Goal: Task Accomplishment & Management: Complete application form

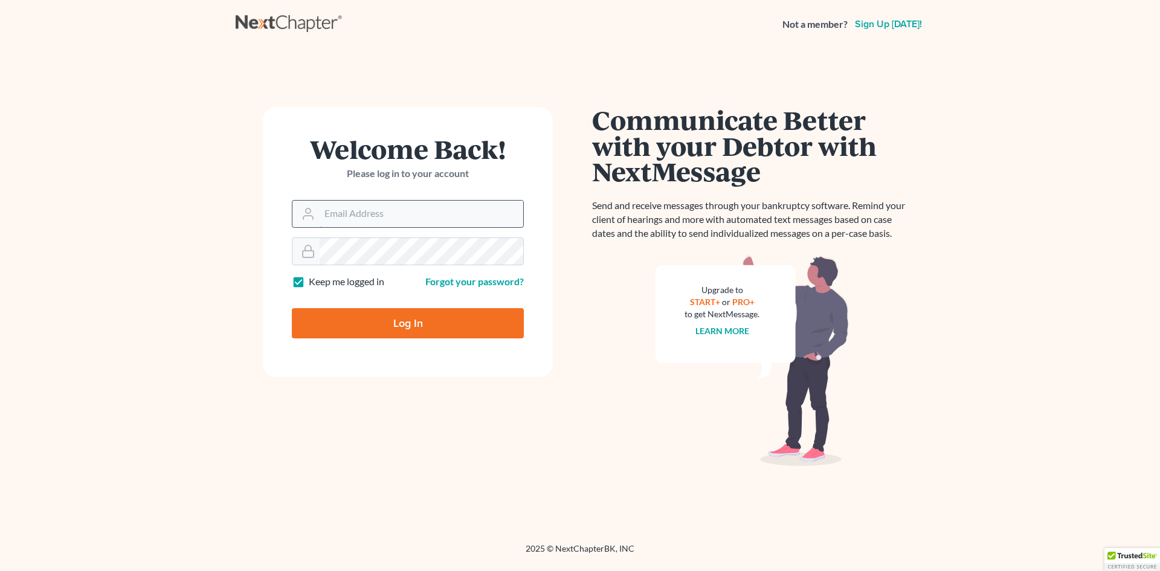
type input "[EMAIL_ADDRESS][DOMAIN_NAME]"
click at [431, 202] on input "[EMAIL_ADDRESS][DOMAIN_NAME]" at bounding box center [422, 214] width 204 height 27
click at [368, 327] on input "Log In" at bounding box center [408, 323] width 232 height 30
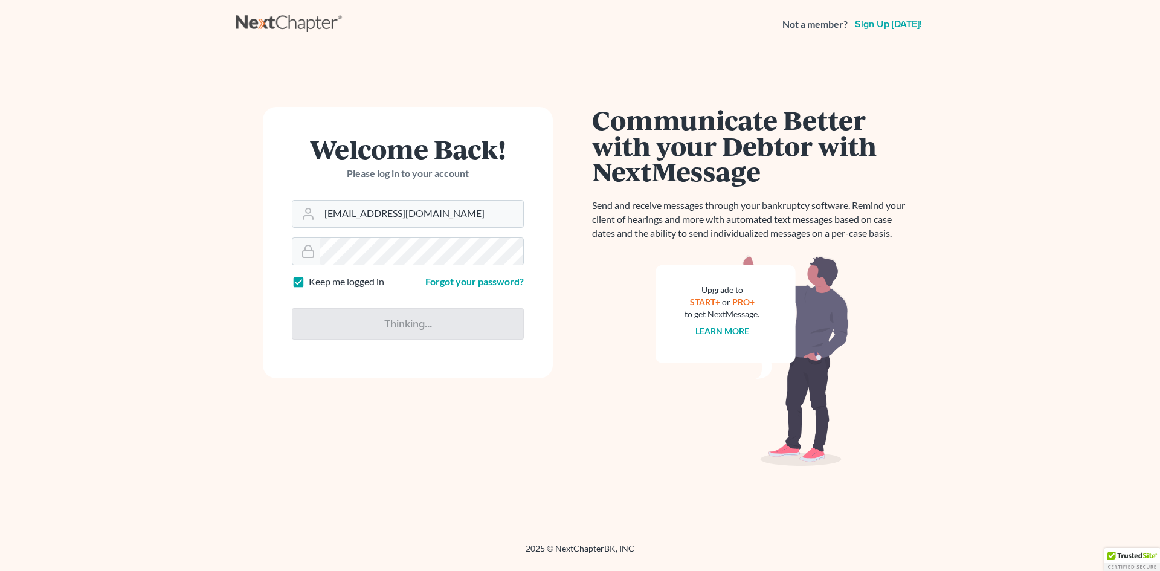
type input "Thinking..."
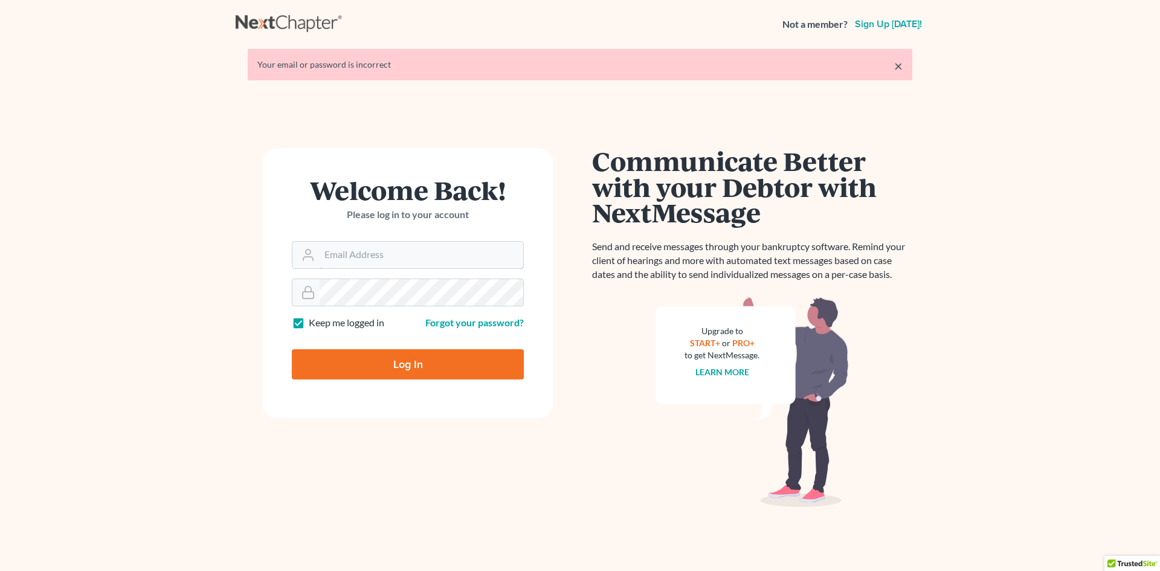
type input "[EMAIL_ADDRESS][DOMAIN_NAME]"
click at [336, 352] on input "Log In" at bounding box center [408, 364] width 232 height 30
type input "Thinking..."
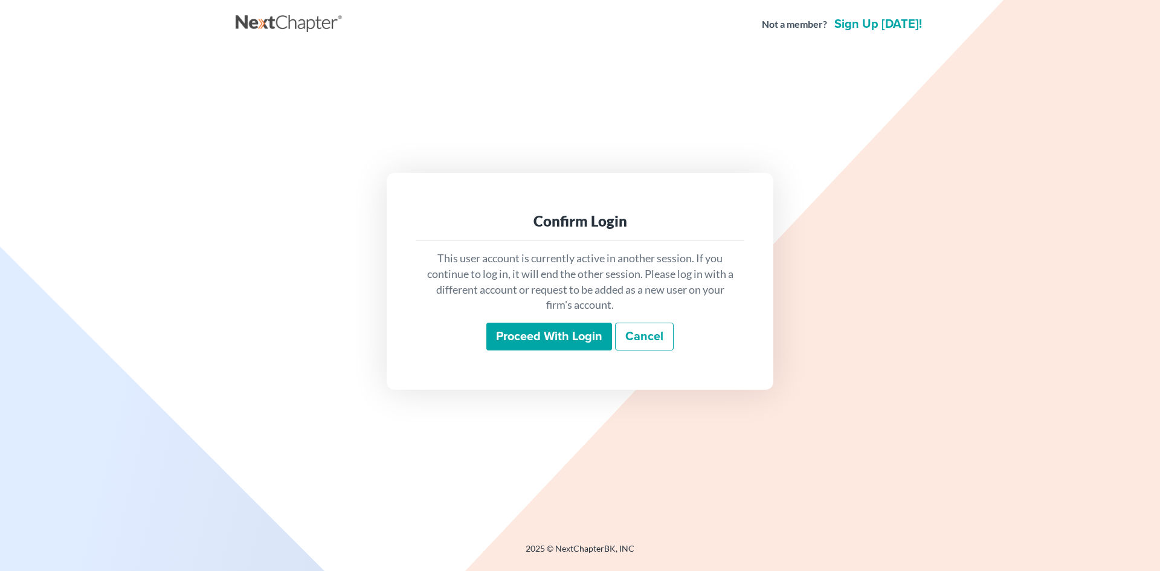
click at [564, 344] on input "Proceed with login" at bounding box center [549, 337] width 126 height 28
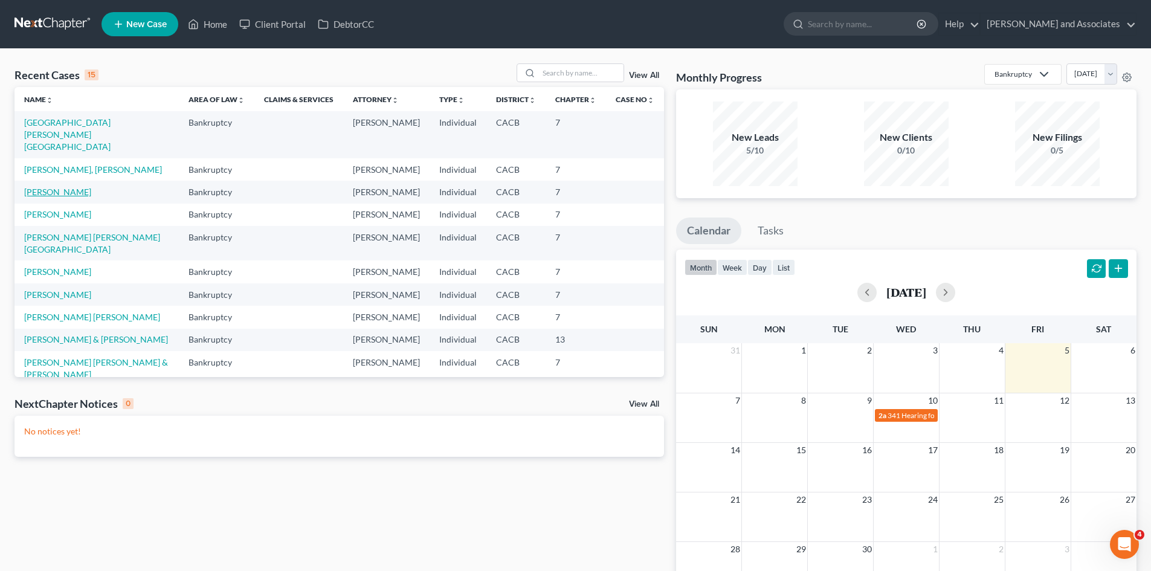
click at [41, 196] on link "[PERSON_NAME]" at bounding box center [57, 192] width 67 height 10
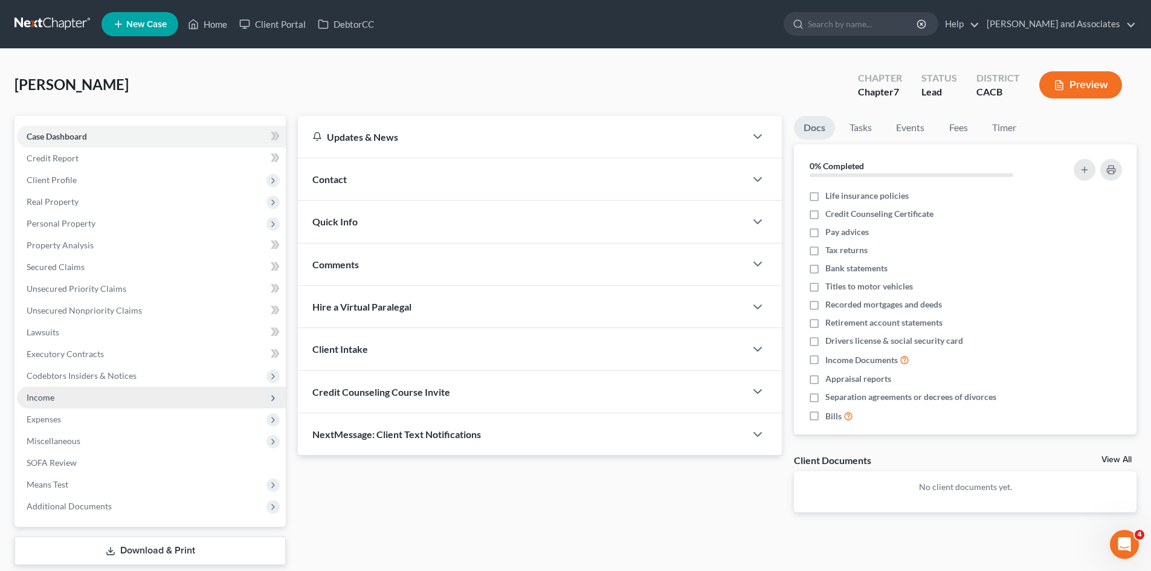
click at [82, 401] on span "Income" at bounding box center [151, 398] width 269 height 22
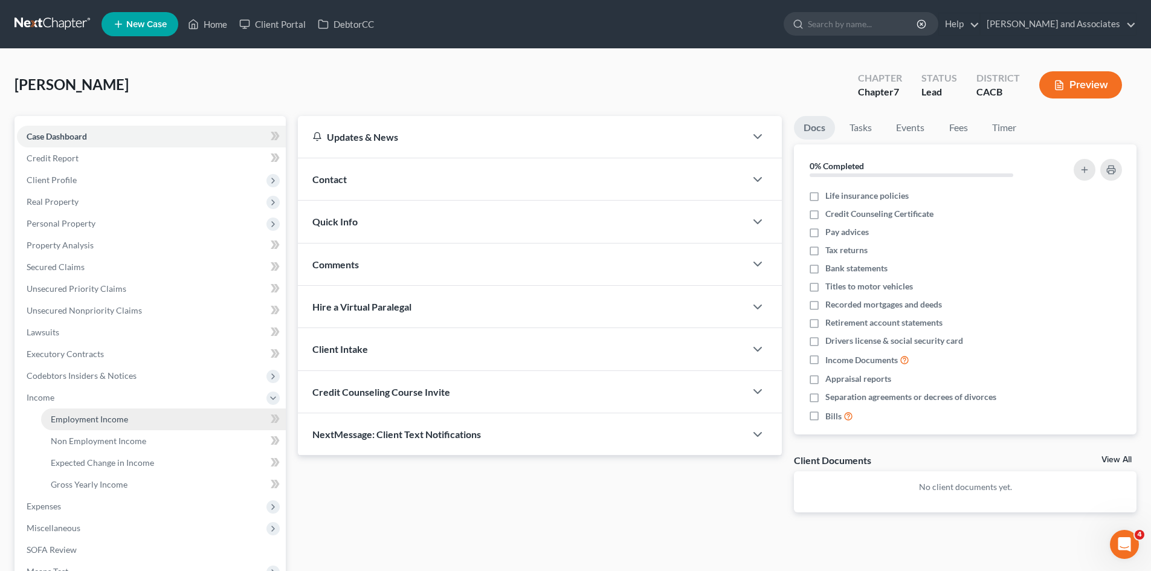
click at [121, 422] on span "Employment Income" at bounding box center [89, 419] width 77 height 10
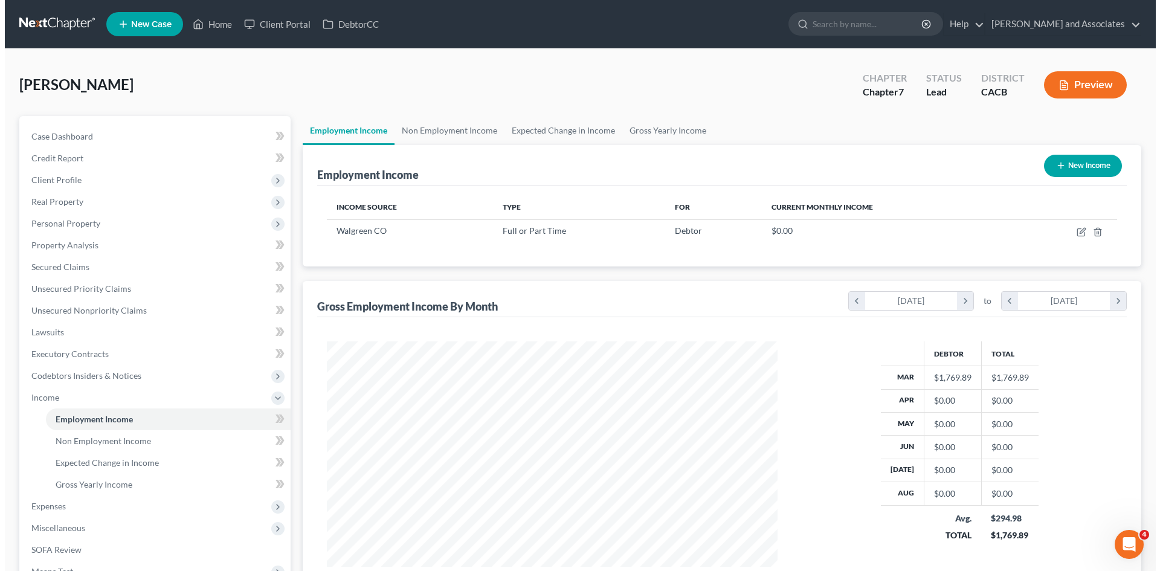
scroll to position [225, 475]
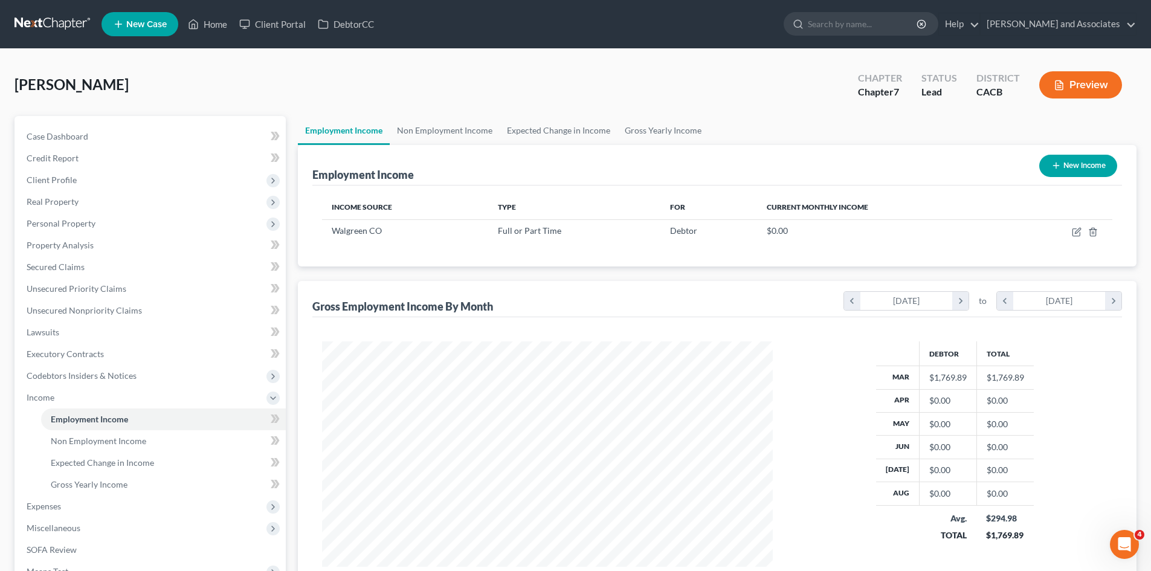
click at [1078, 167] on button "New Income" at bounding box center [1078, 166] width 78 height 22
select select "0"
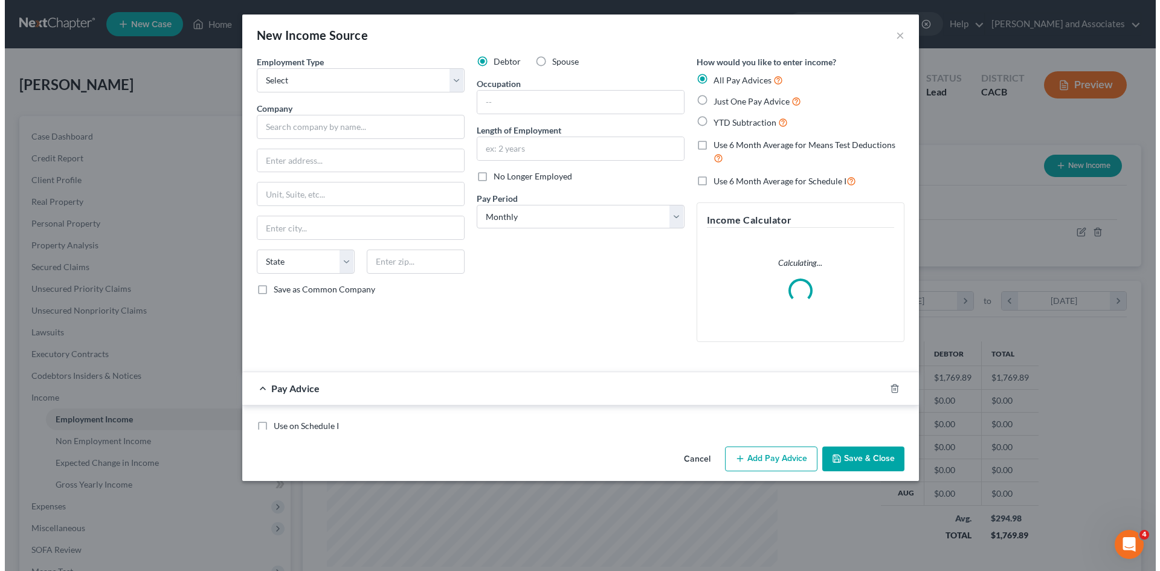
scroll to position [227, 479]
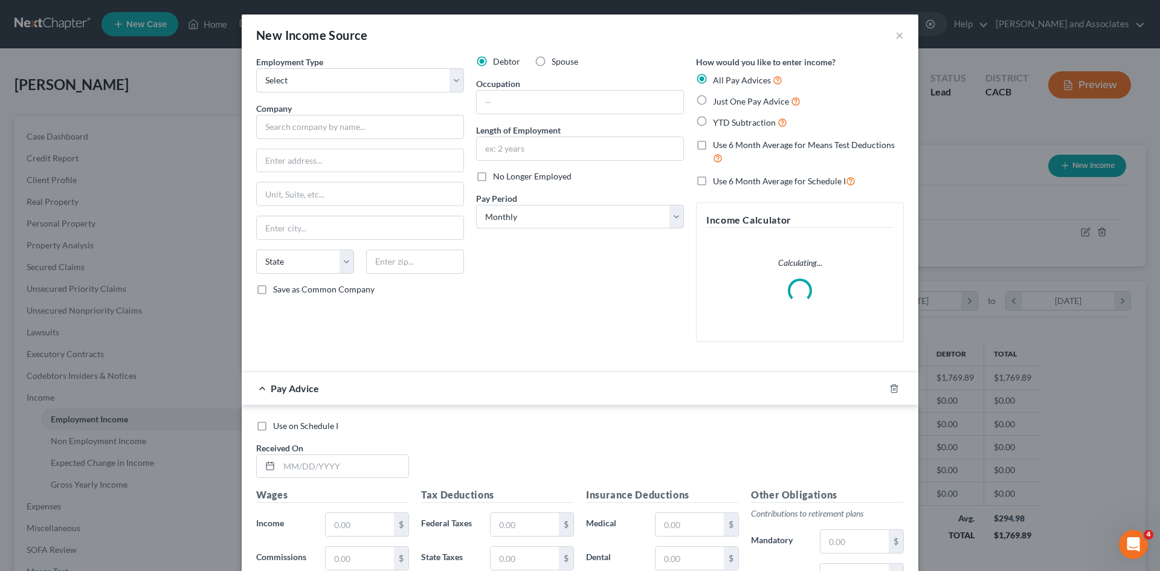
click at [366, 94] on div "Employment Type * Select Full or Part Time Employment Self Employment Company *…" at bounding box center [360, 204] width 220 height 296
click at [374, 86] on select "Select Full or Part Time Employment Self Employment" at bounding box center [360, 80] width 208 height 24
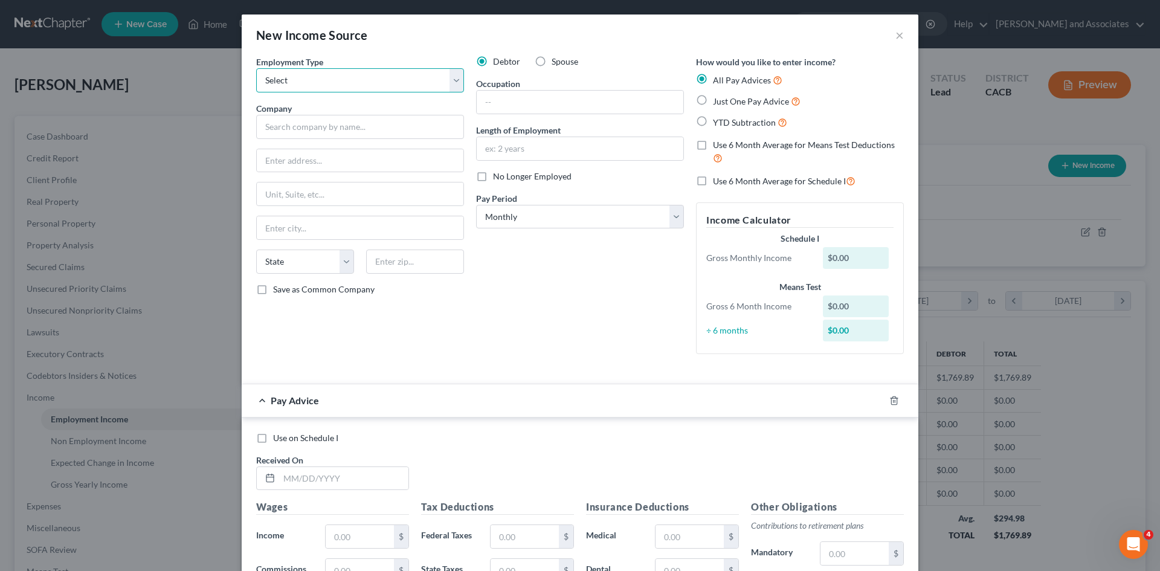
select select "0"
click at [256, 68] on select "Select Full or Part Time Employment Self Employment" at bounding box center [360, 80] width 208 height 24
click at [344, 127] on input "text" at bounding box center [360, 127] width 208 height 24
type input "D"
type input "Goodwill"
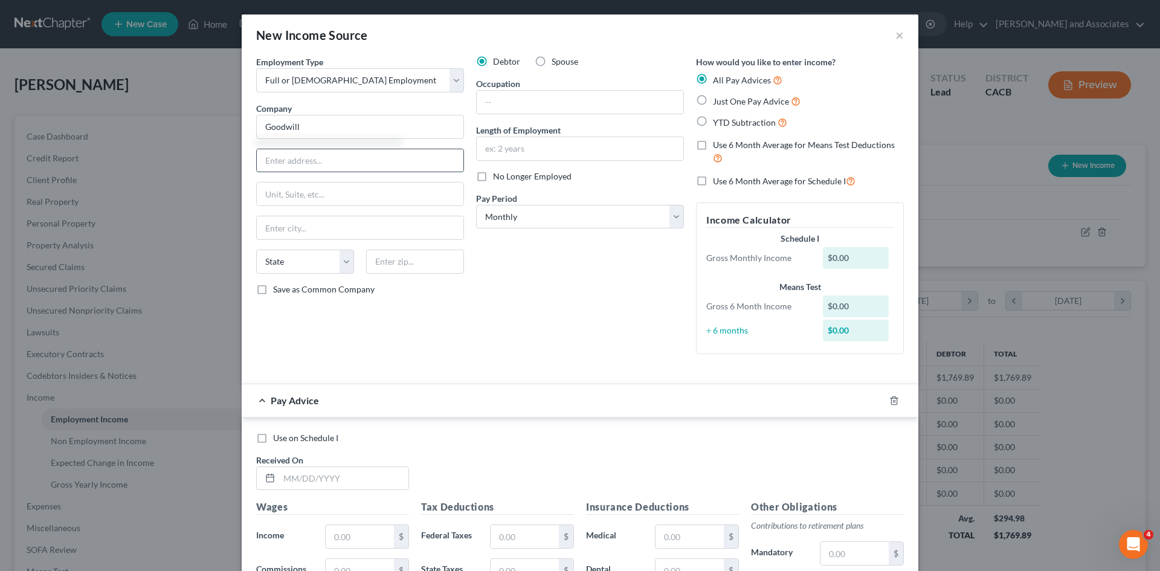
click at [326, 160] on input "text" at bounding box center [360, 160] width 207 height 23
type input "342 N San Fernando Road"
click at [412, 259] on input "text" at bounding box center [415, 262] width 98 height 24
type input "90031"
click at [578, 86] on div "Occupation" at bounding box center [580, 95] width 208 height 37
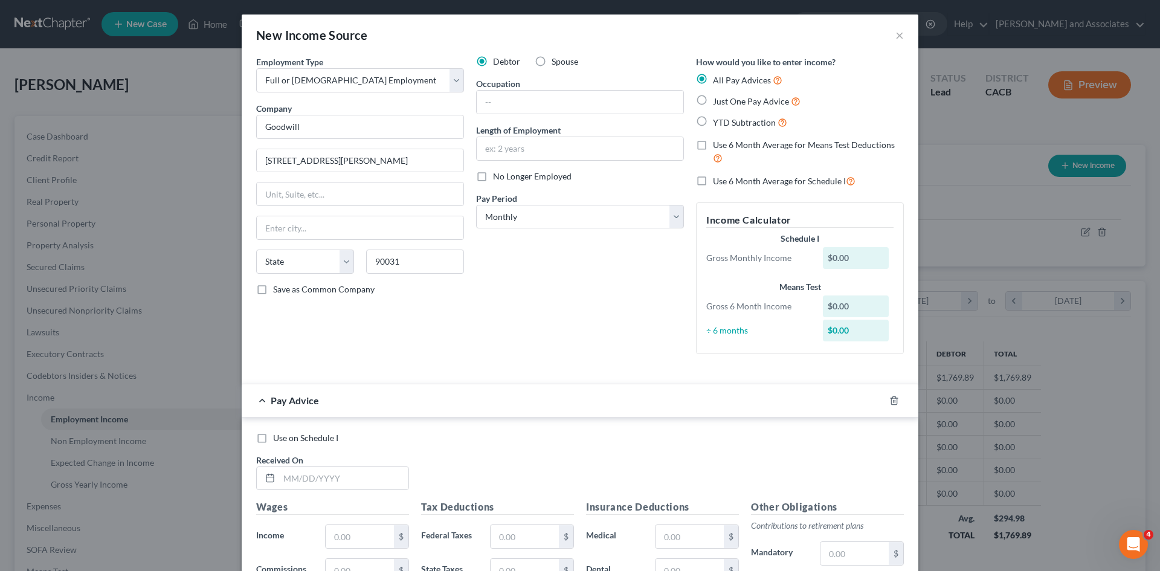
type input "Los Angeles"
select select "4"
click at [576, 91] on input "text" at bounding box center [580, 102] width 207 height 23
type input "Janitor"
click at [577, 133] on div "Length of Employment" at bounding box center [580, 142] width 208 height 37
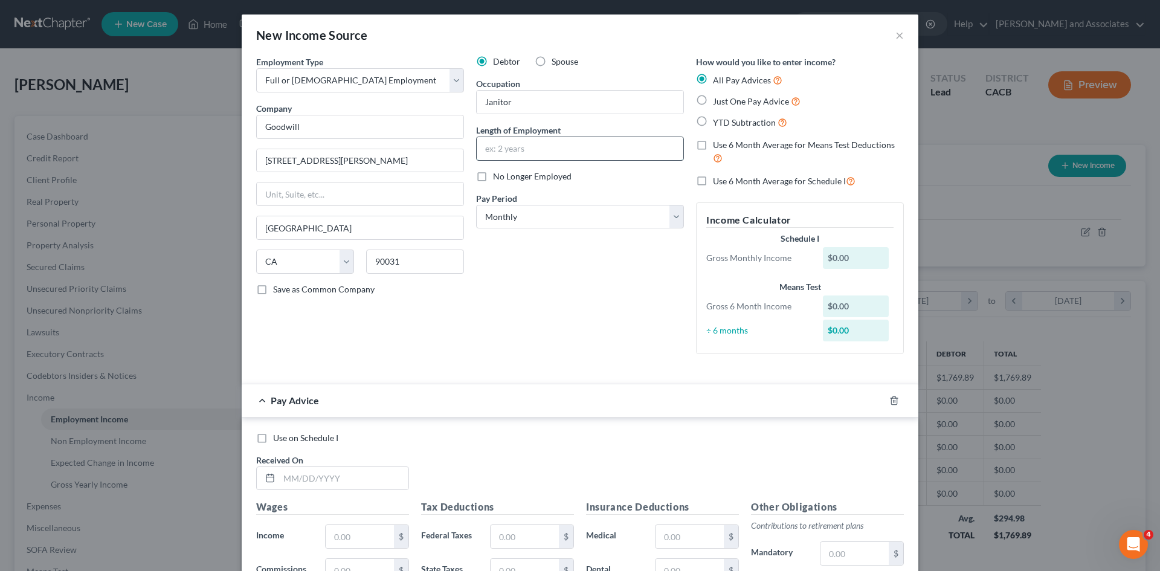
click at [578, 144] on input "text" at bounding box center [580, 148] width 207 height 23
type input "1"
type input "2 months"
click at [562, 218] on select "Select Monthly Twice Monthly Every Other Week Weekly" at bounding box center [580, 217] width 208 height 24
select select "2"
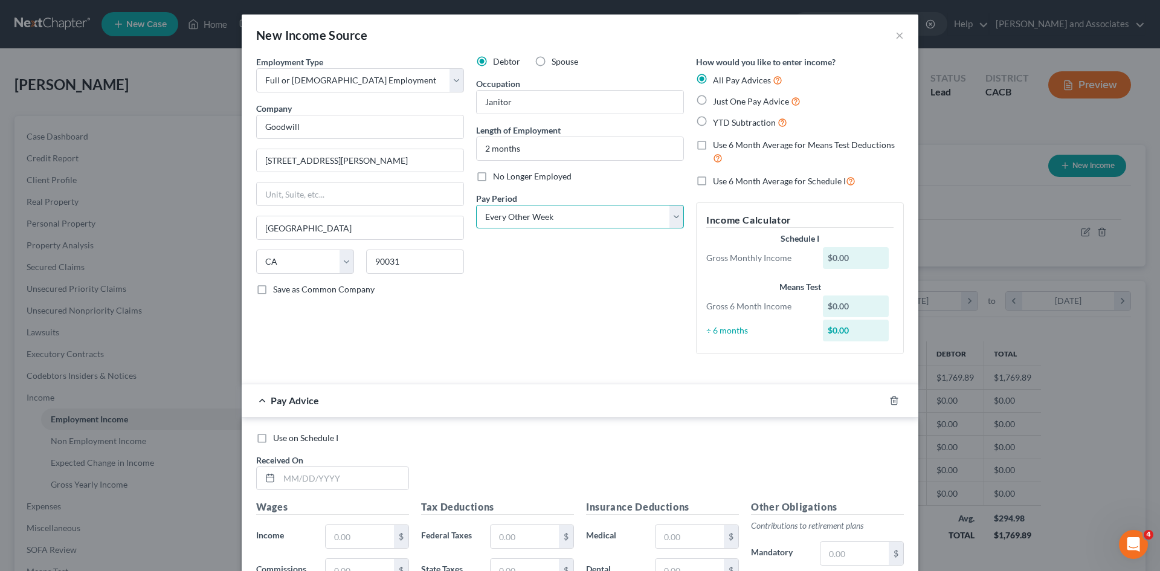
click at [476, 205] on select "Select Monthly Twice Monthly Every Other Week Weekly" at bounding box center [580, 217] width 208 height 24
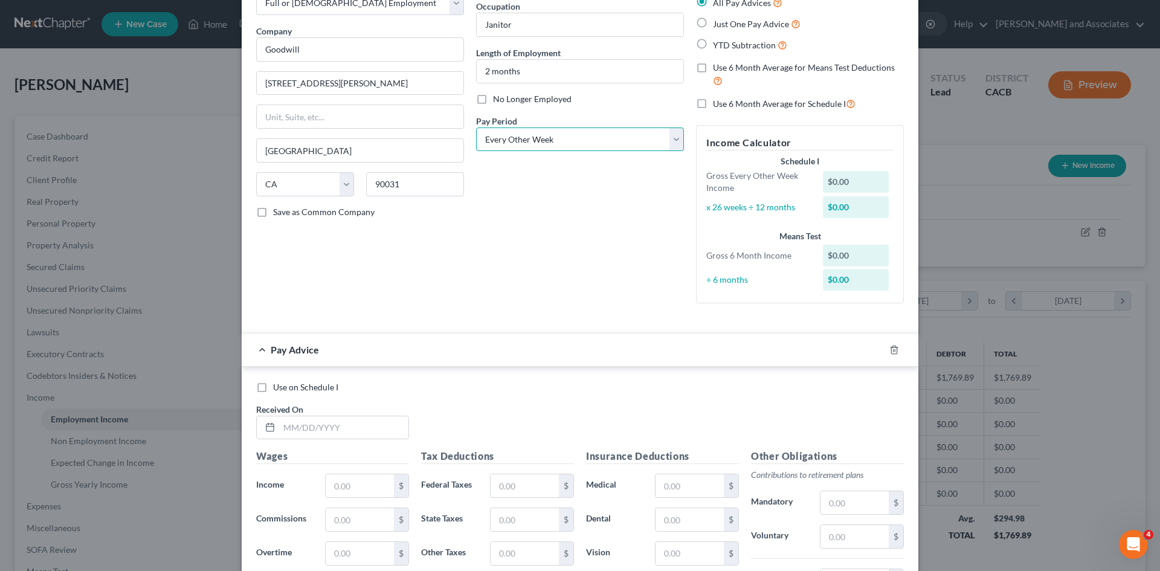
scroll to position [201, 0]
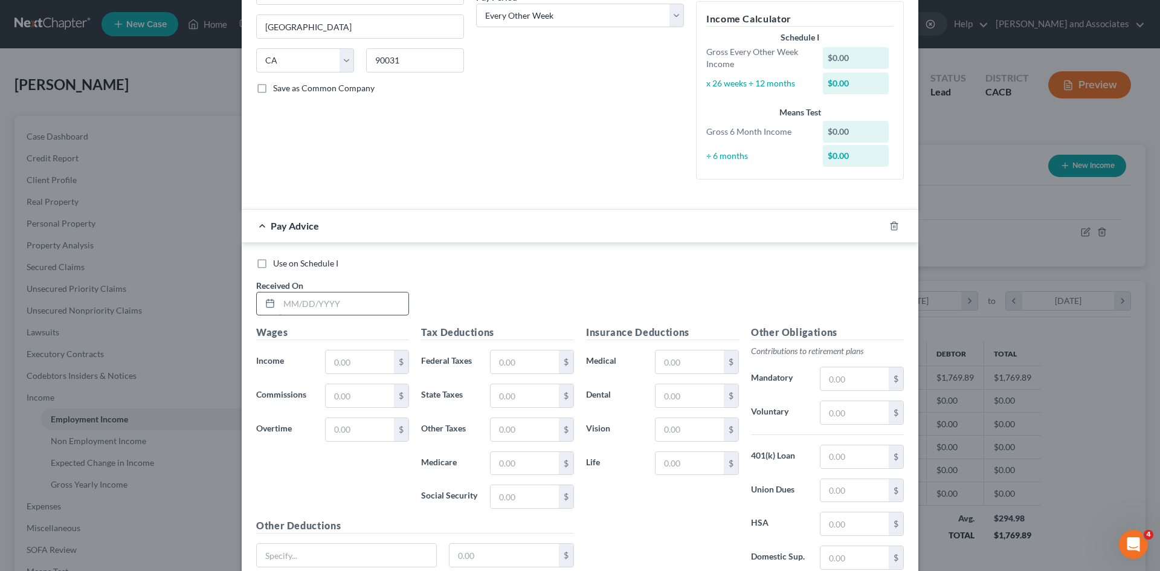
click at [363, 310] on input "text" at bounding box center [343, 303] width 129 height 23
type input "08/15/25"
click at [384, 369] on input "text" at bounding box center [360, 361] width 68 height 23
type input "1,417.01"
click at [523, 371] on input "text" at bounding box center [525, 361] width 68 height 23
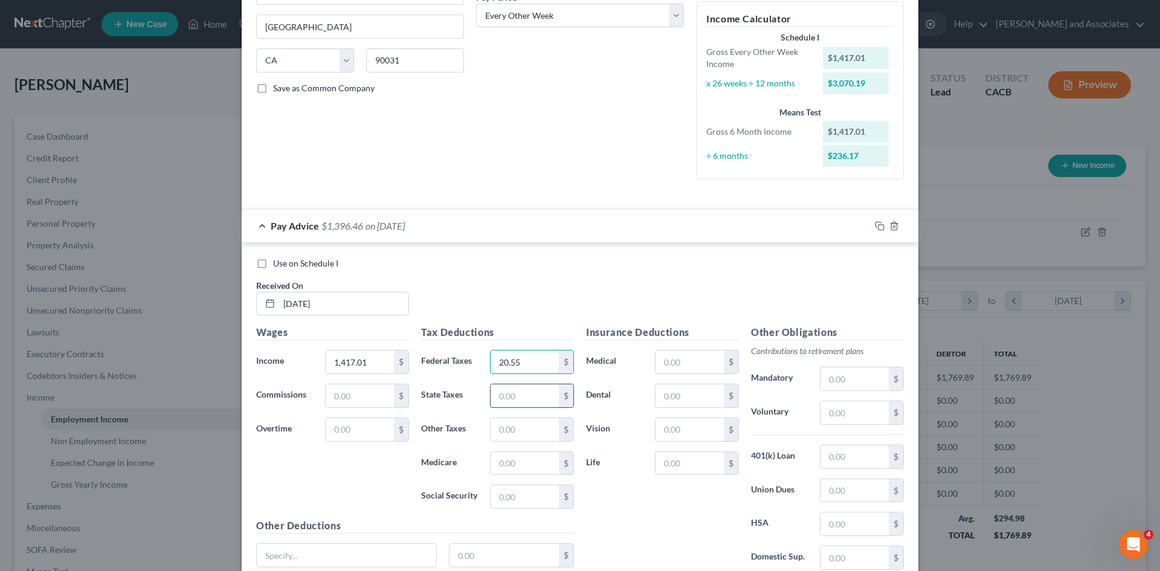
type input "20.55"
click at [549, 398] on input "text" at bounding box center [525, 395] width 68 height 23
click at [538, 497] on input "text" at bounding box center [525, 496] width 68 height 23
type input "91.64"
click at [510, 466] on input "text" at bounding box center [525, 463] width 68 height 23
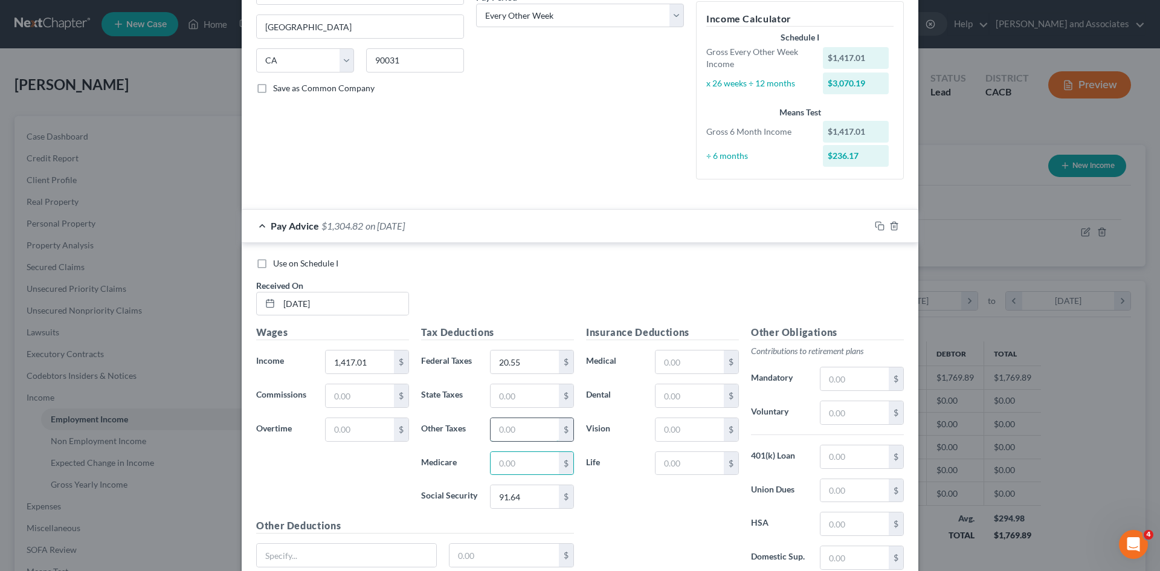
click at [532, 436] on input "text" at bounding box center [525, 429] width 68 height 23
type input "87.86"
click at [536, 398] on input "text" at bounding box center [525, 395] width 68 height 23
type input "17.01"
click at [531, 462] on input "text" at bounding box center [525, 463] width 68 height 23
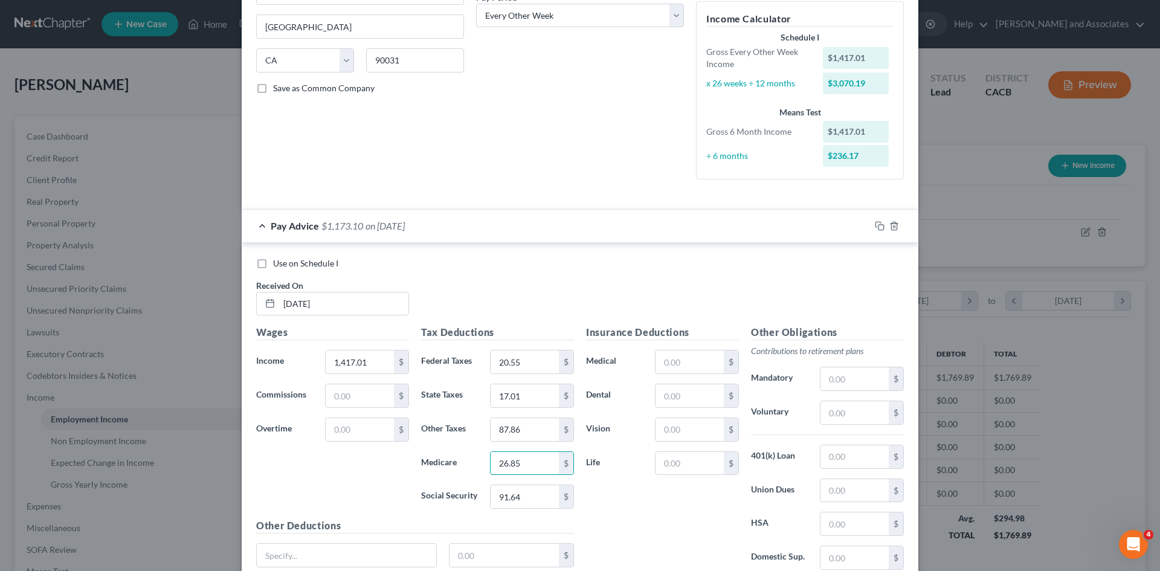
type input "26.85"
click at [334, 234] on div "Pay Advice $1,173.10 on 08/15/2025" at bounding box center [556, 226] width 628 height 32
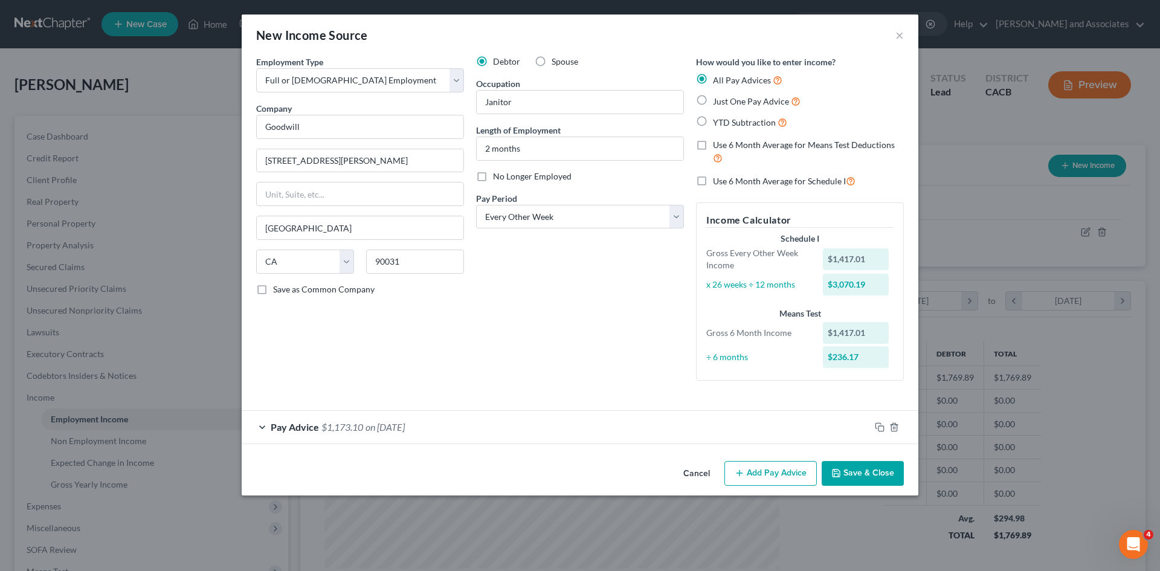
click at [764, 466] on button "Add Pay Advice" at bounding box center [770, 473] width 92 height 25
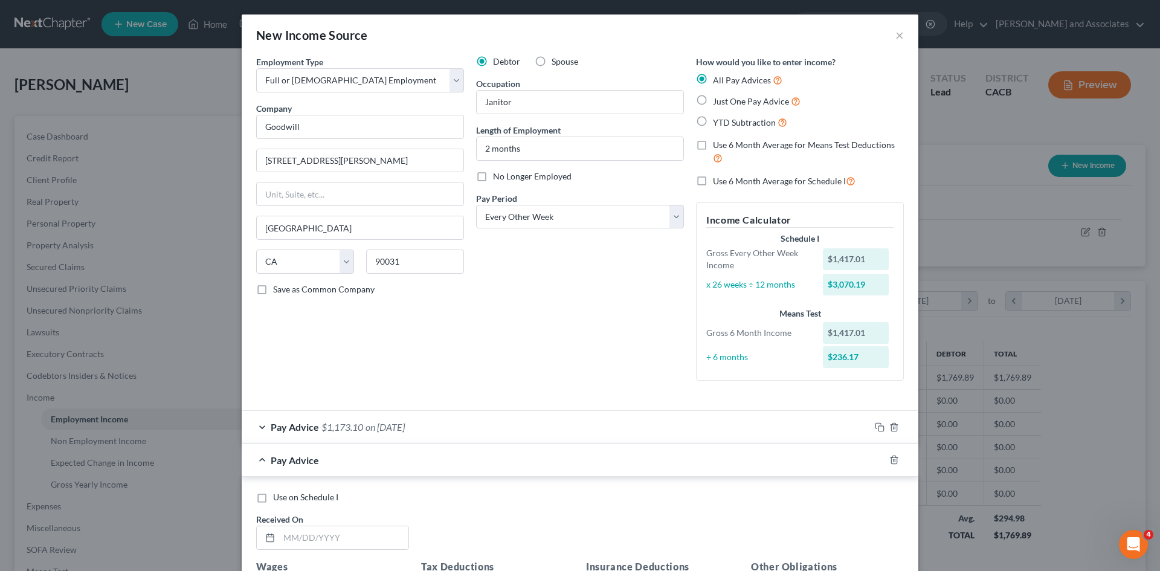
scroll to position [201, 0]
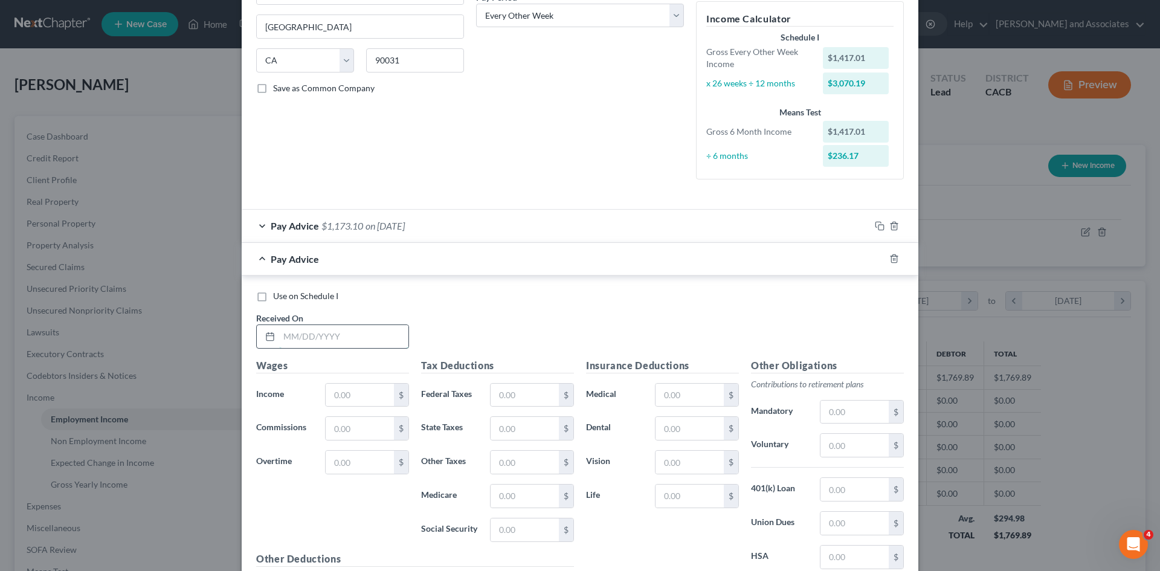
click at [309, 340] on input "text" at bounding box center [343, 336] width 129 height 23
type input "08/01/2025"
click at [368, 399] on input "text" at bounding box center [360, 395] width 68 height 23
type input "512"
click at [530, 393] on input "text" at bounding box center [525, 395] width 68 height 23
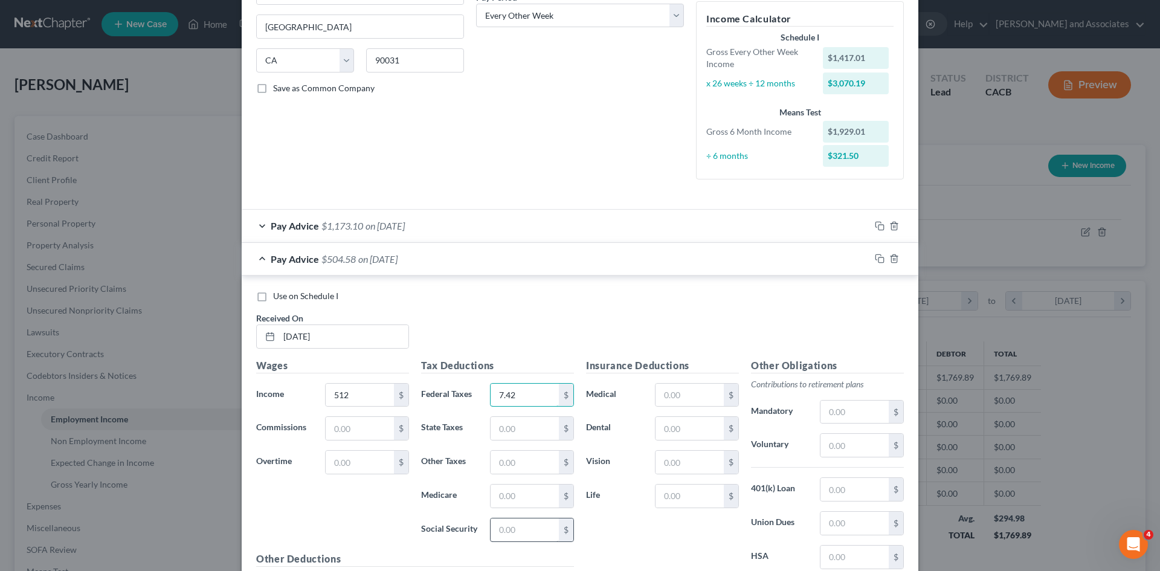
type input "7.42"
click at [507, 527] on input "text" at bounding box center [525, 529] width 68 height 23
type input "31.74"
click at [540, 468] on input "text" at bounding box center [525, 462] width 68 height 23
type input "6.14"
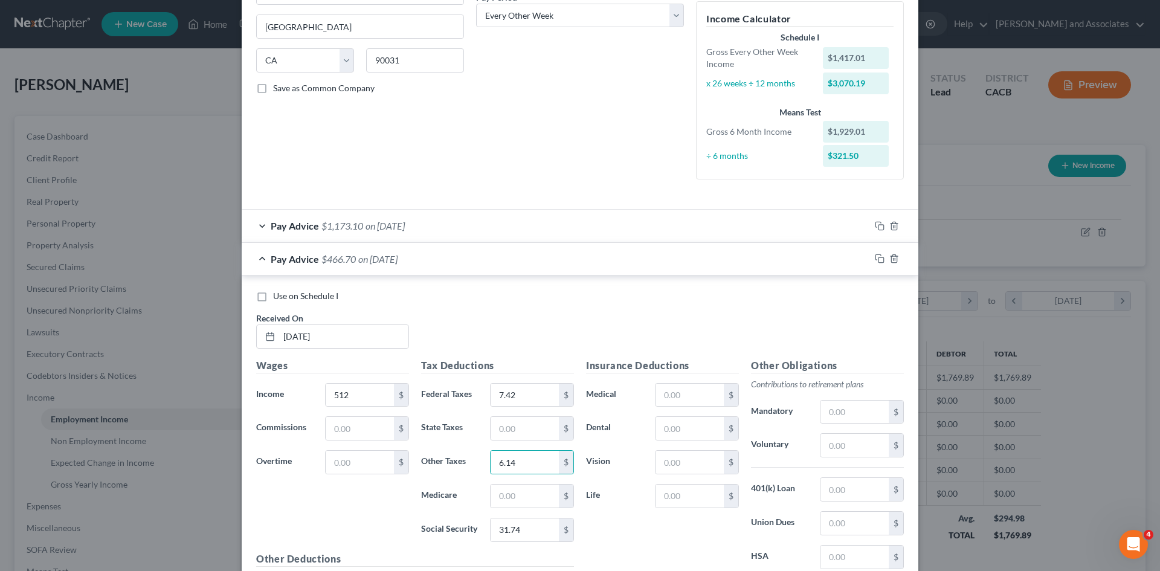
click at [287, 259] on span "Pay Advice" at bounding box center [295, 258] width 48 height 11
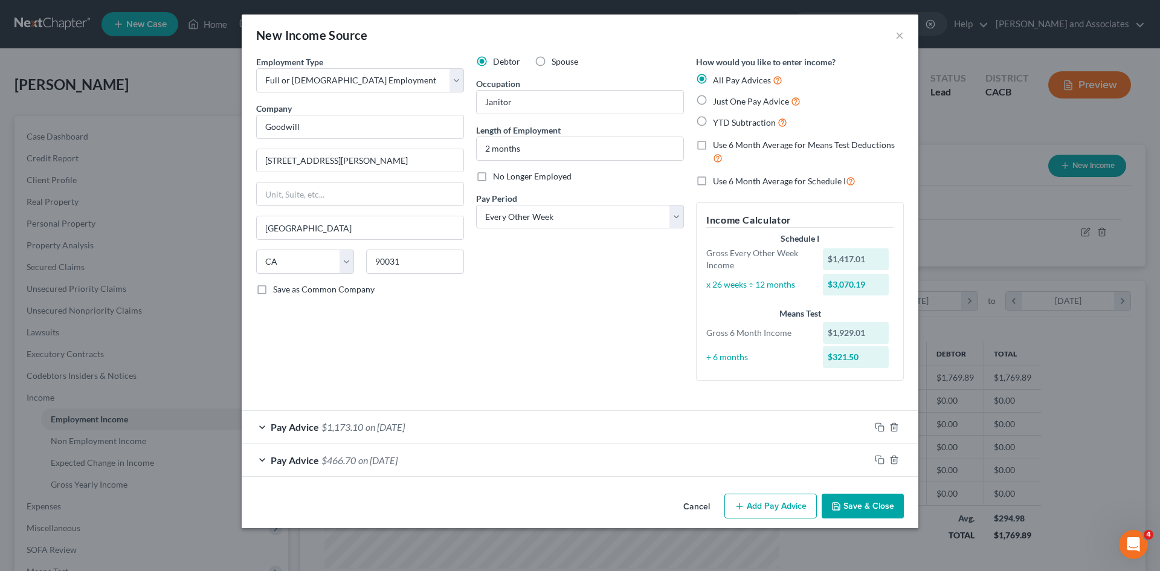
scroll to position [0, 0]
click at [785, 503] on button "Add Pay Advice" at bounding box center [770, 506] width 92 height 25
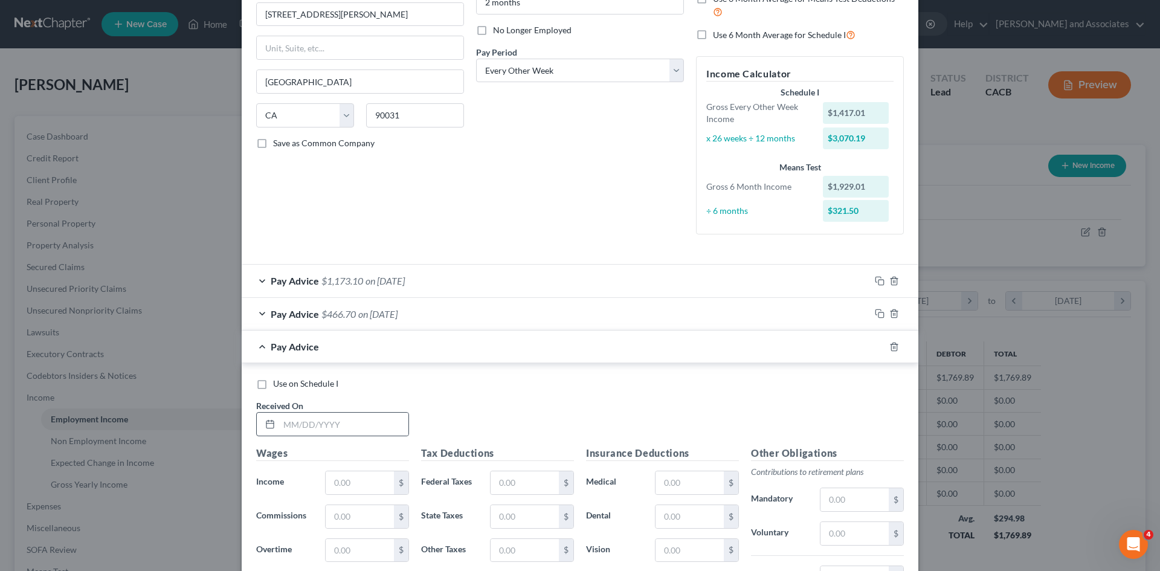
scroll to position [201, 0]
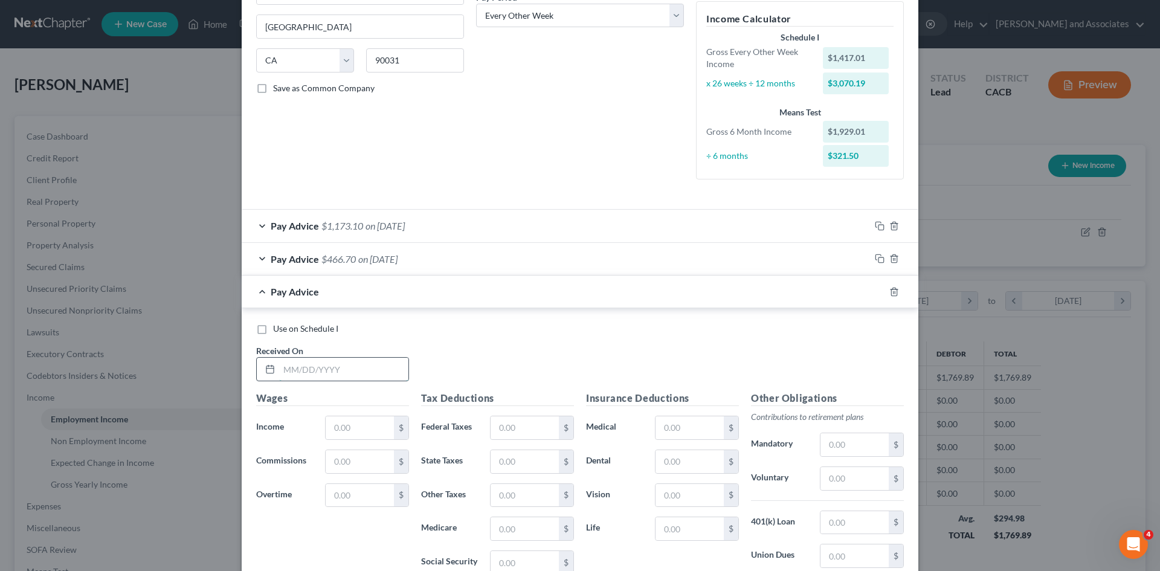
click at [346, 376] on input "text" at bounding box center [343, 369] width 129 height 23
type input "08/29/2025"
click at [347, 418] on input "text" at bounding box center [360, 427] width 68 height 23
type input "1,495.13"
click at [527, 429] on input "text" at bounding box center [525, 427] width 68 height 23
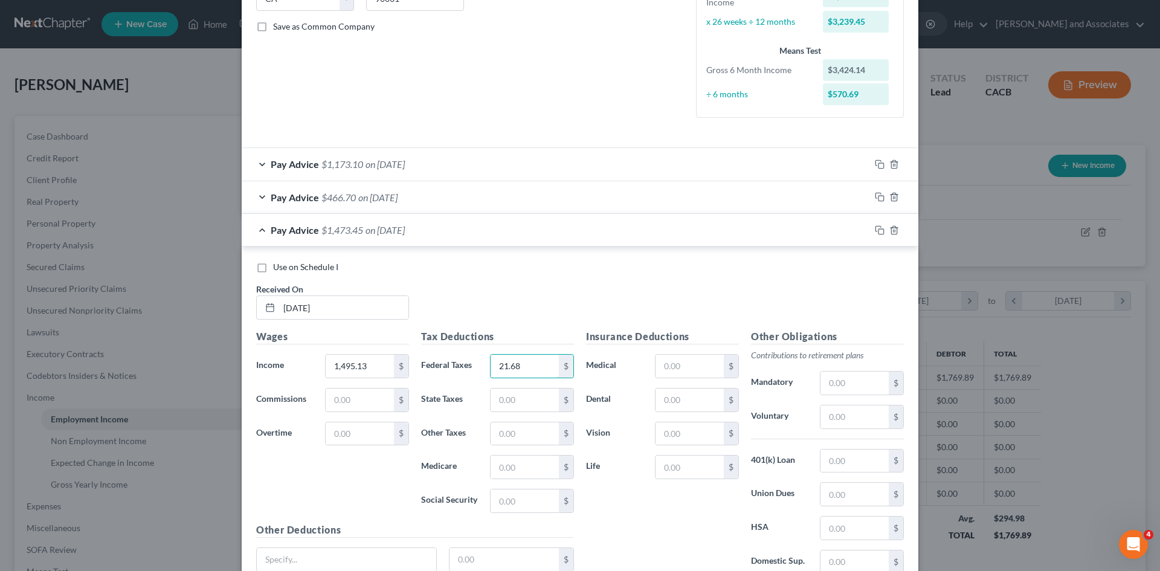
scroll to position [368, 0]
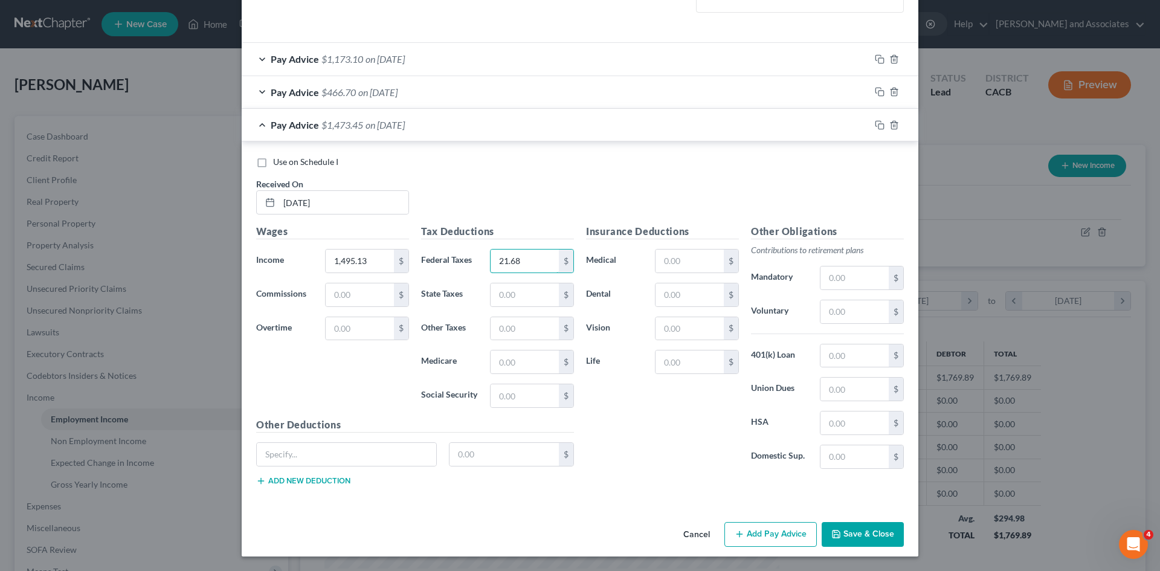
type input "21.68"
click at [526, 413] on div "Tax Deductions Federal Taxes 21.68 $ State Taxes $ Other Taxes $ Medicare $ Soc…" at bounding box center [497, 320] width 165 height 193
click at [535, 400] on input "text" at bounding box center [525, 395] width 68 height 23
type input "101.01"
click at [512, 367] on input "text" at bounding box center [525, 361] width 68 height 23
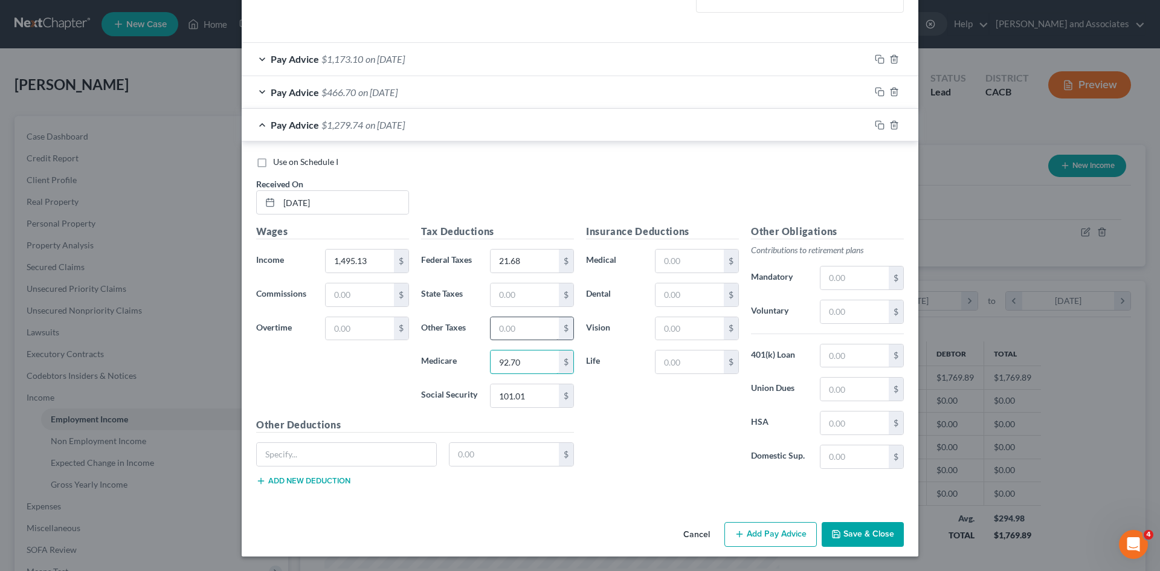
type input "92.70"
click at [523, 326] on input "text" at bounding box center [525, 328] width 68 height 23
type input "17.94"
click at [526, 297] on input "text" at bounding box center [525, 294] width 68 height 23
type input "30.28"
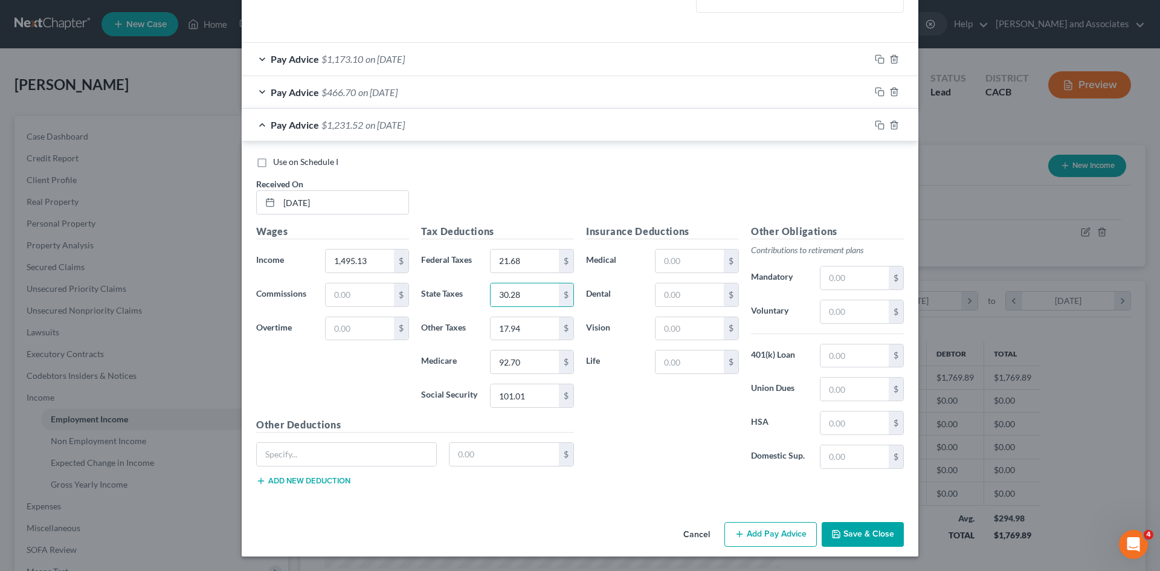
click at [359, 125] on span "$1,231.52" at bounding box center [342, 124] width 42 height 11
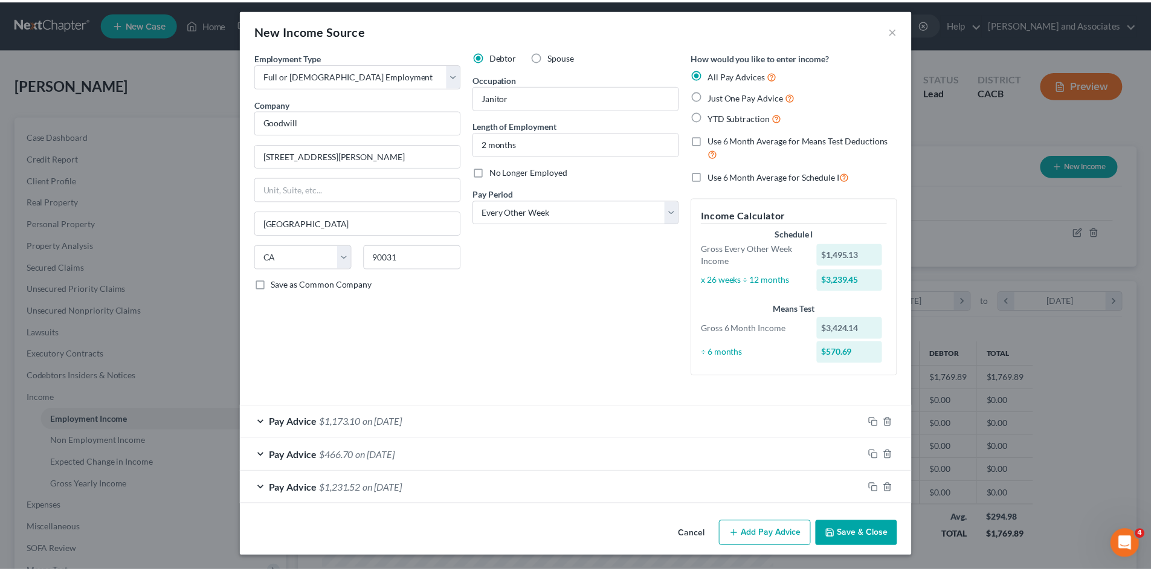
scroll to position [5, 0]
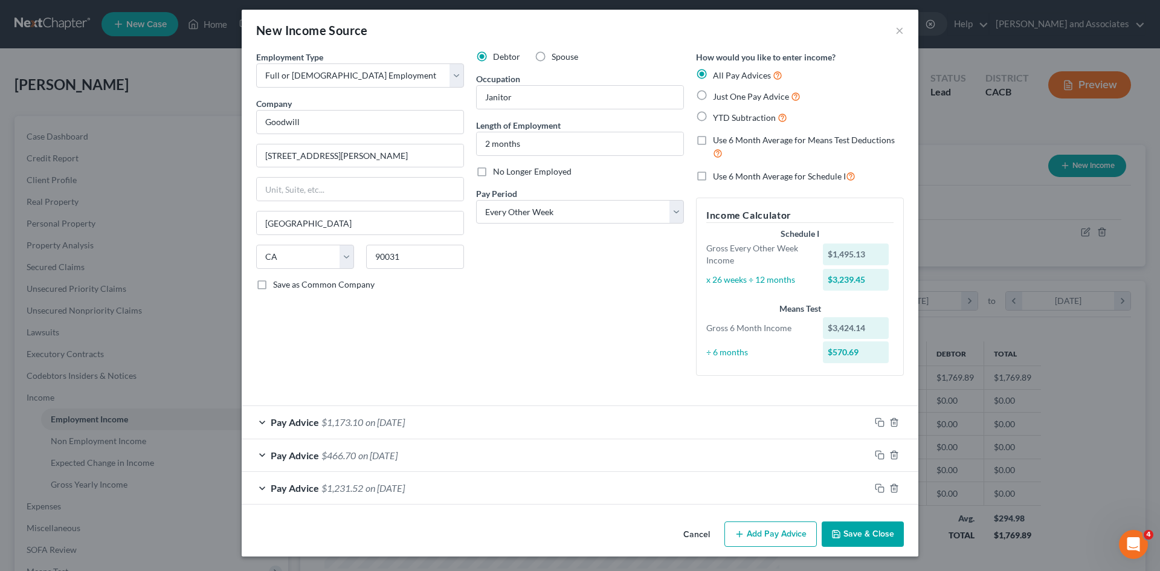
click at [859, 529] on button "Save & Close" at bounding box center [863, 533] width 82 height 25
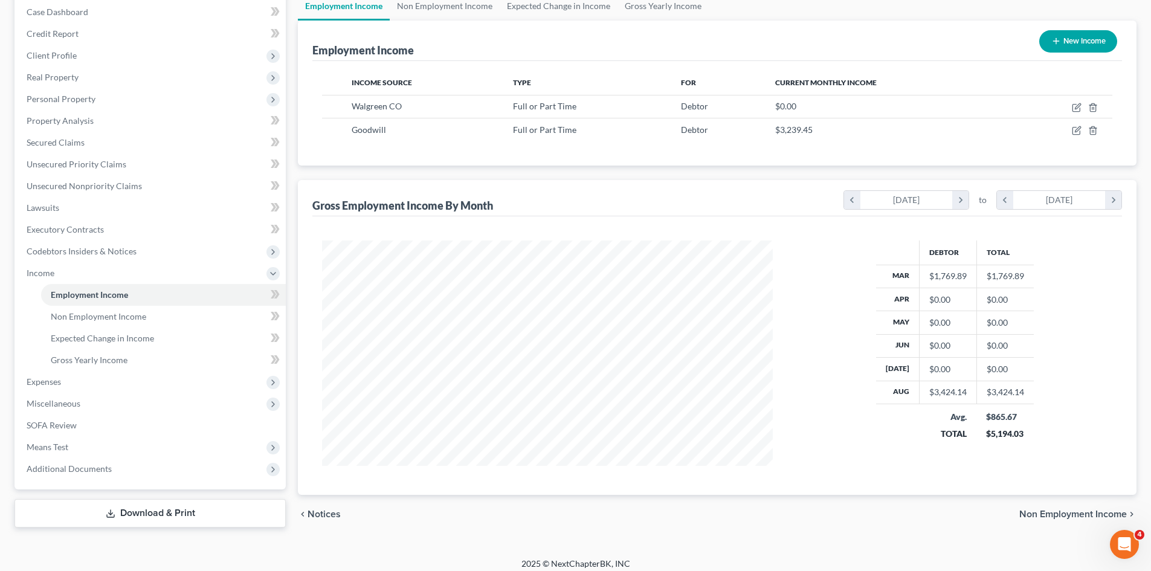
scroll to position [133, 0]
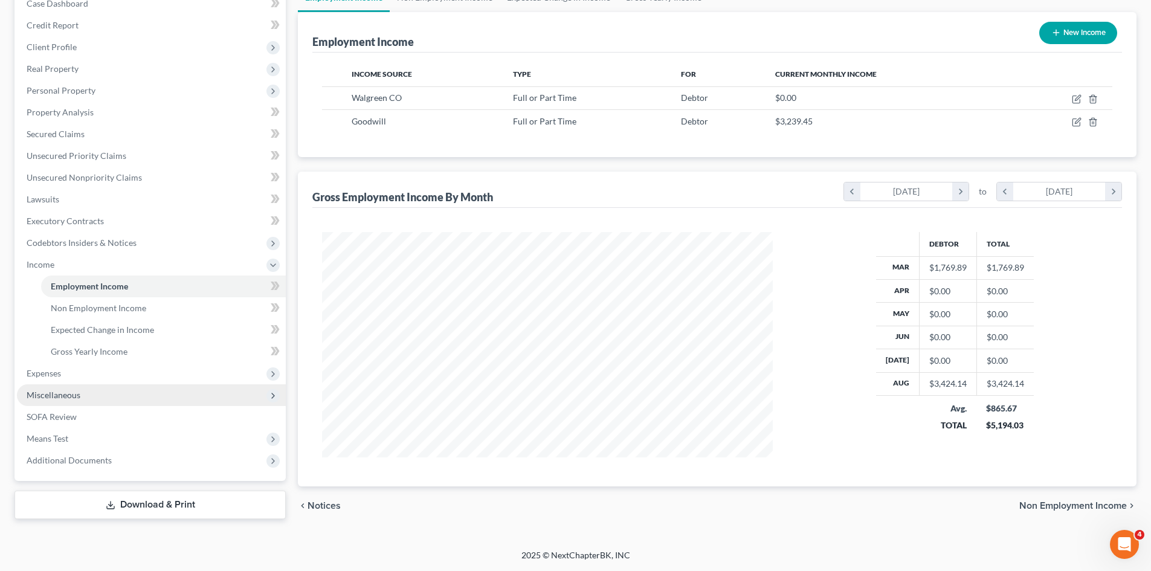
click at [108, 386] on span "Miscellaneous" at bounding box center [151, 395] width 269 height 22
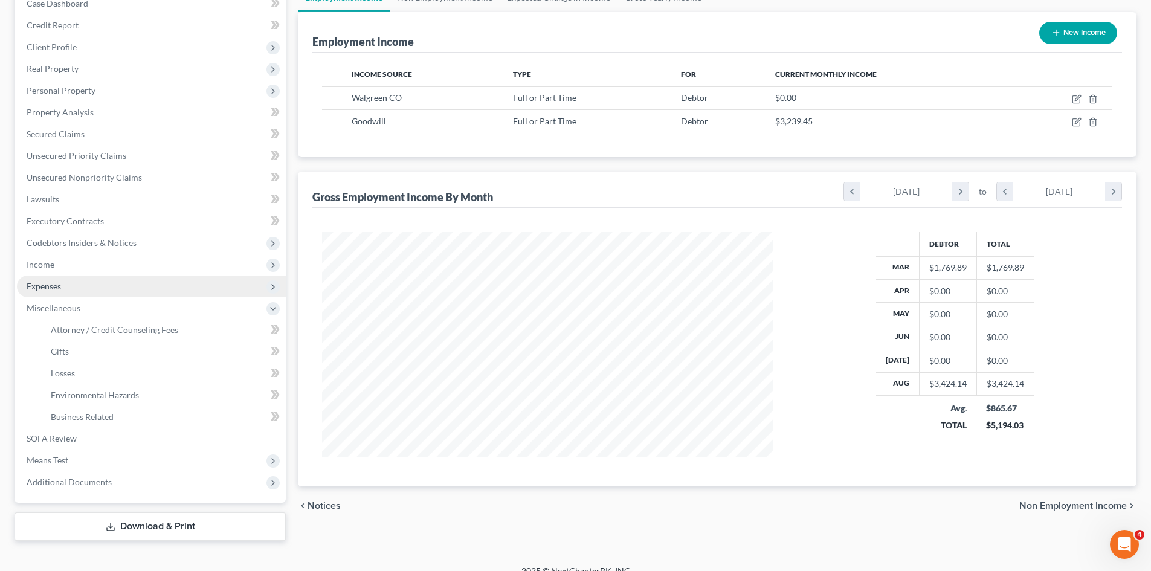
click at [159, 287] on span "Expenses" at bounding box center [151, 287] width 269 height 22
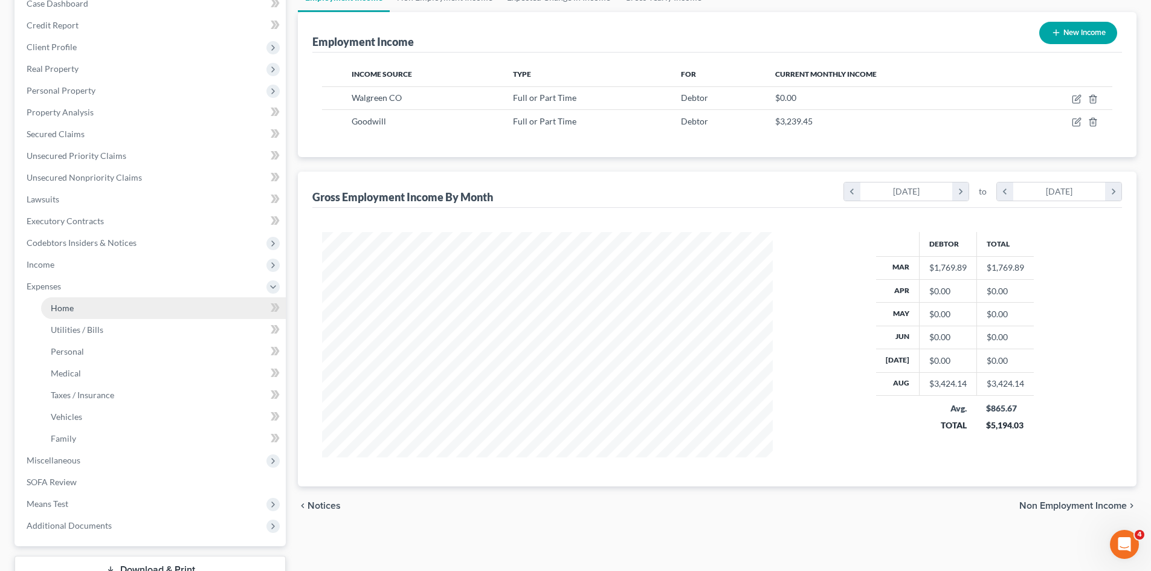
click at [156, 300] on link "Home" at bounding box center [163, 308] width 245 height 22
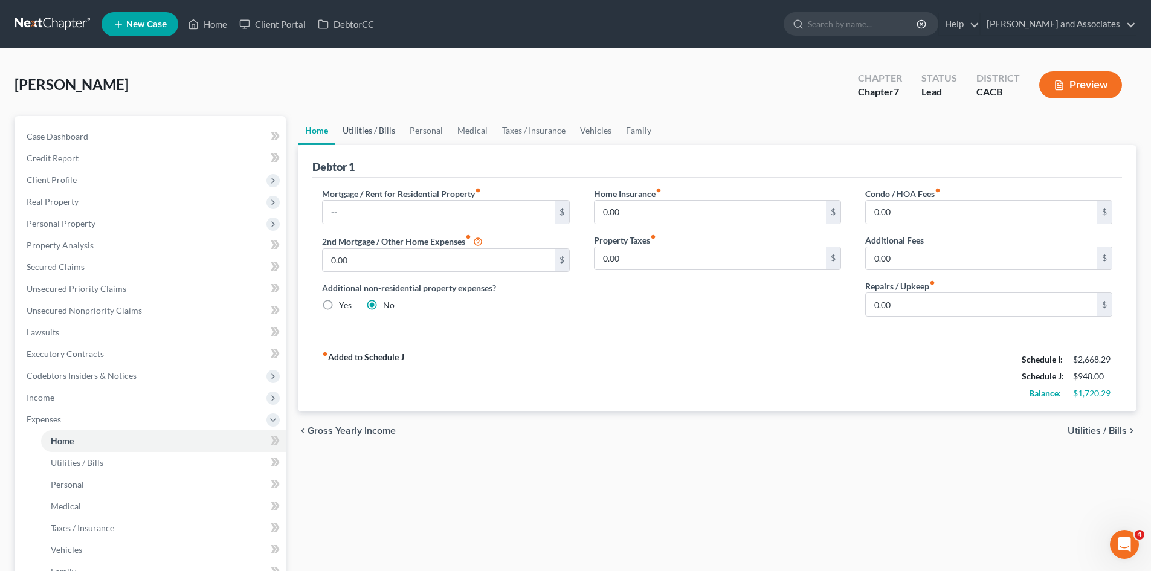
click at [369, 143] on link "Utilities / Bills" at bounding box center [368, 130] width 67 height 29
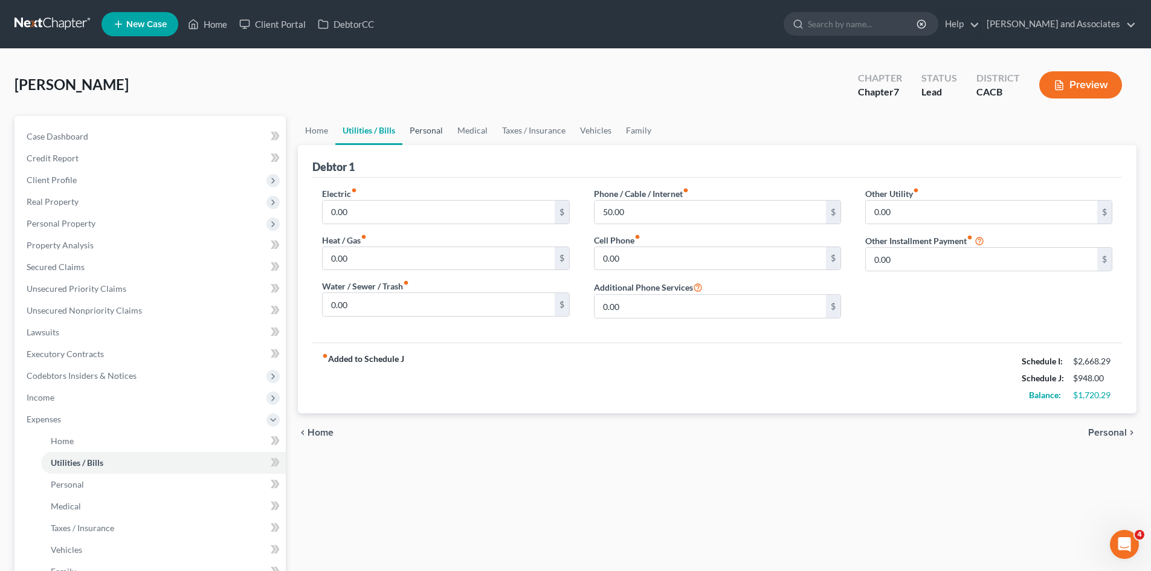
click at [440, 127] on link "Personal" at bounding box center [426, 130] width 48 height 29
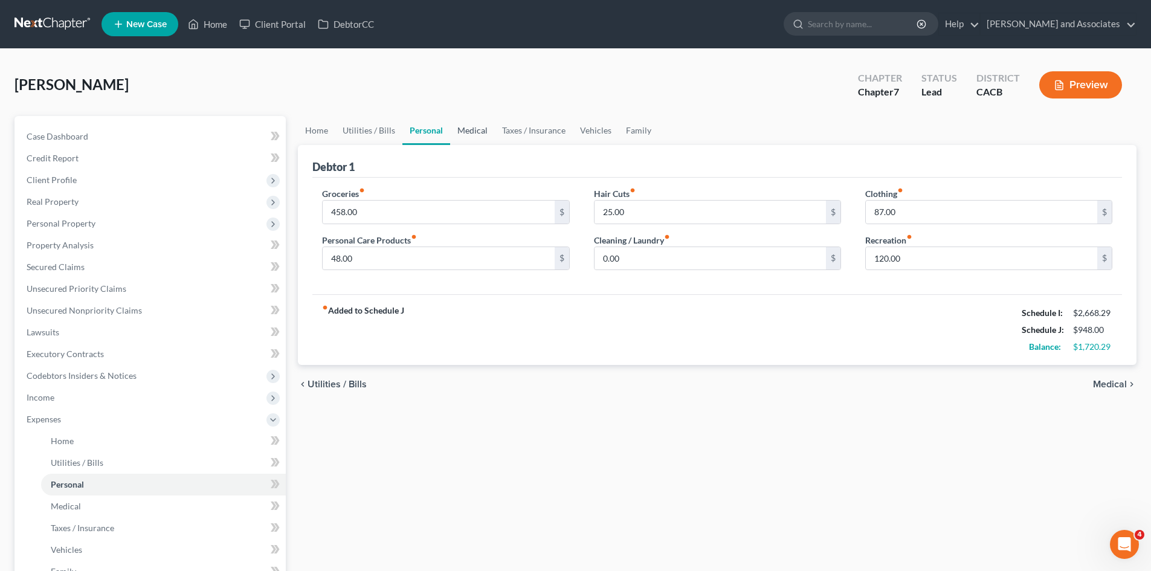
click at [484, 135] on link "Medical" at bounding box center [472, 130] width 45 height 29
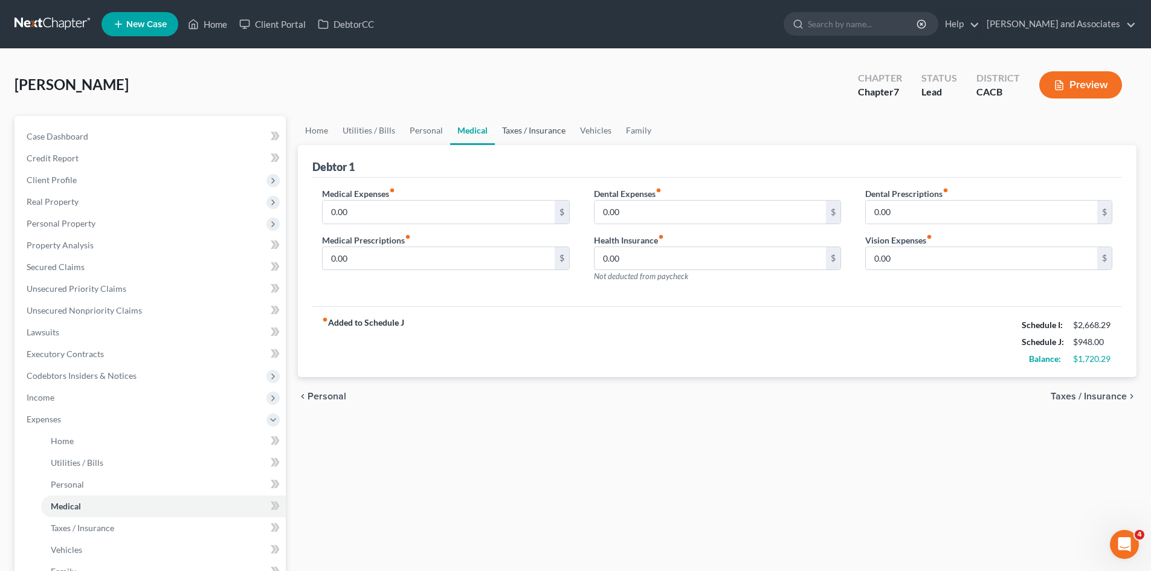
click at [553, 137] on link "Taxes / Insurance" at bounding box center [534, 130] width 78 height 29
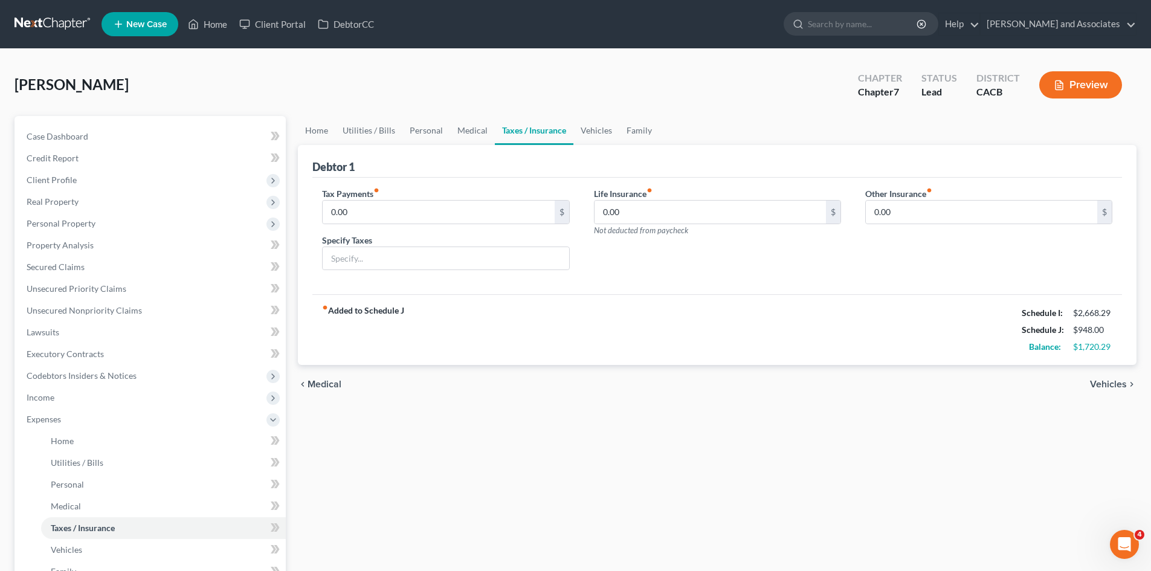
click at [656, 127] on ul "Home Utilities / Bills Personal Medical Taxes / Insurance Vehicles Family" at bounding box center [717, 130] width 839 height 29
click at [632, 127] on link "Family" at bounding box center [639, 130] width 40 height 29
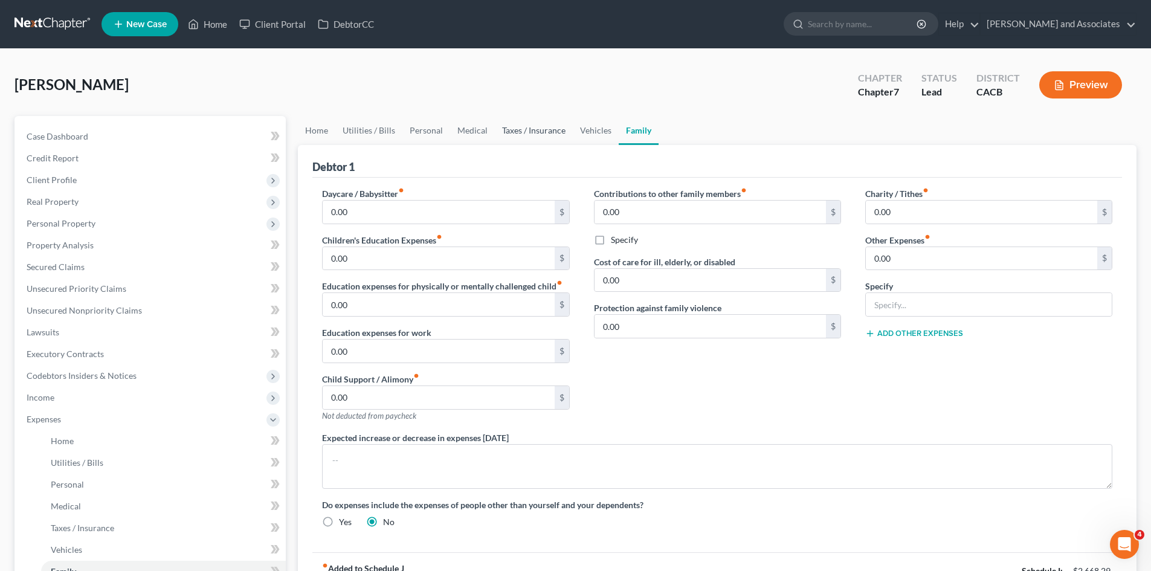
click at [566, 130] on link "Taxes / Insurance" at bounding box center [534, 130] width 78 height 29
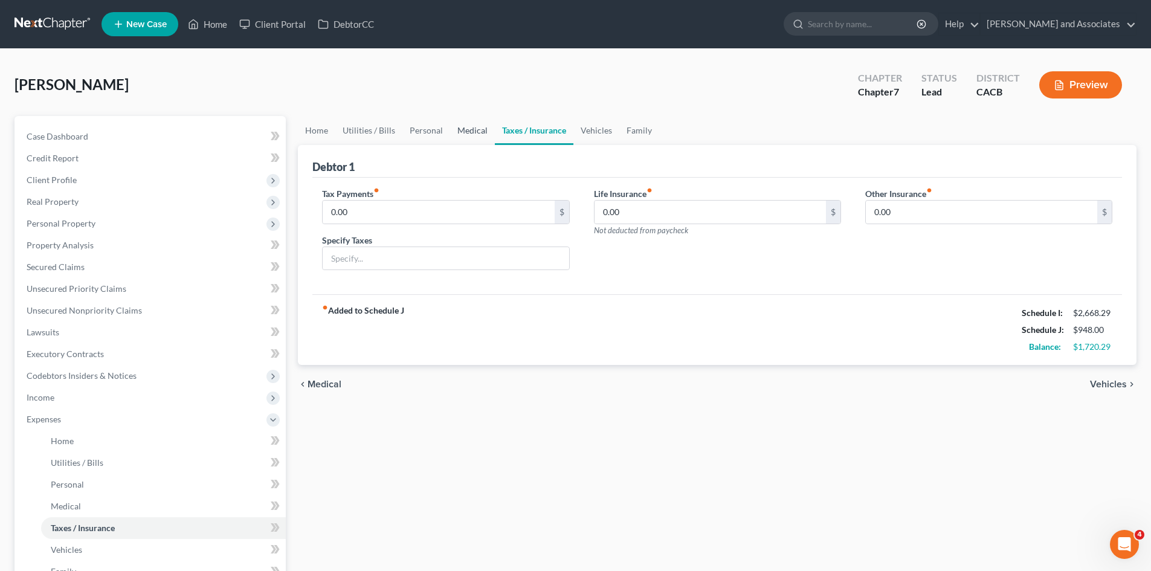
click at [466, 135] on link "Medical" at bounding box center [472, 130] width 45 height 29
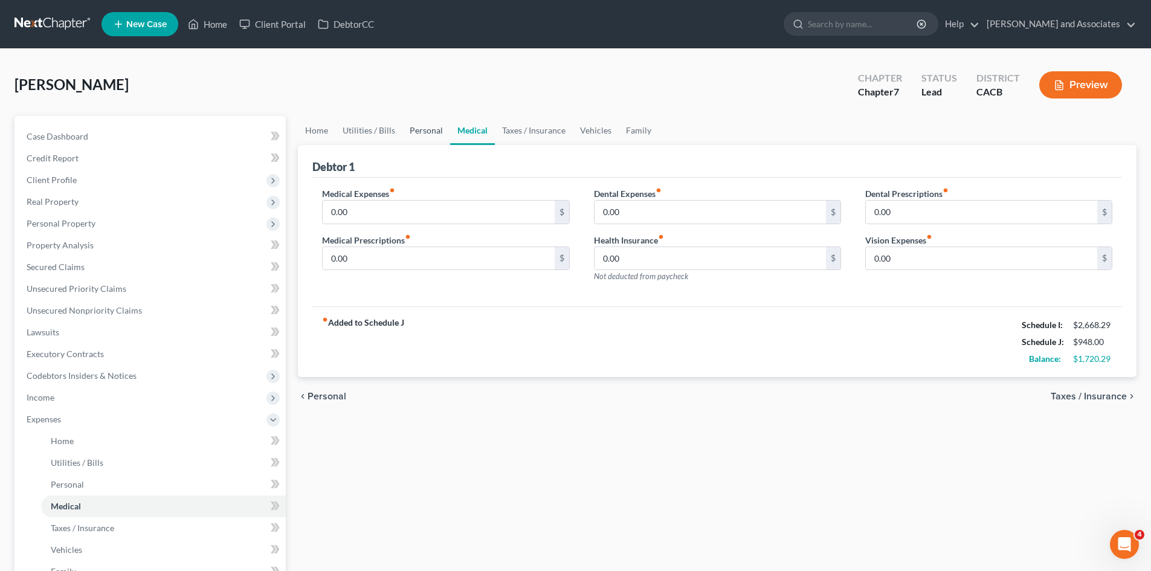
click at [425, 127] on link "Personal" at bounding box center [426, 130] width 48 height 29
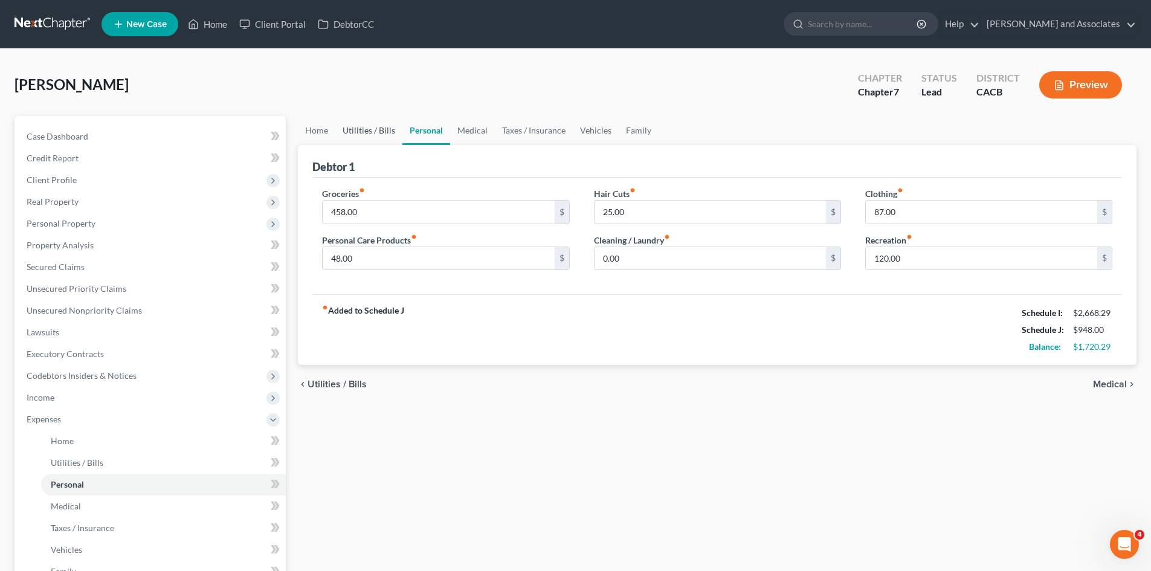
click at [392, 128] on link "Utilities / Bills" at bounding box center [368, 130] width 67 height 29
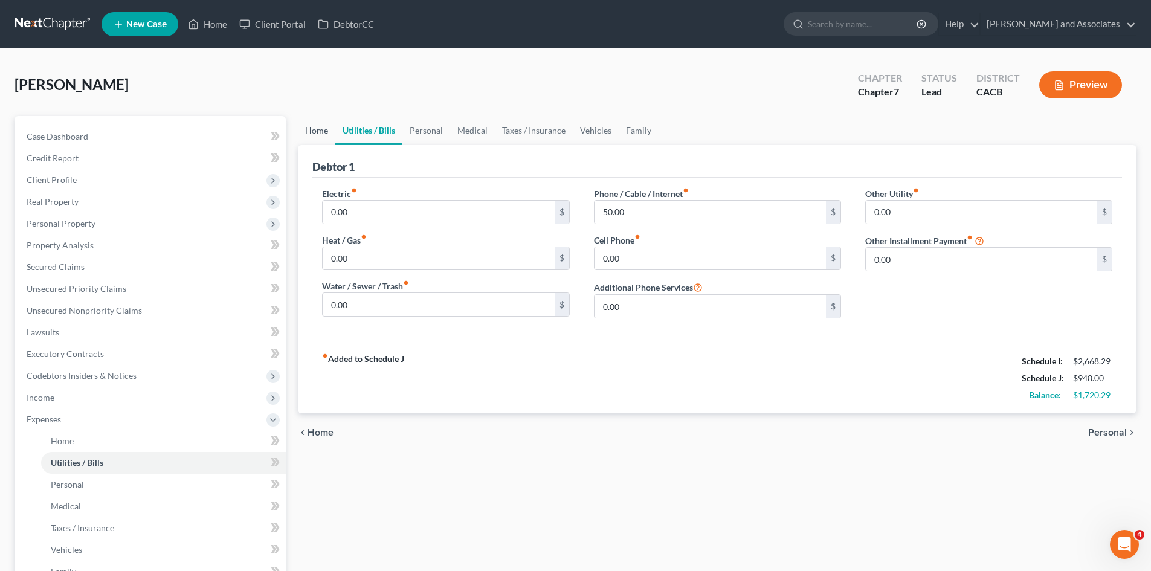
click at [316, 129] on link "Home" at bounding box center [316, 130] width 37 height 29
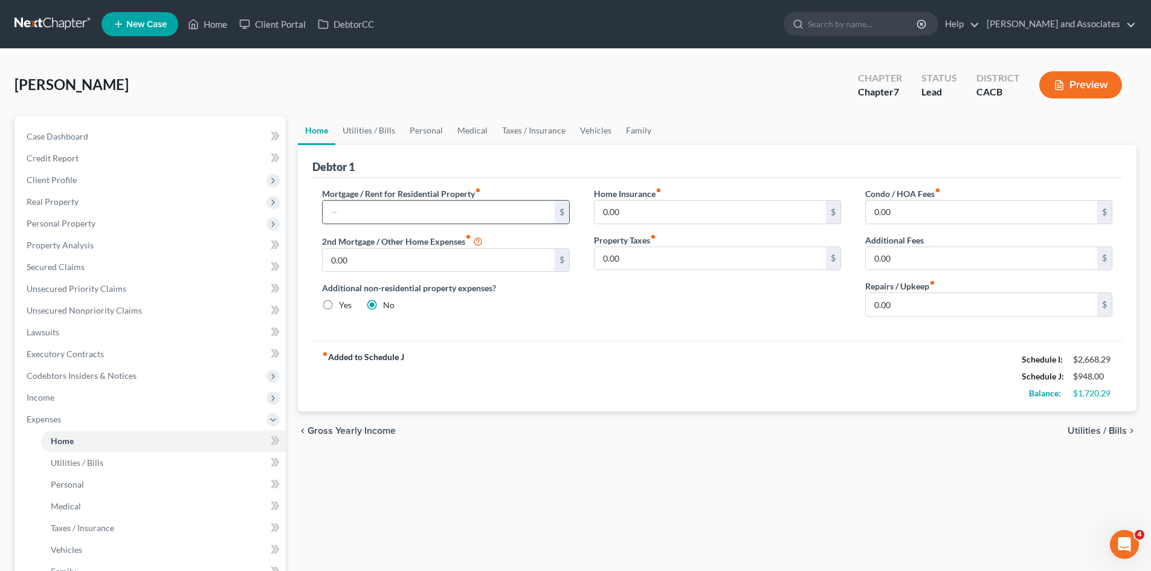
click at [466, 203] on input "text" at bounding box center [438, 212] width 231 height 23
type input "600"
click at [657, 321] on div "Home Insurance fiber_manual_record 0.00 $ Property Taxes fiber_manual_record 0.…" at bounding box center [717, 256] width 271 height 139
click at [371, 126] on link "Utilities / Bills" at bounding box center [368, 130] width 67 height 29
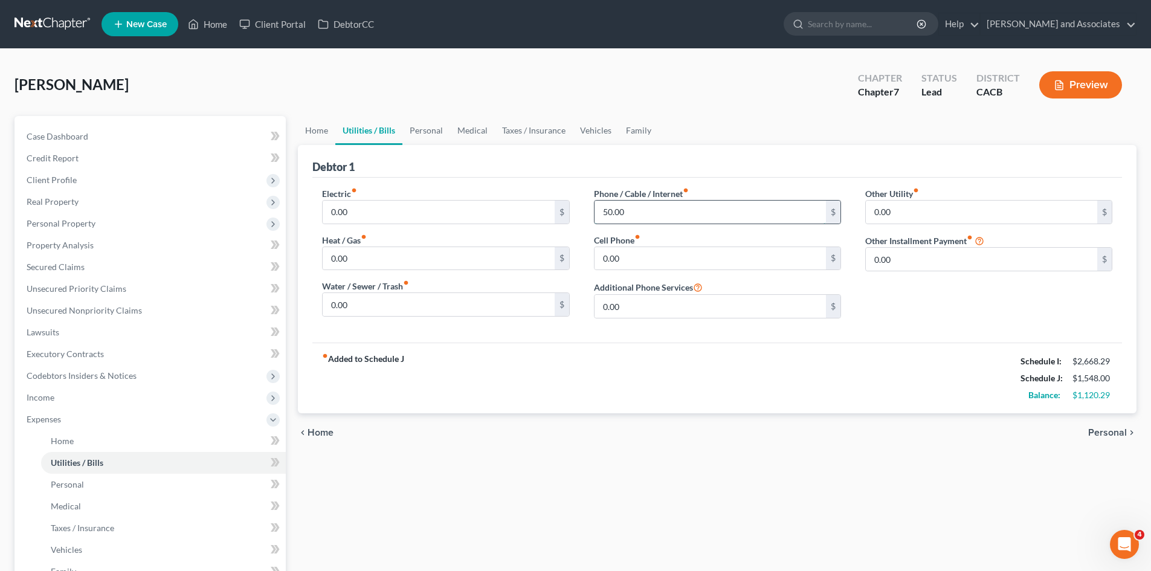
click at [642, 208] on input "50.00" at bounding box center [710, 212] width 231 height 23
click at [646, 210] on input "50.00" at bounding box center [710, 212] width 231 height 23
click at [423, 136] on link "Personal" at bounding box center [426, 130] width 48 height 29
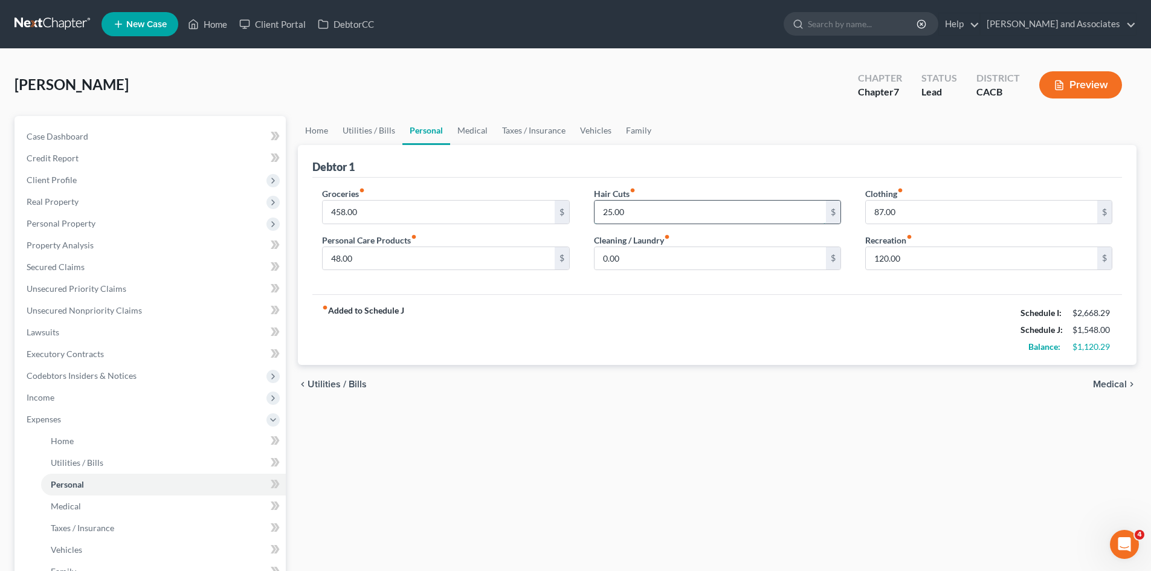
click at [642, 207] on input "25.00" at bounding box center [710, 212] width 231 height 23
type input "30"
click at [944, 259] on input "120.00" at bounding box center [981, 258] width 231 height 23
type input "150"
click at [682, 247] on input "0.00" at bounding box center [710, 258] width 231 height 23
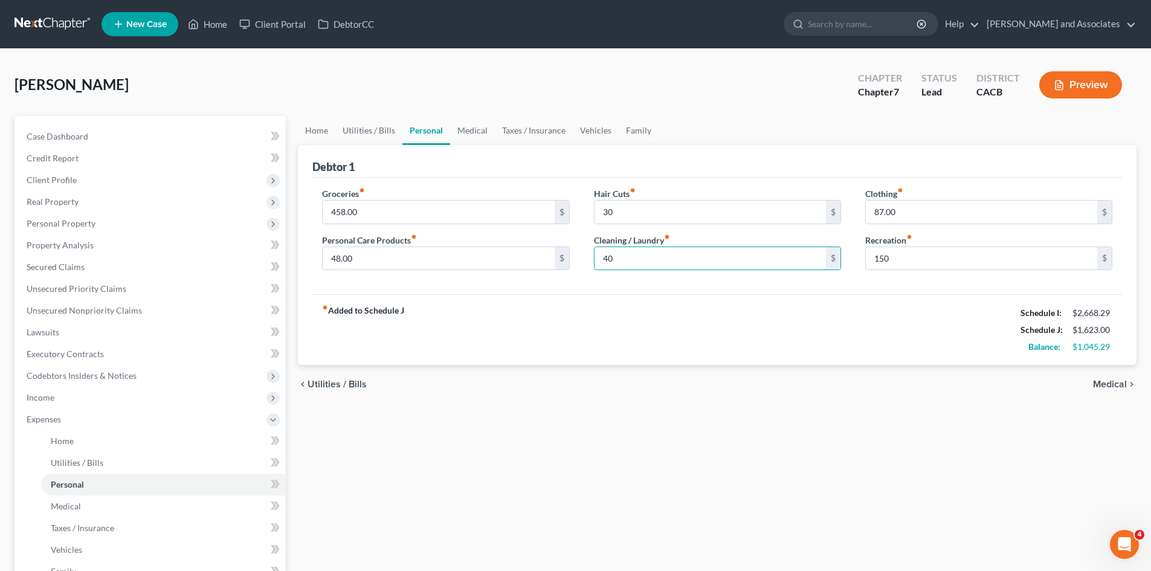
type input "40"
click at [442, 131] on link "Personal" at bounding box center [426, 130] width 48 height 29
click at [465, 130] on link "Medical" at bounding box center [472, 130] width 45 height 29
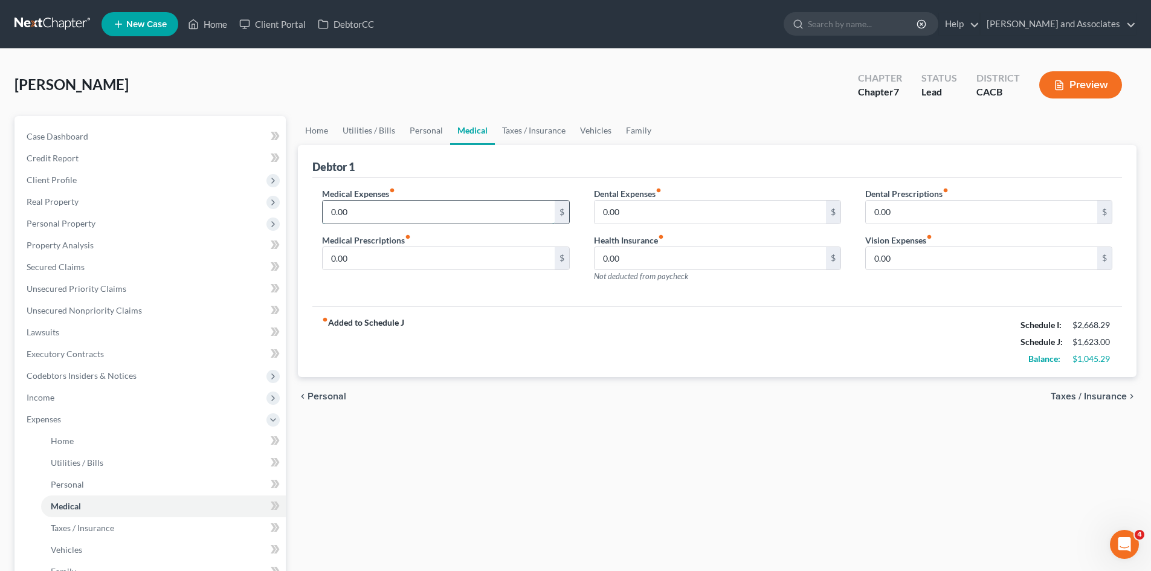
click at [451, 210] on input "0.00" at bounding box center [438, 212] width 231 height 23
type input "40"
click at [695, 207] on input "0.00" at bounding box center [710, 212] width 231 height 23
type input "20"
click at [540, 136] on link "Taxes / Insurance" at bounding box center [534, 130] width 78 height 29
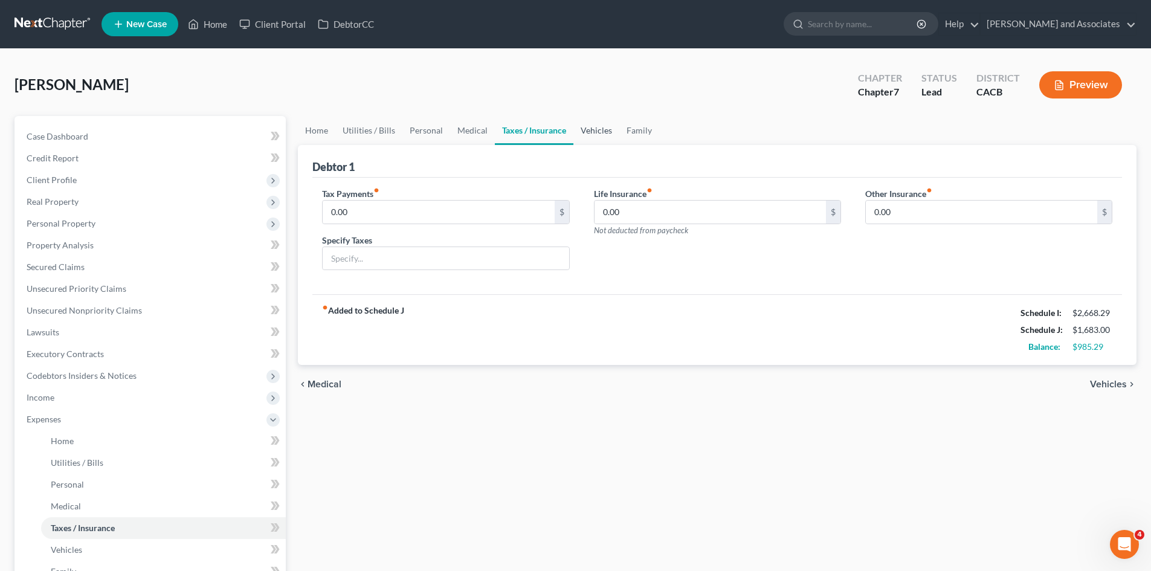
click at [594, 129] on link "Vehicles" at bounding box center [596, 130] width 46 height 29
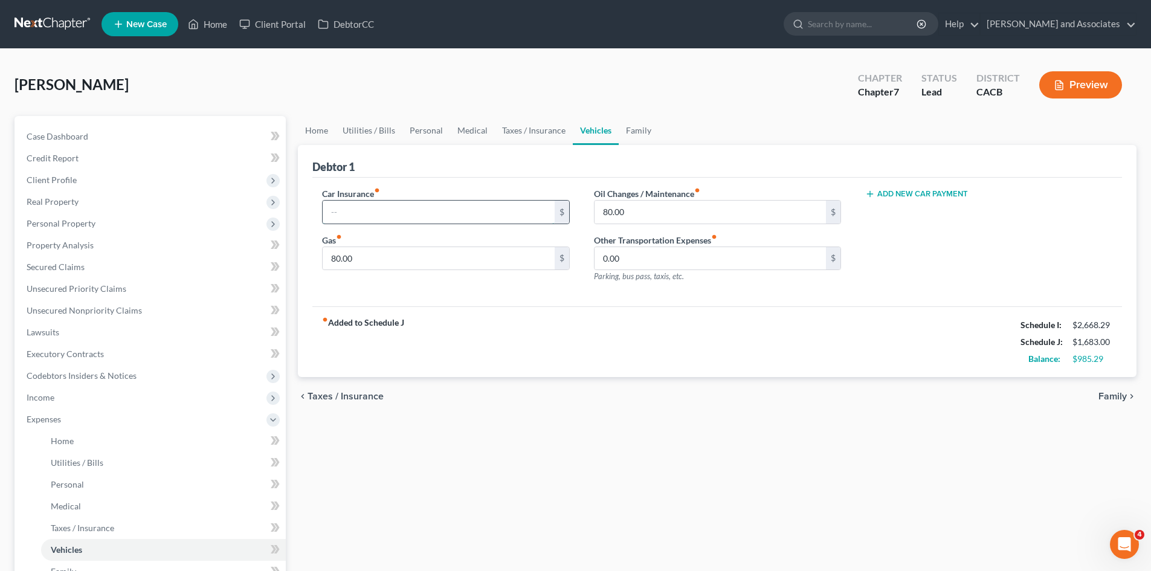
click at [469, 217] on input "text" at bounding box center [438, 212] width 231 height 23
type input "30"
click at [505, 249] on input "80.00" at bounding box center [438, 258] width 231 height 23
type input "1"
type input "200"
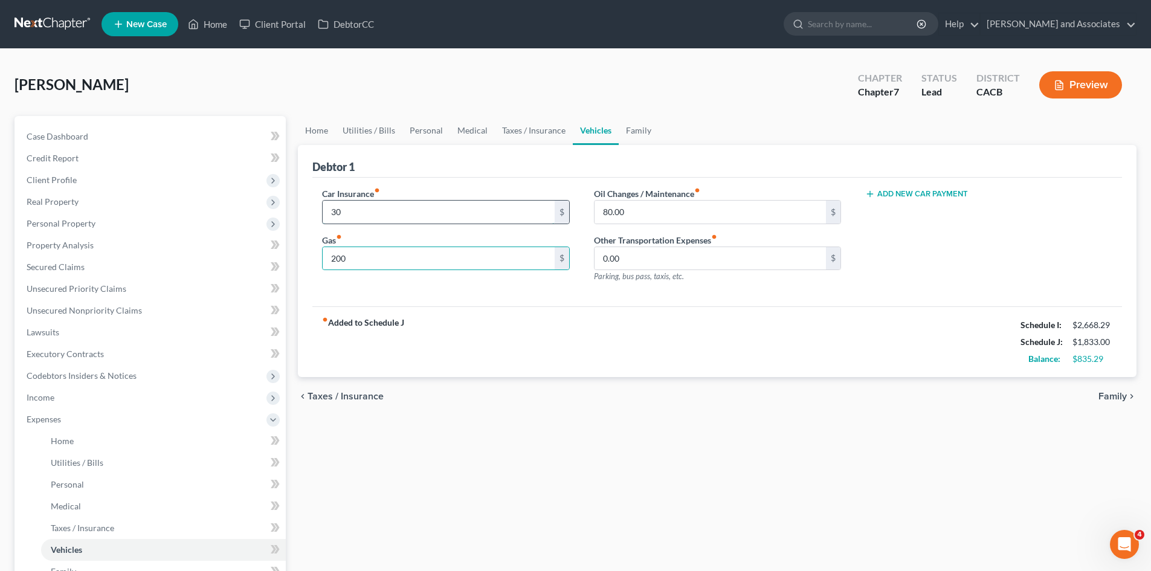
click at [458, 211] on input "30" at bounding box center [438, 212] width 231 height 23
type input "50"
click at [649, 121] on link "Family" at bounding box center [639, 130] width 40 height 29
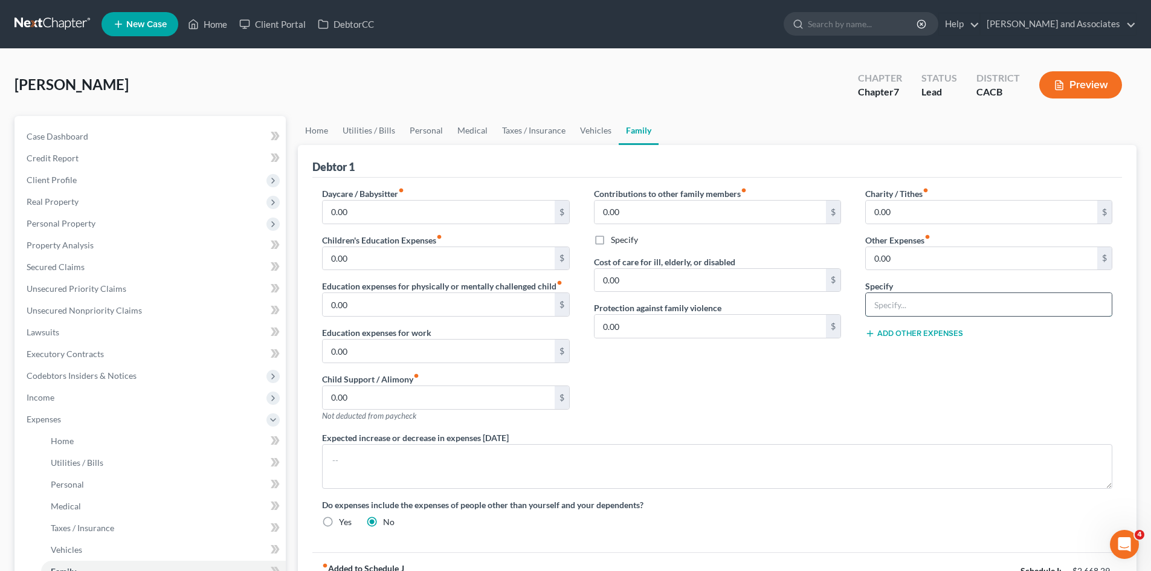
click at [920, 301] on input "text" at bounding box center [989, 304] width 246 height 23
click at [316, 133] on link "Home" at bounding box center [316, 130] width 37 height 29
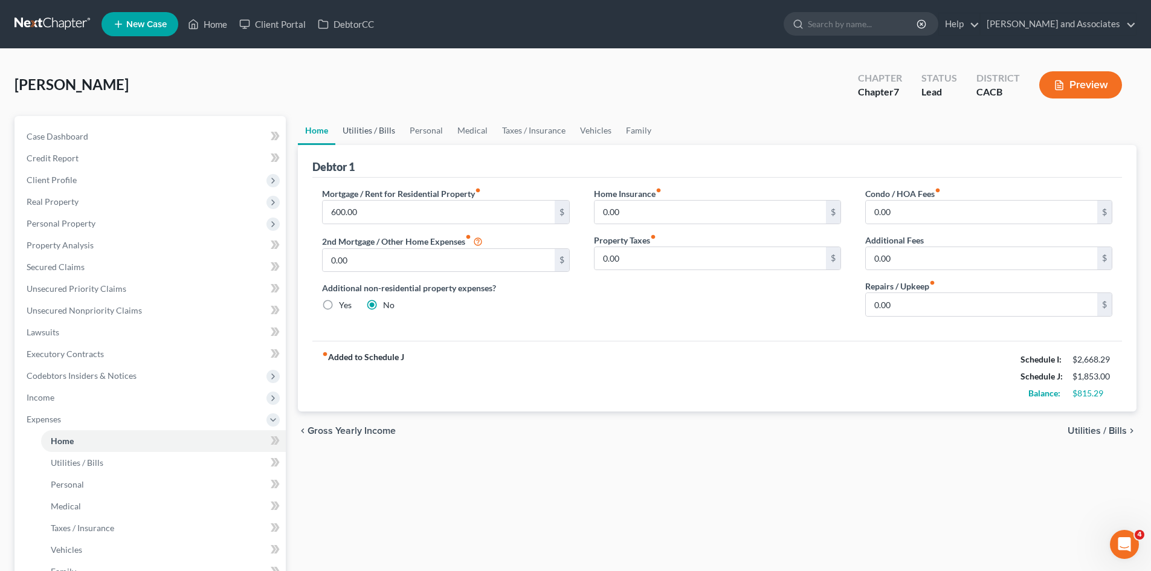
click at [364, 130] on link "Utilities / Bills" at bounding box center [368, 130] width 67 height 29
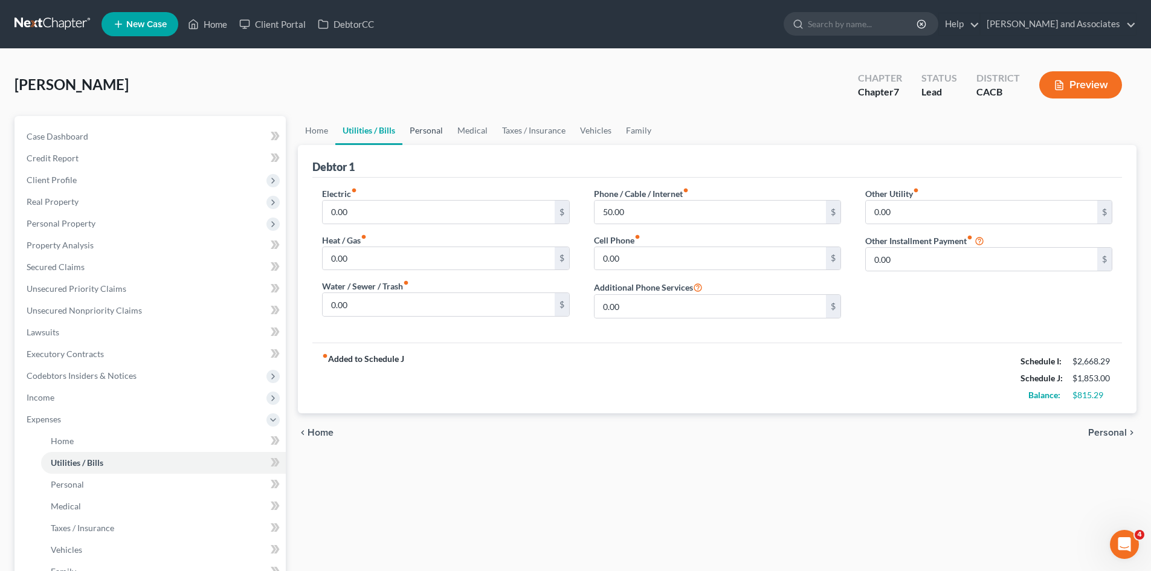
click at [411, 126] on link "Personal" at bounding box center [426, 130] width 48 height 29
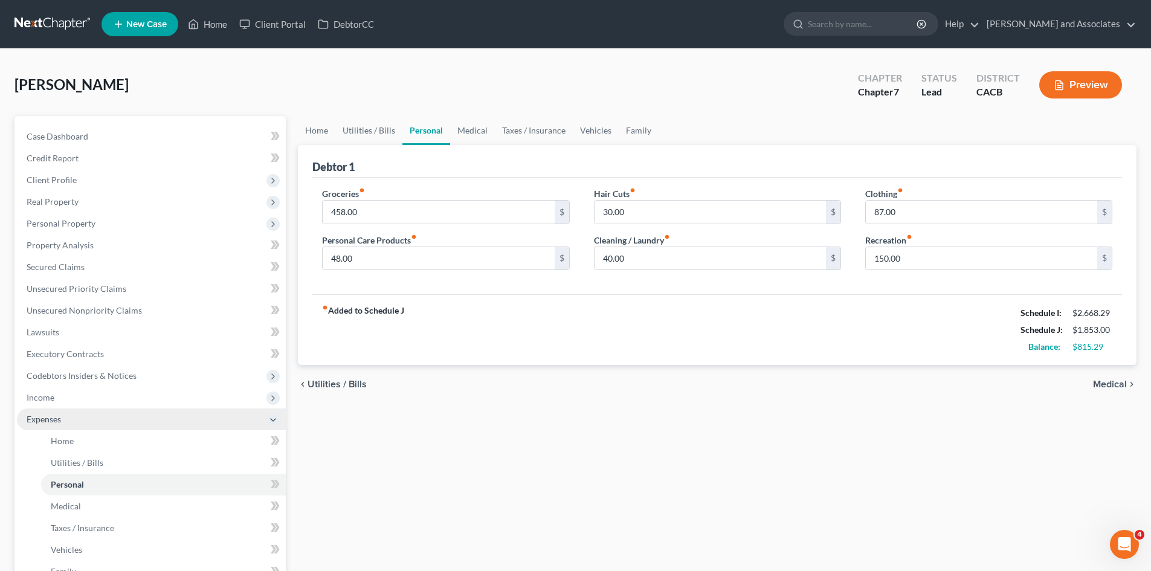
scroll to position [192, 0]
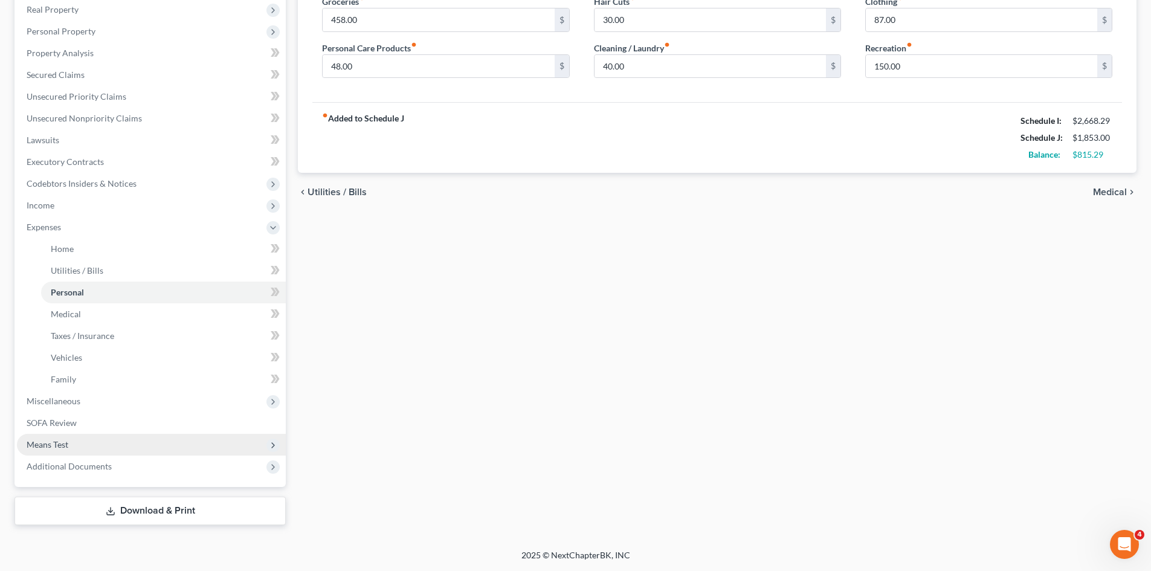
click at [129, 435] on span "Means Test" at bounding box center [151, 445] width 269 height 22
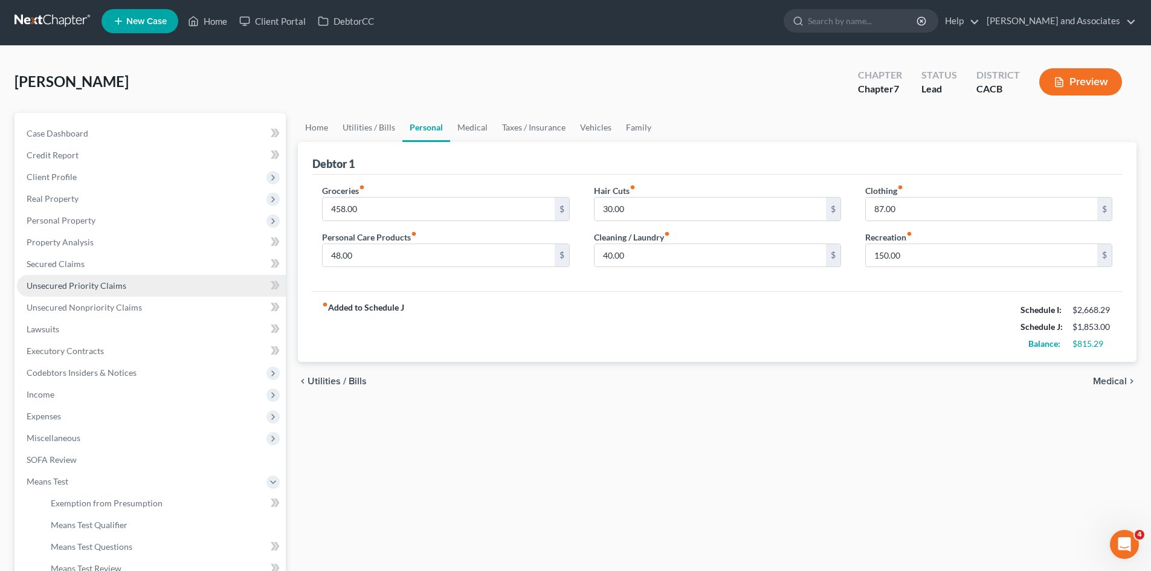
scroll to position [0, 0]
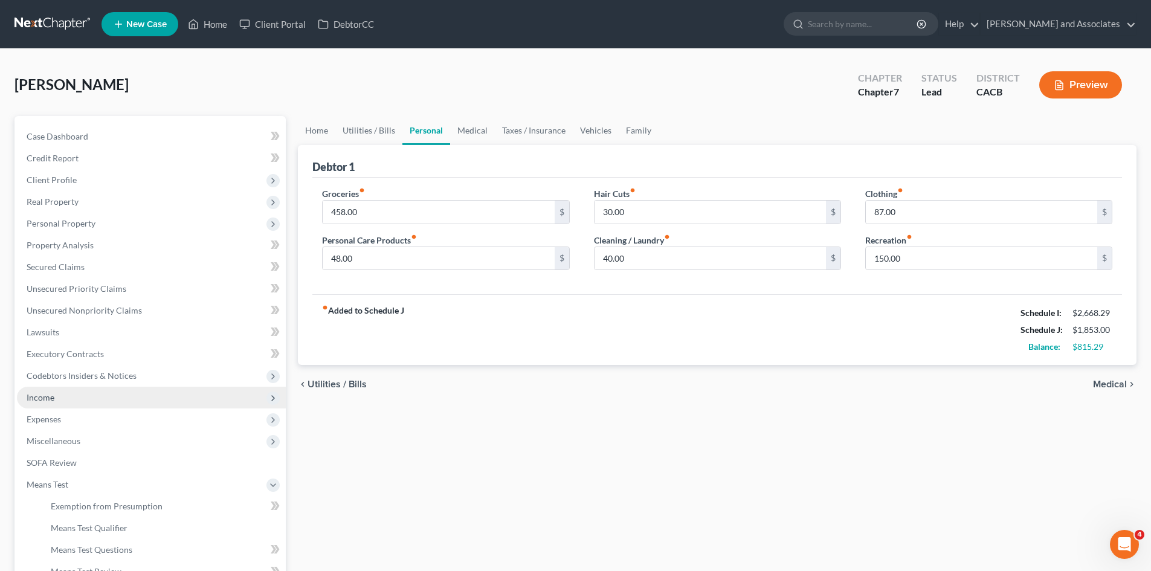
click at [166, 395] on span "Income" at bounding box center [151, 398] width 269 height 22
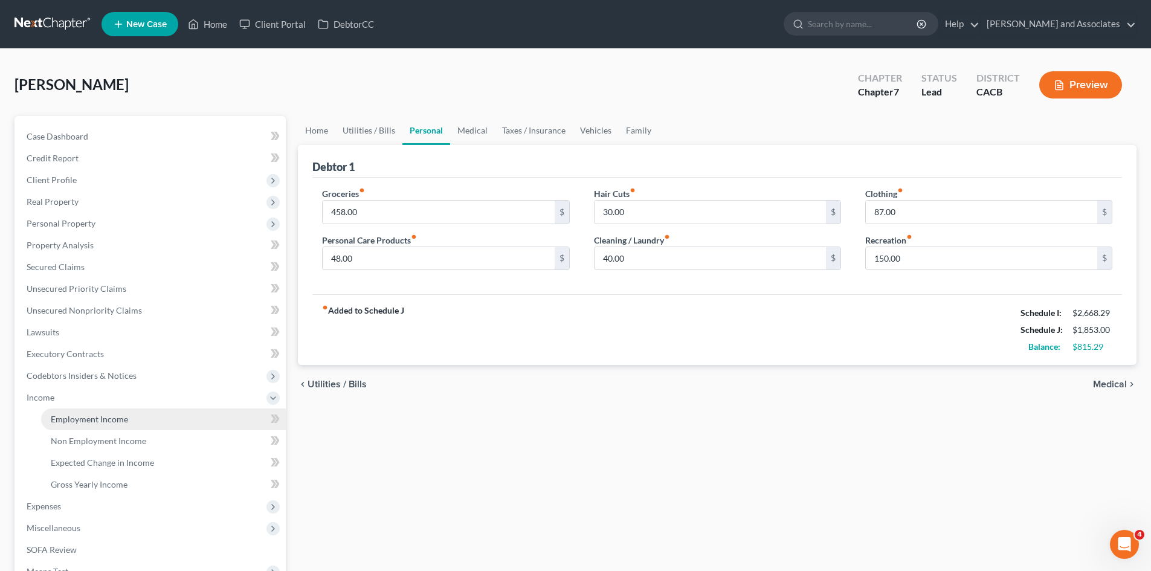
click at [120, 411] on link "Employment Income" at bounding box center [163, 419] width 245 height 22
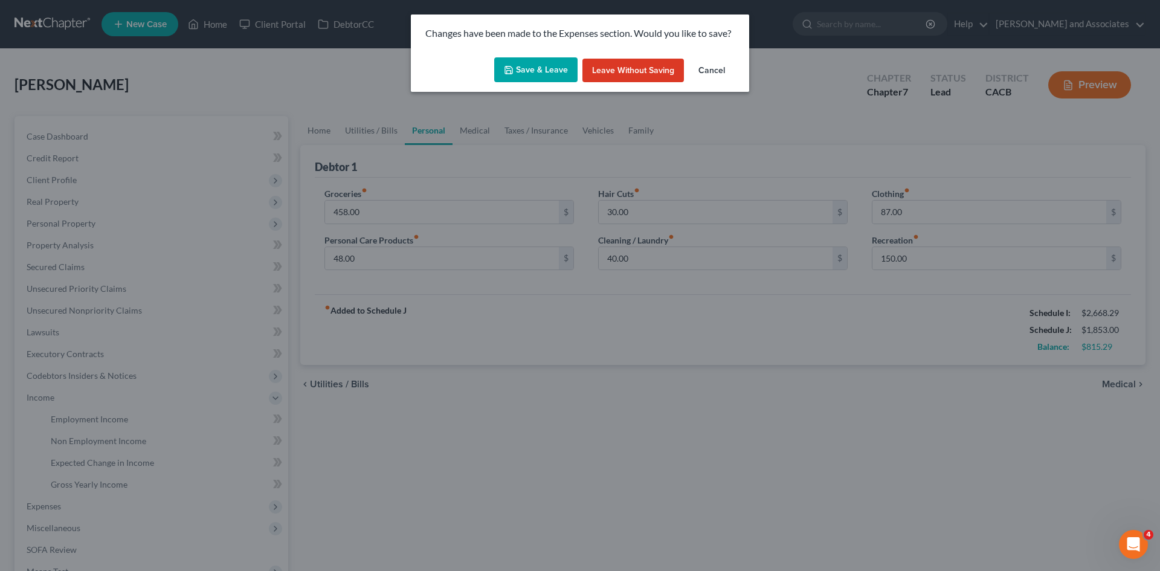
click at [541, 68] on button "Save & Leave" at bounding box center [535, 69] width 83 height 25
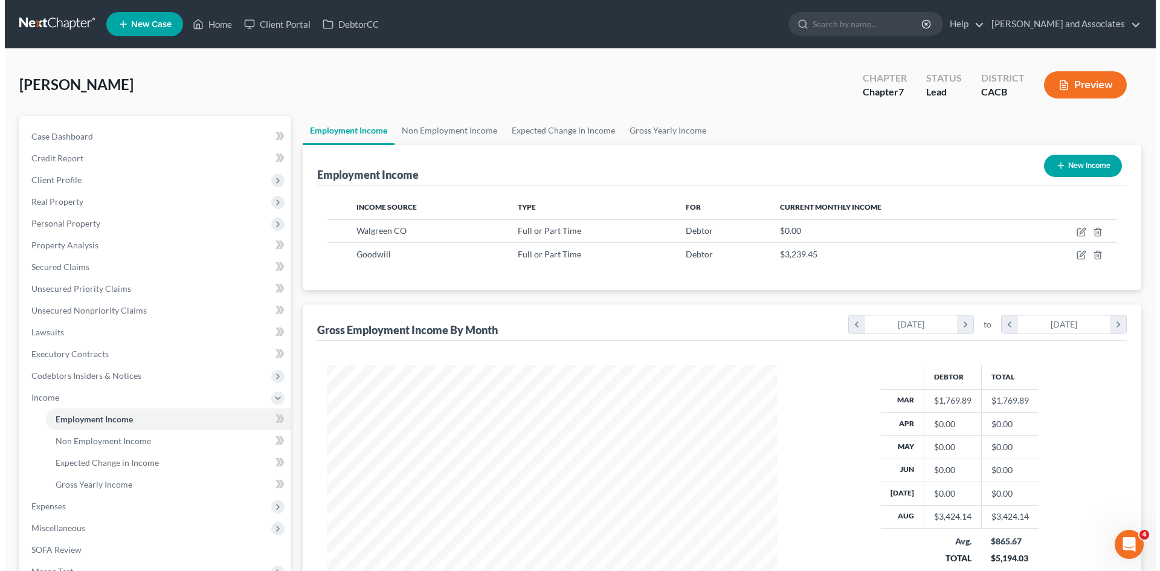
scroll to position [225, 475]
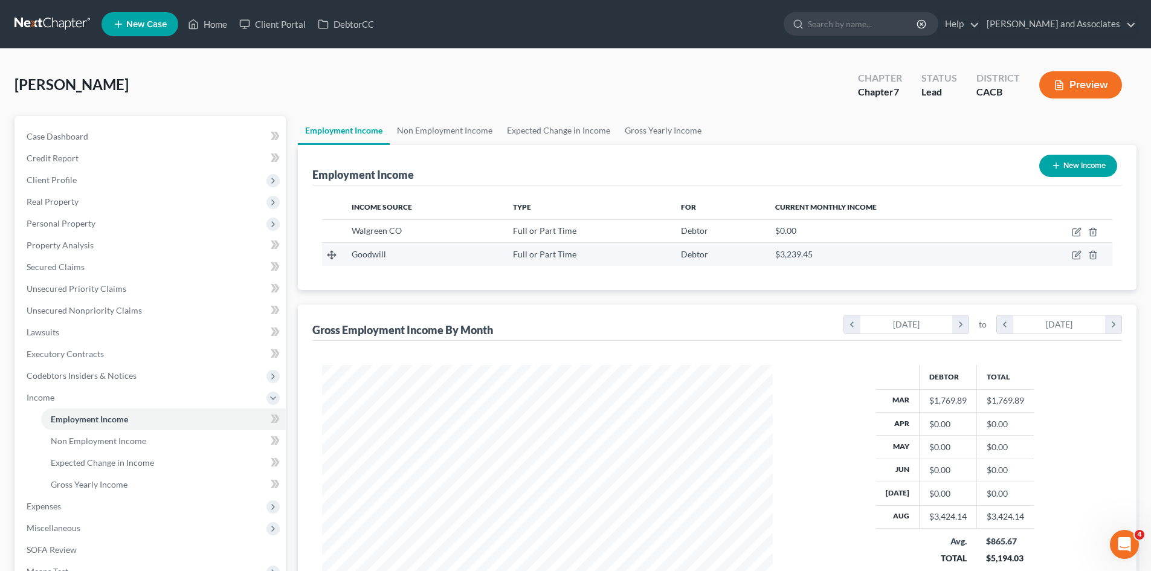
click at [1075, 249] on td at bounding box center [1062, 254] width 102 height 23
click at [1074, 252] on icon "button" at bounding box center [1075, 255] width 7 height 7
select select "0"
select select "4"
select select "2"
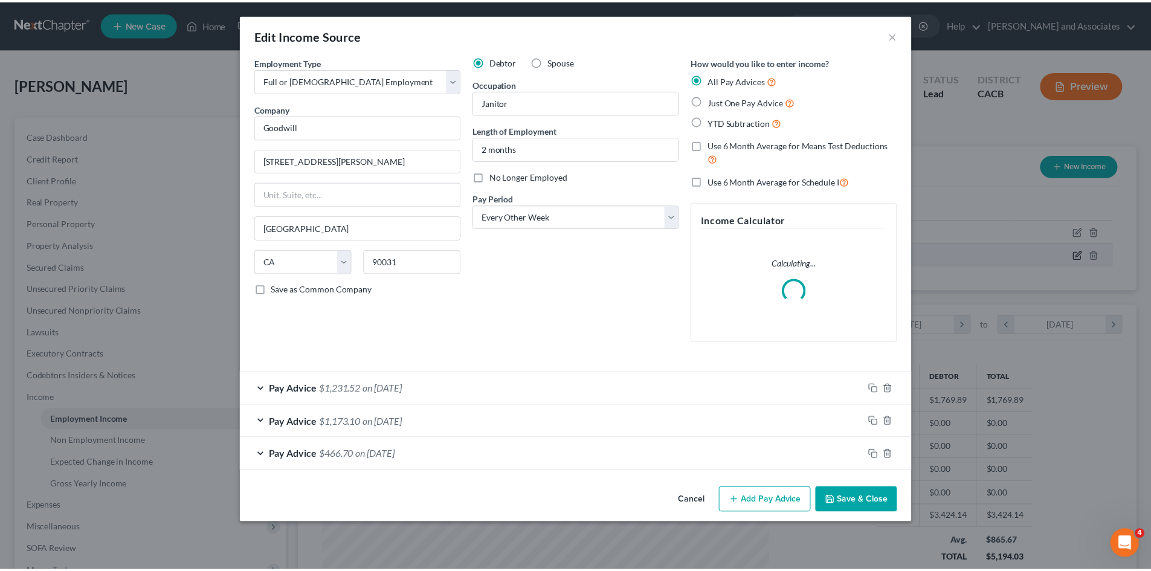
scroll to position [227, 479]
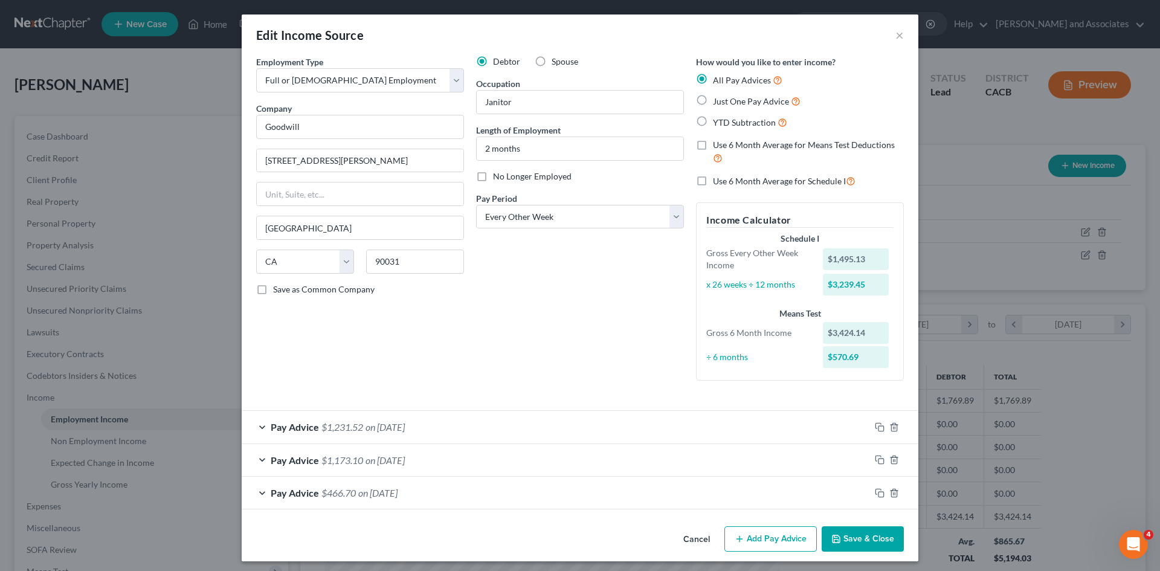
click at [713, 181] on label "Use 6 Month Average for Schedule I" at bounding box center [784, 181] width 143 height 14
click at [718, 181] on input "Use 6 Month Average for Schedule I" at bounding box center [722, 178] width 8 height 8
checkbox input "true"
click at [870, 530] on button "Save & Close" at bounding box center [863, 538] width 82 height 25
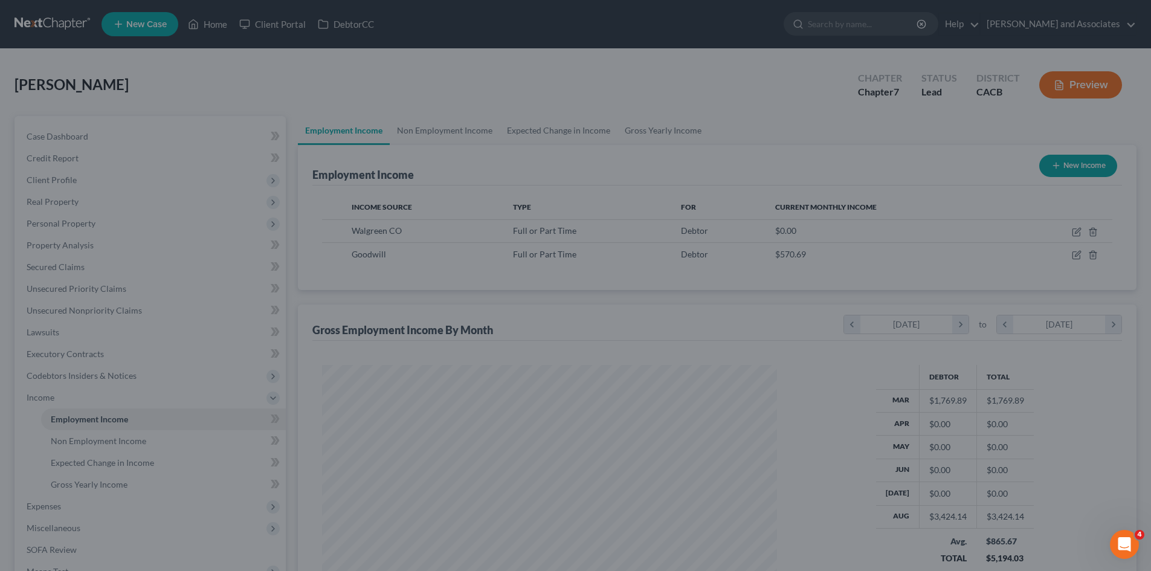
scroll to position [603953, 603703]
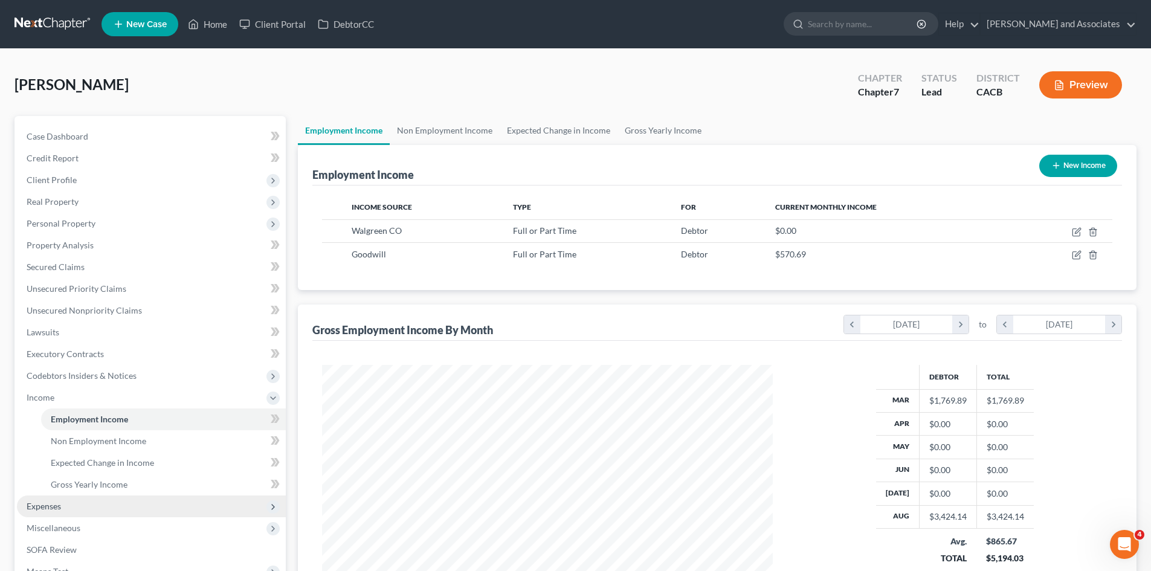
click at [103, 511] on span "Expenses" at bounding box center [151, 506] width 269 height 22
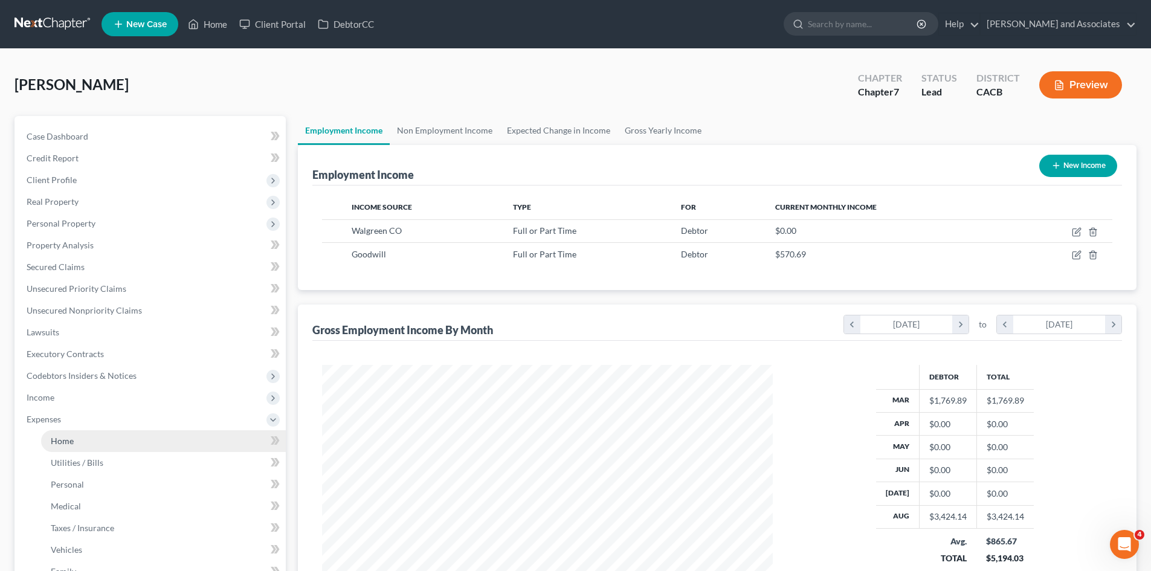
click at [123, 445] on link "Home" at bounding box center [163, 441] width 245 height 22
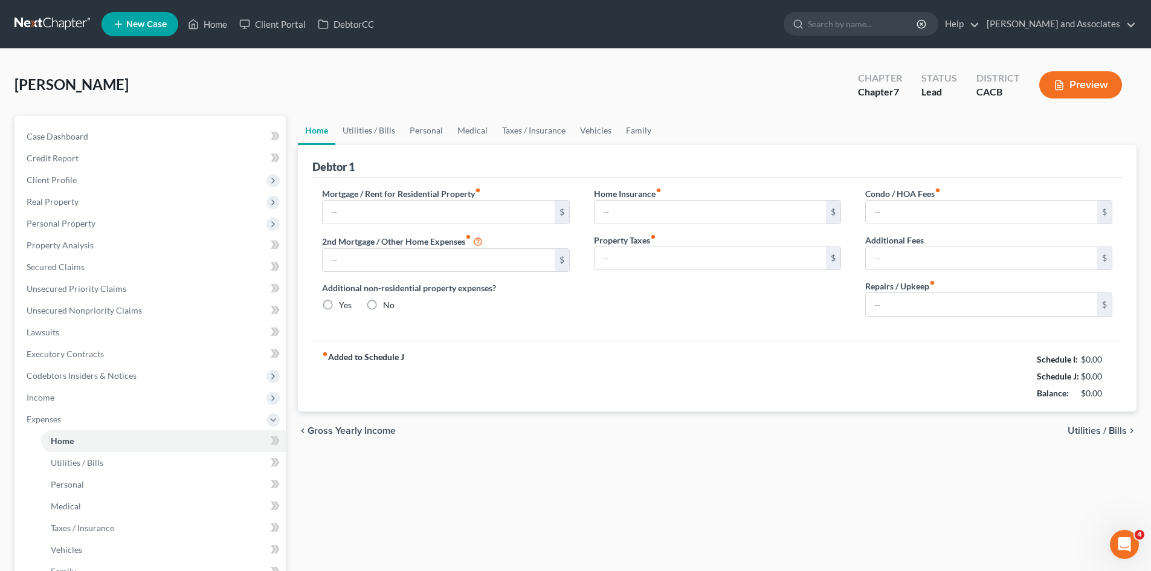
type input "600.00"
type input "0.00"
radio input "true"
type input "0.00"
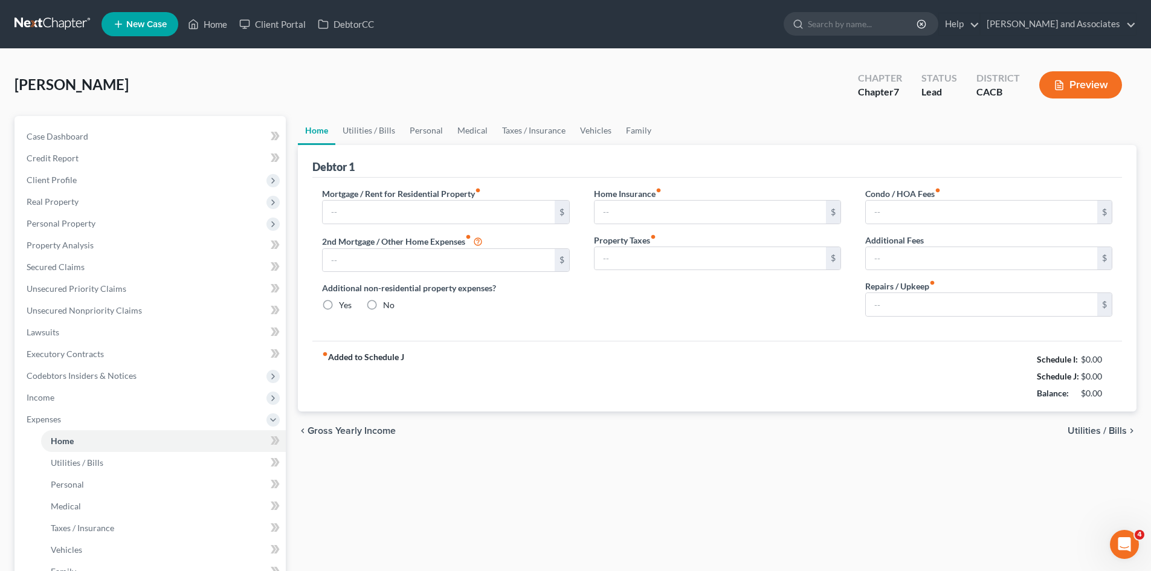
type input "0.00"
click at [369, 126] on link "Utilities / Bills" at bounding box center [368, 130] width 67 height 29
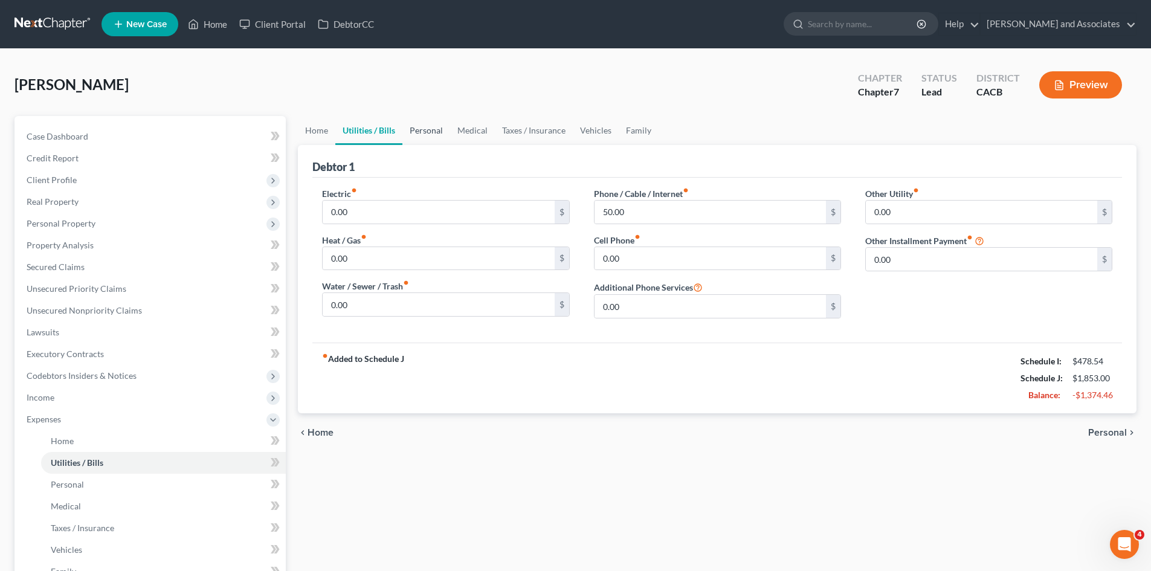
click at [416, 127] on link "Personal" at bounding box center [426, 130] width 48 height 29
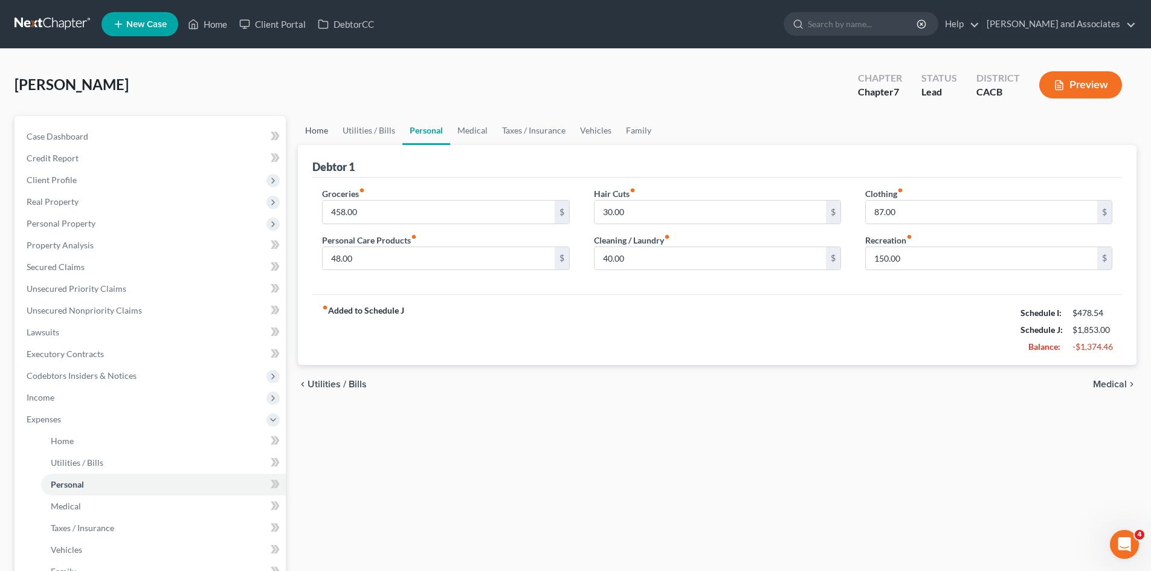
click at [329, 127] on link "Home" at bounding box center [316, 130] width 37 height 29
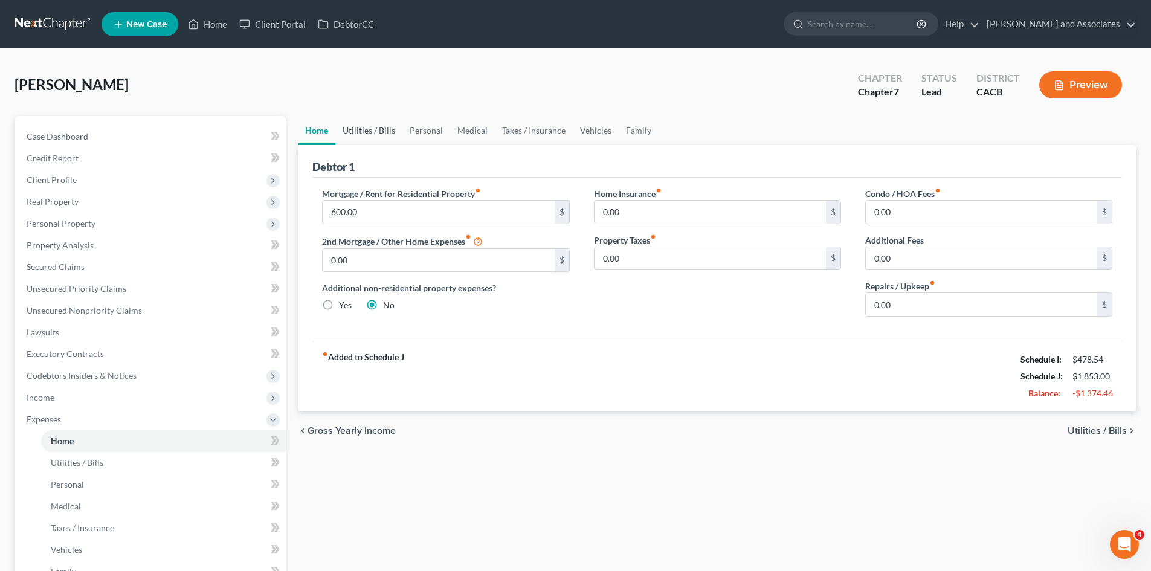
click at [370, 125] on link "Utilities / Bills" at bounding box center [368, 130] width 67 height 29
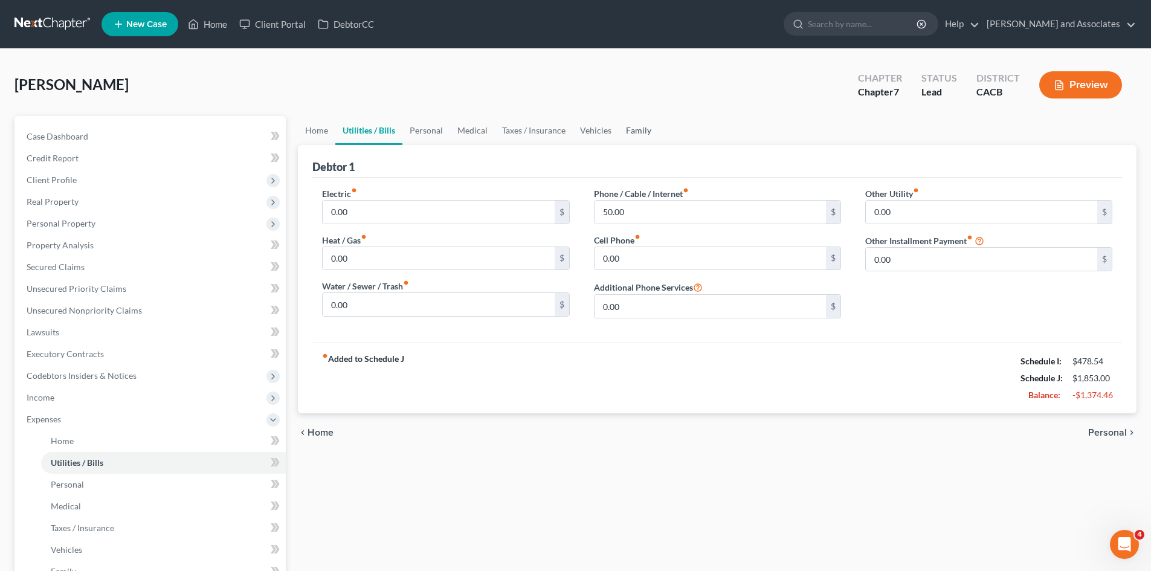
click at [634, 126] on link "Family" at bounding box center [639, 130] width 40 height 29
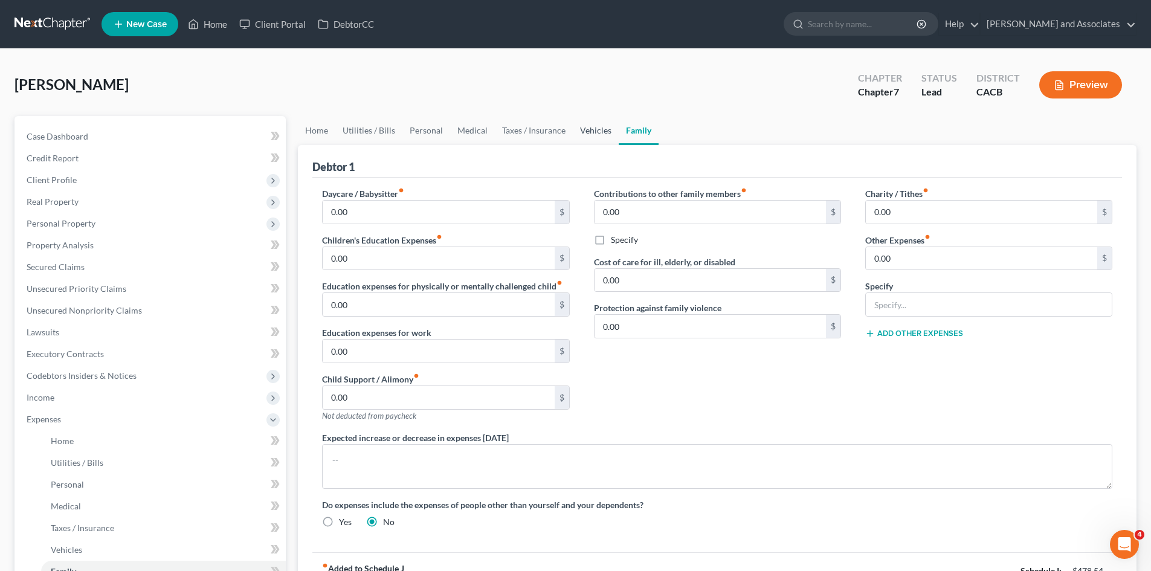
click at [599, 127] on link "Vehicles" at bounding box center [596, 130] width 46 height 29
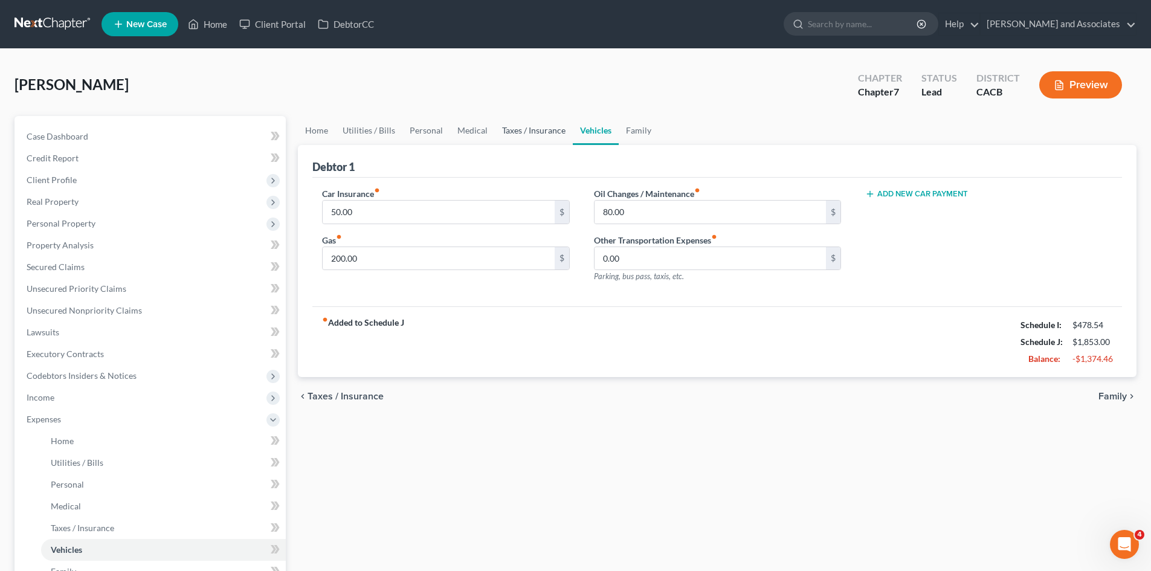
click at [532, 131] on link "Taxes / Insurance" at bounding box center [534, 130] width 78 height 29
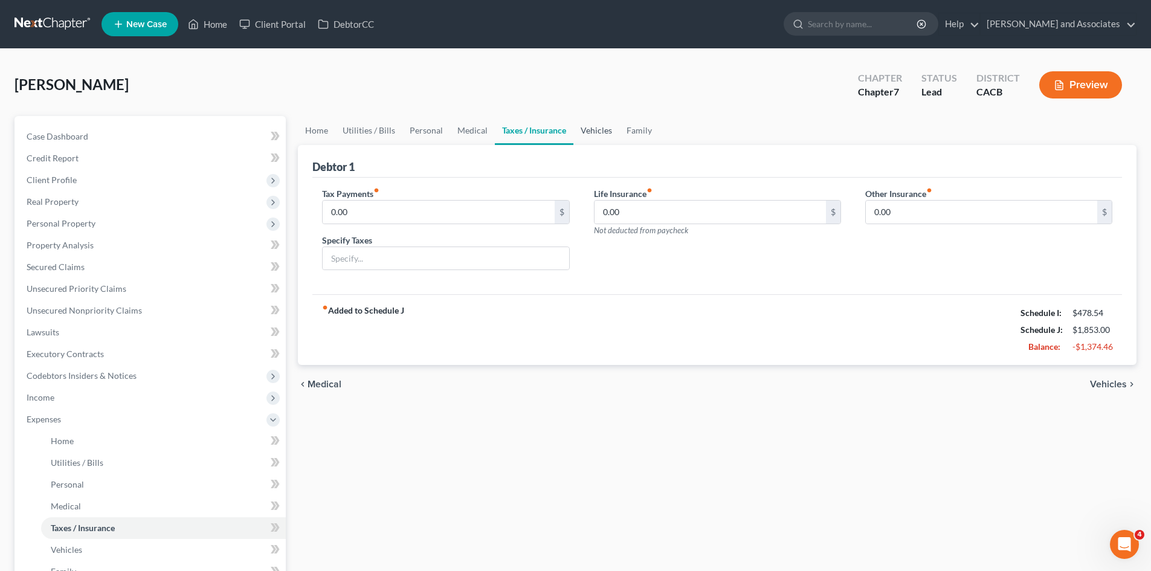
click at [578, 131] on link "Vehicles" at bounding box center [596, 130] width 46 height 29
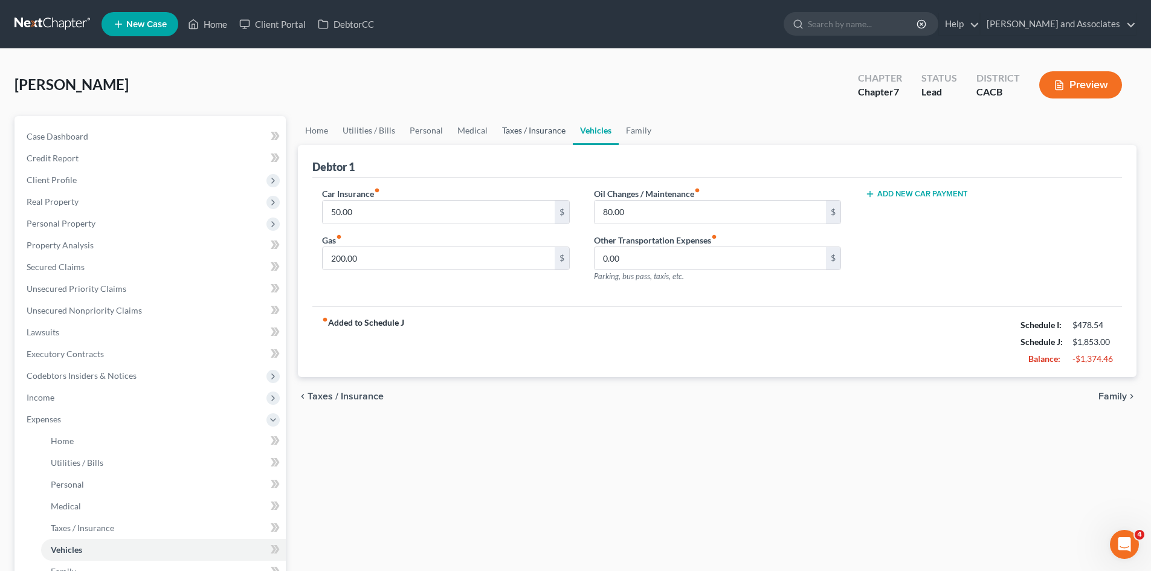
click at [544, 127] on link "Taxes / Insurance" at bounding box center [534, 130] width 78 height 29
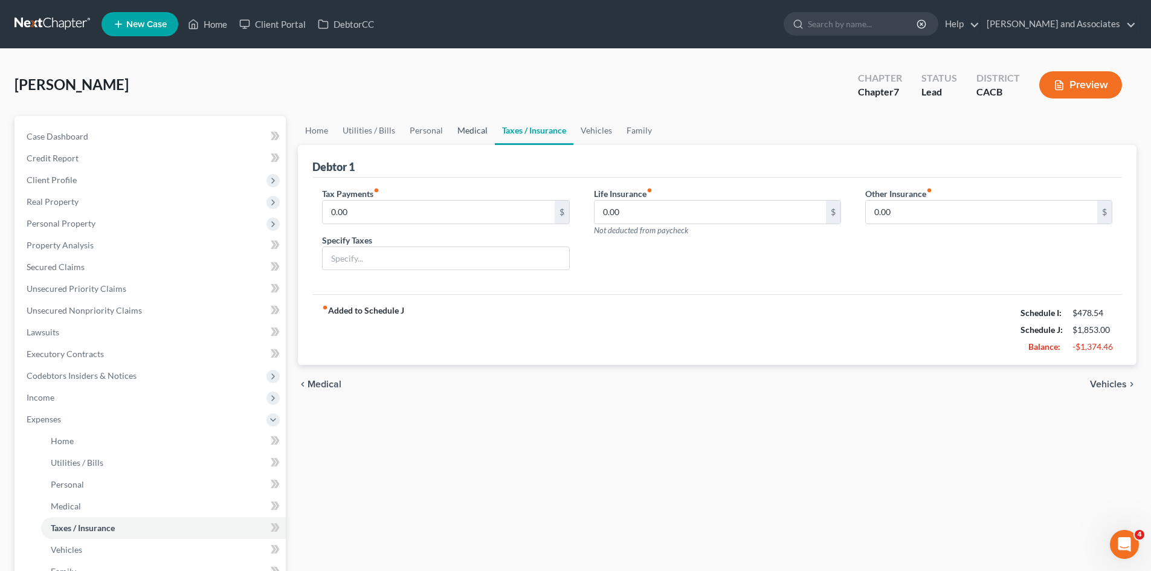
click at [475, 134] on link "Medical" at bounding box center [472, 130] width 45 height 29
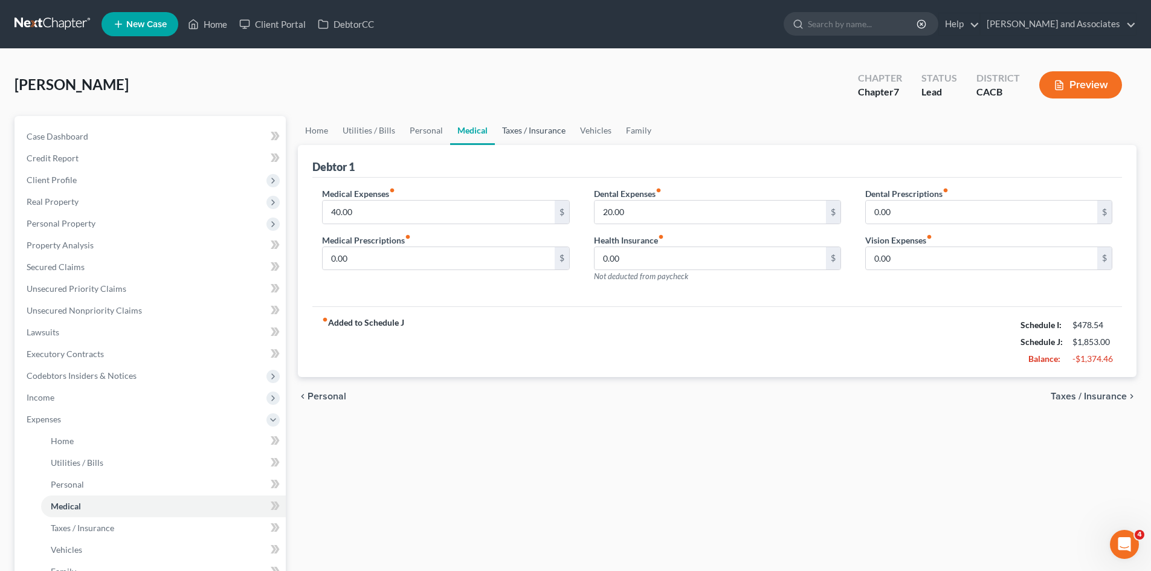
click at [520, 131] on link "Taxes / Insurance" at bounding box center [534, 130] width 78 height 29
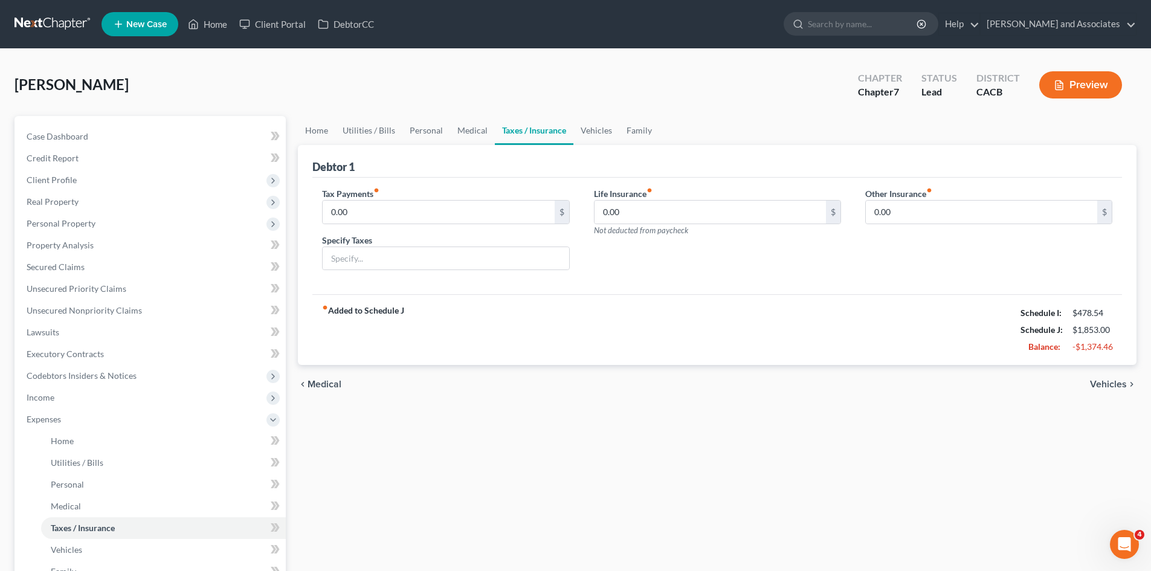
click at [565, 126] on link "Taxes / Insurance" at bounding box center [534, 130] width 79 height 29
click at [601, 132] on link "Vehicles" at bounding box center [596, 130] width 46 height 29
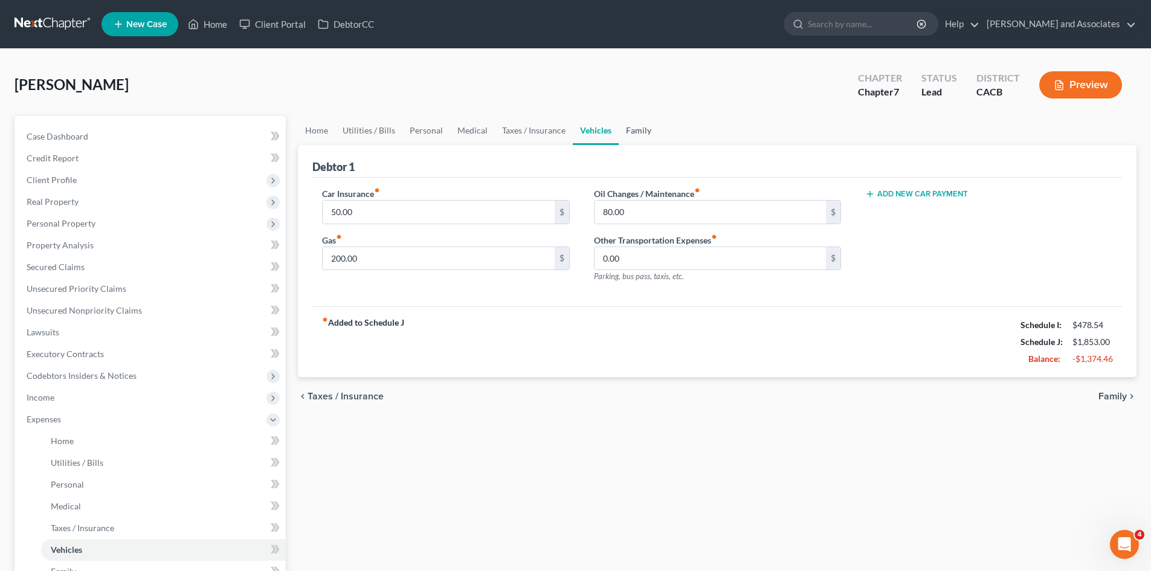
click at [634, 131] on link "Family" at bounding box center [639, 130] width 40 height 29
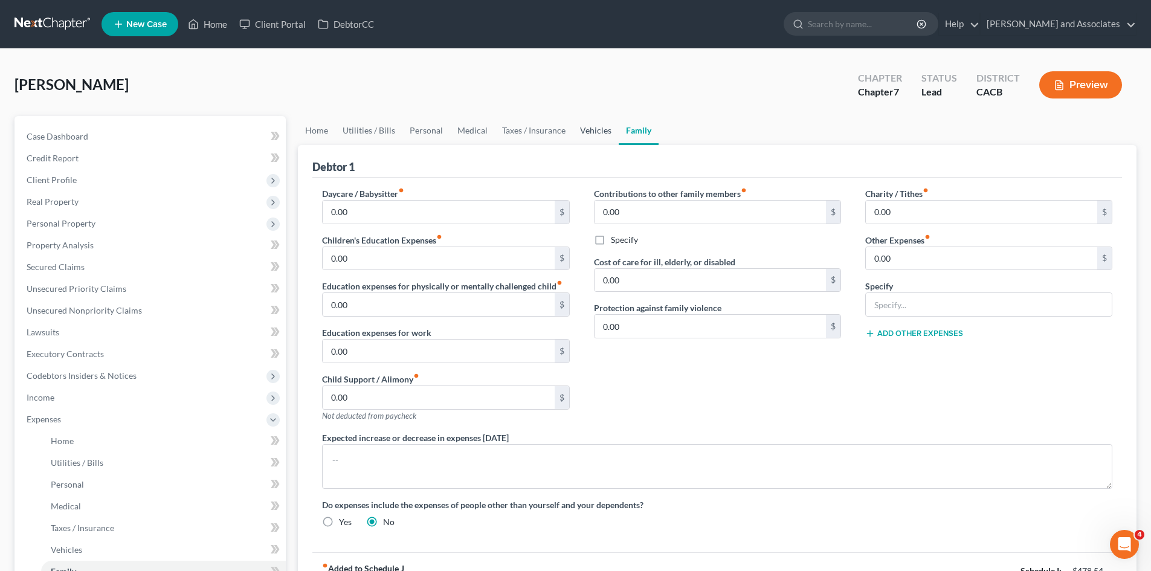
click at [594, 129] on link "Vehicles" at bounding box center [596, 130] width 46 height 29
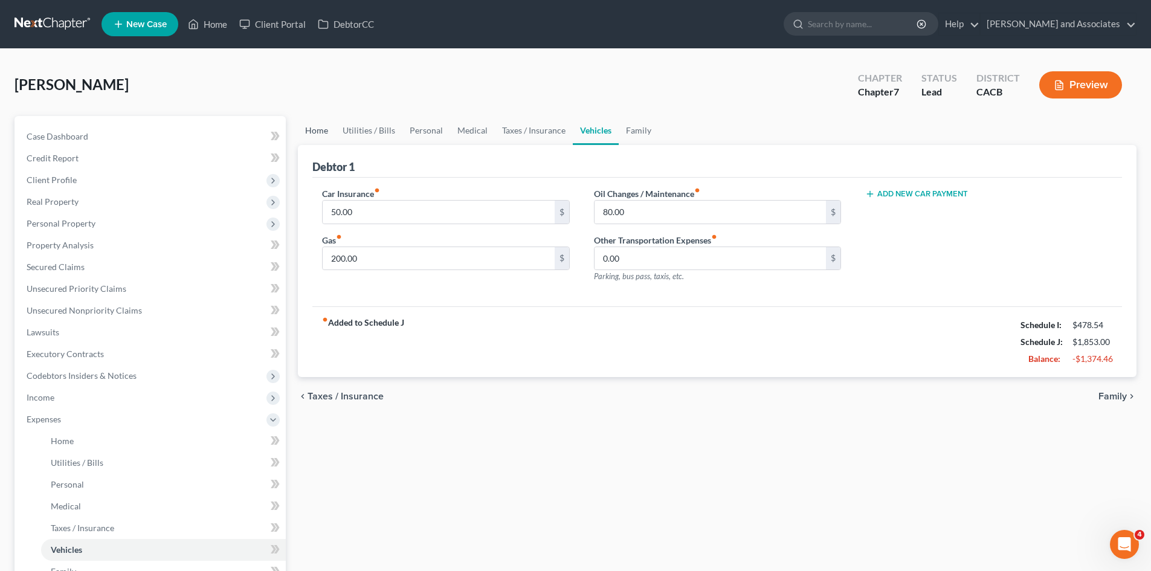
click at [311, 133] on link "Home" at bounding box center [316, 130] width 37 height 29
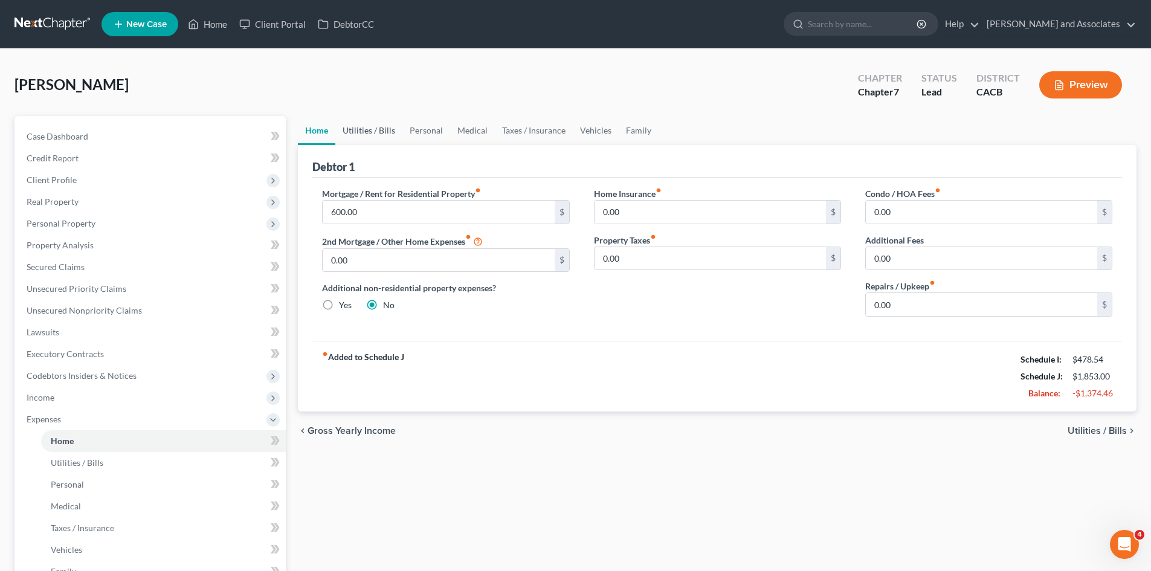
click at [359, 128] on link "Utilities / Bills" at bounding box center [368, 130] width 67 height 29
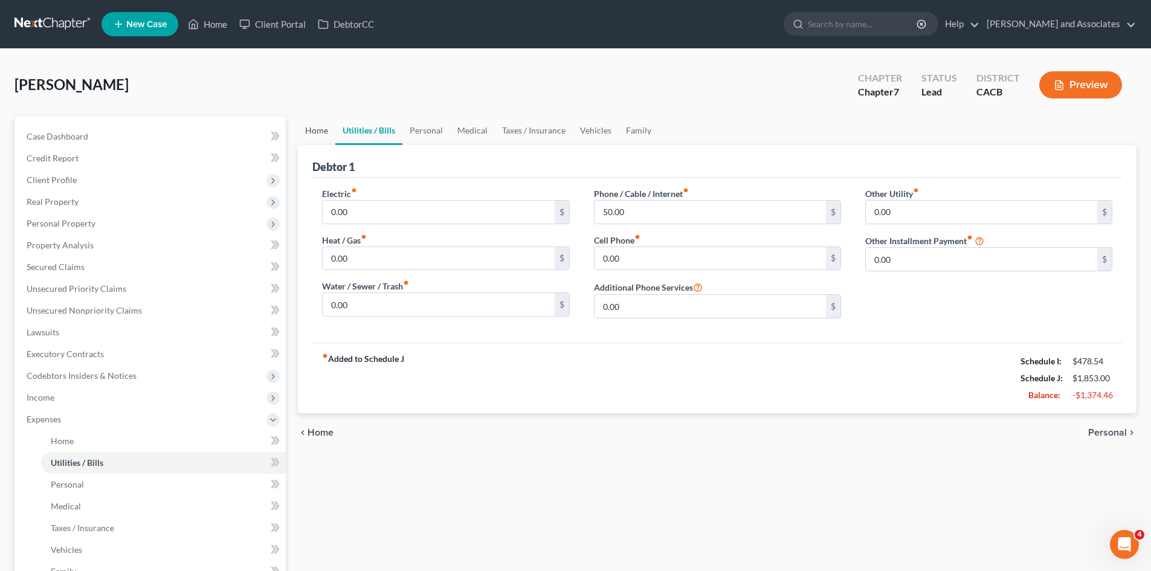
click at [329, 134] on link "Home" at bounding box center [316, 130] width 37 height 29
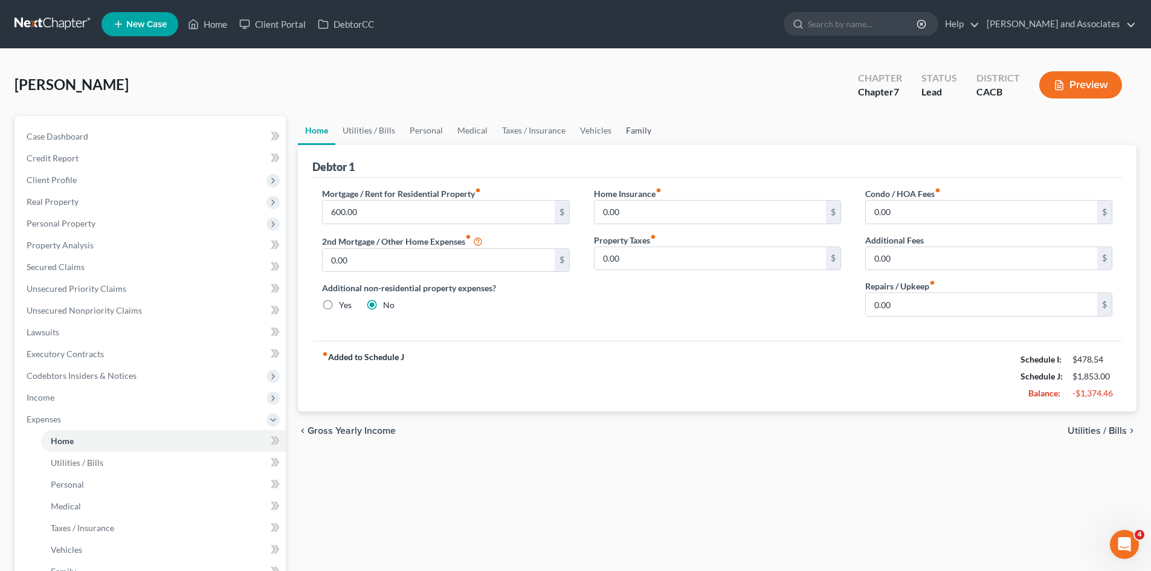
click at [634, 124] on link "Family" at bounding box center [639, 130] width 40 height 29
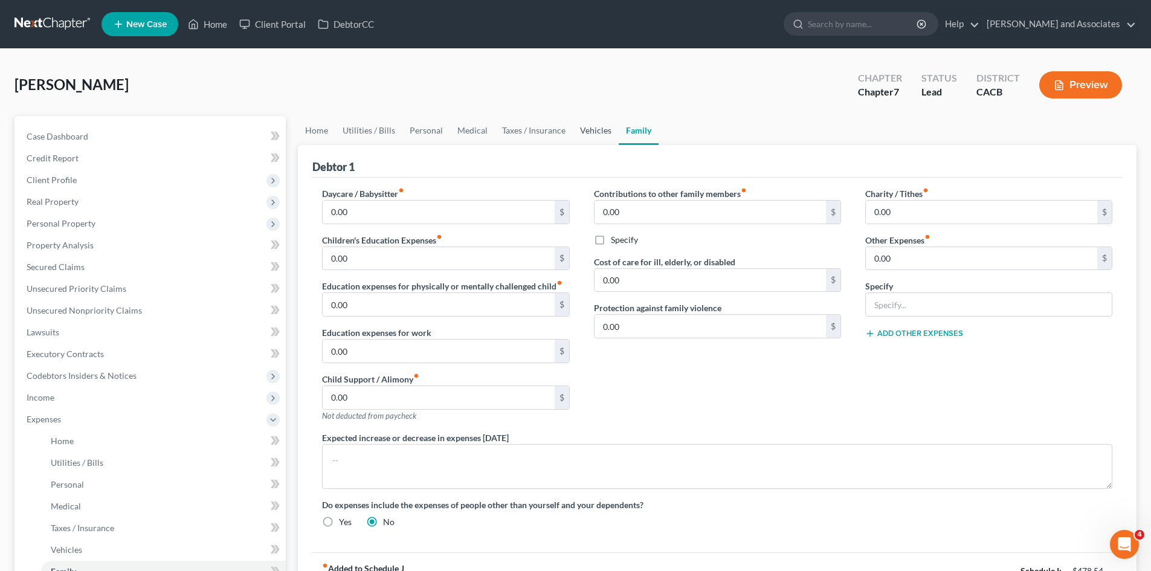
click at [598, 126] on link "Vehicles" at bounding box center [596, 130] width 46 height 29
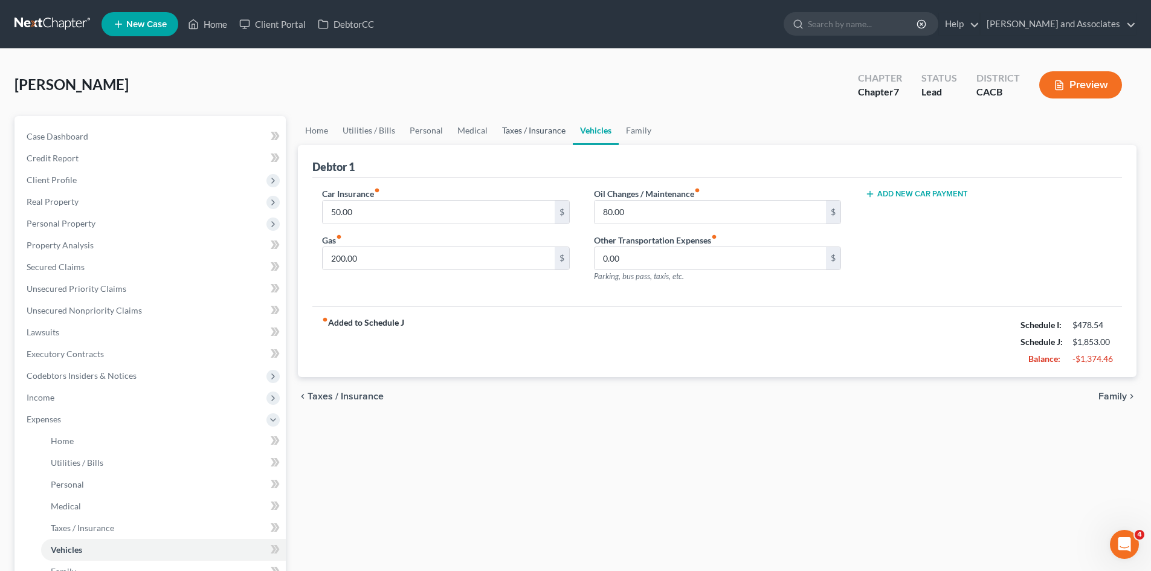
click at [554, 131] on link "Taxes / Insurance" at bounding box center [534, 130] width 78 height 29
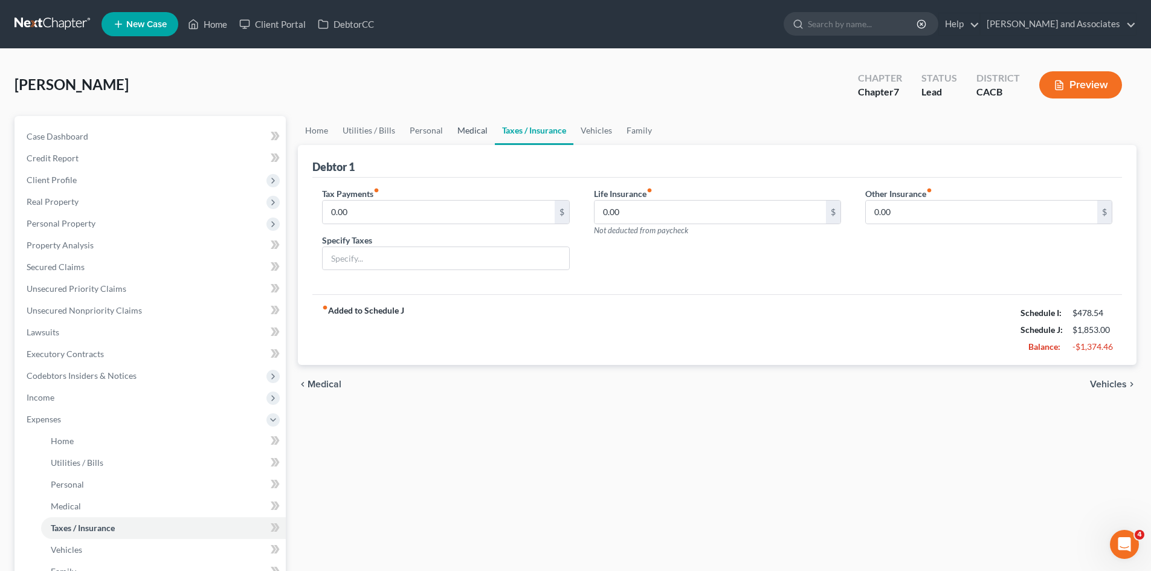
click at [477, 138] on link "Medical" at bounding box center [472, 130] width 45 height 29
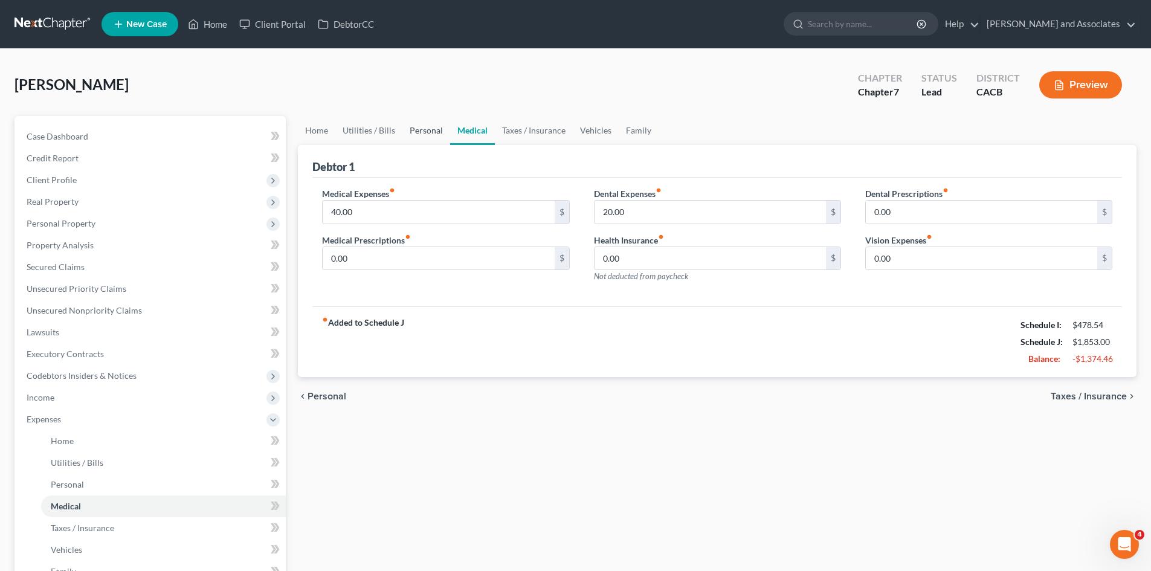
click at [411, 140] on link "Personal" at bounding box center [426, 130] width 48 height 29
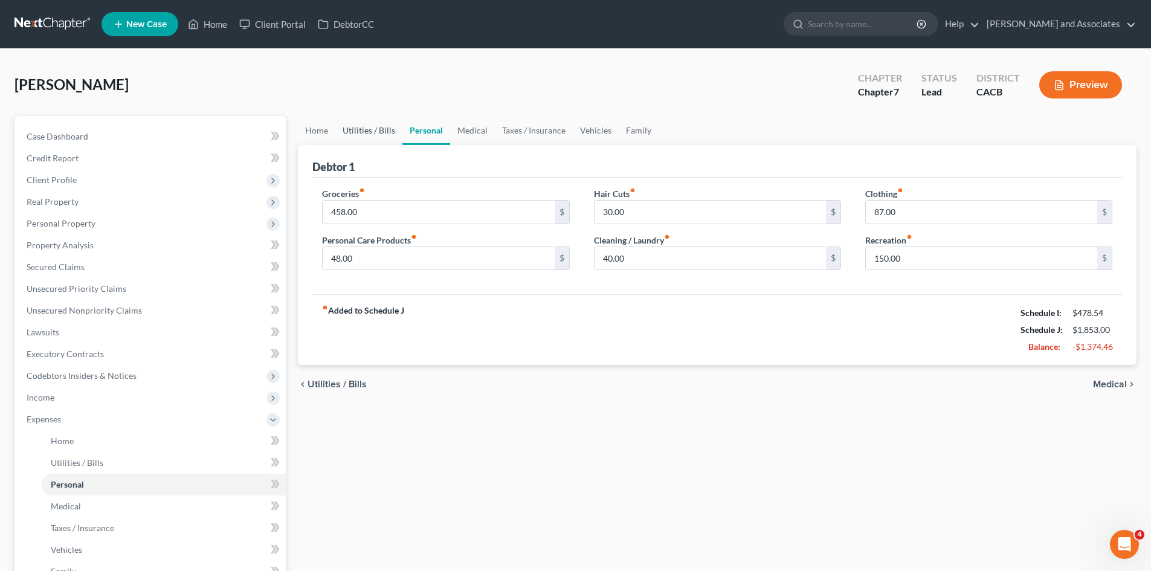
click at [381, 132] on link "Utilities / Bills" at bounding box center [368, 130] width 67 height 29
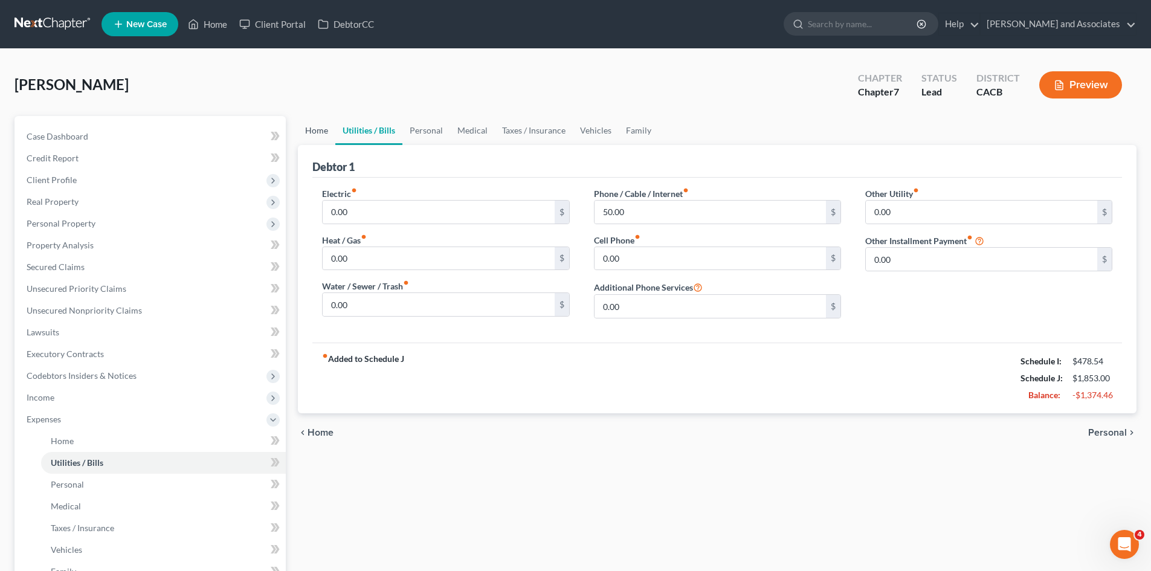
click at [316, 130] on link "Home" at bounding box center [316, 130] width 37 height 29
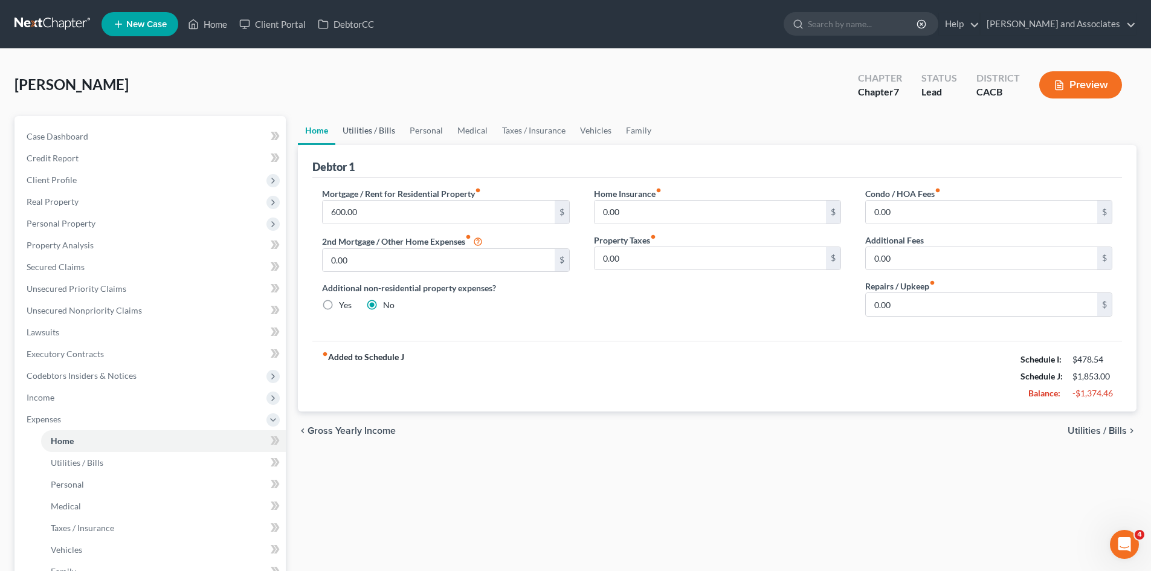
click at [381, 126] on link "Utilities / Bills" at bounding box center [368, 130] width 67 height 29
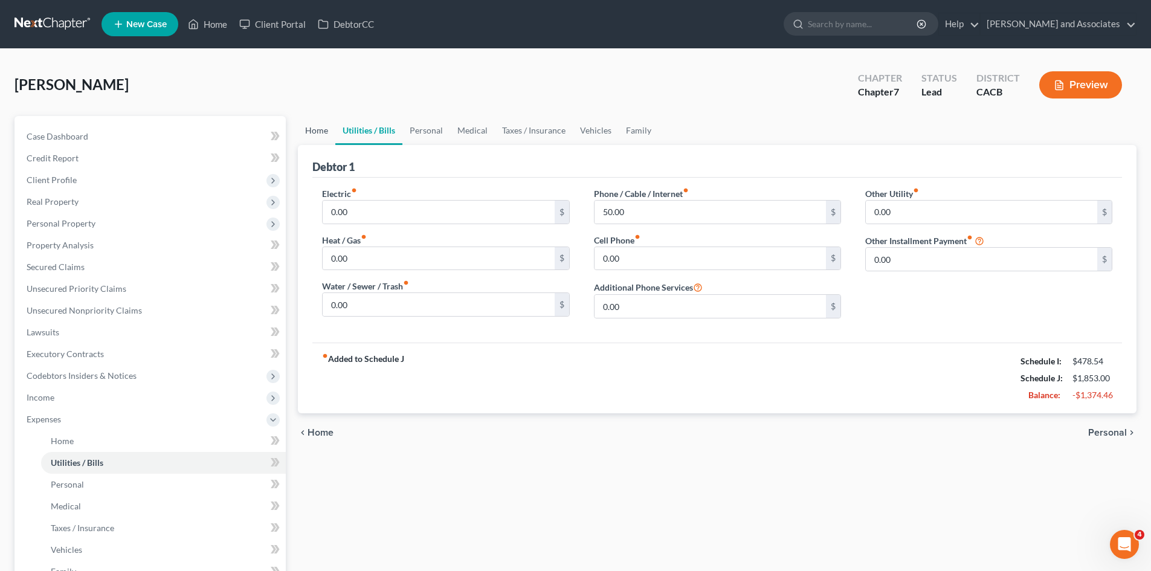
click at [320, 134] on link "Home" at bounding box center [316, 130] width 37 height 29
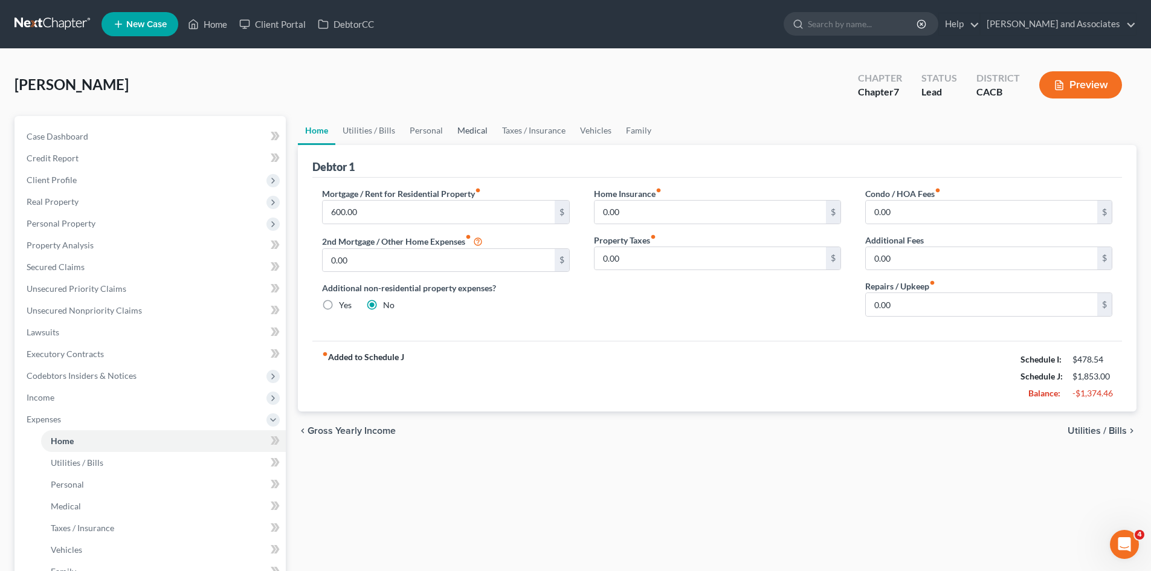
click at [450, 129] on link "Medical" at bounding box center [472, 130] width 45 height 29
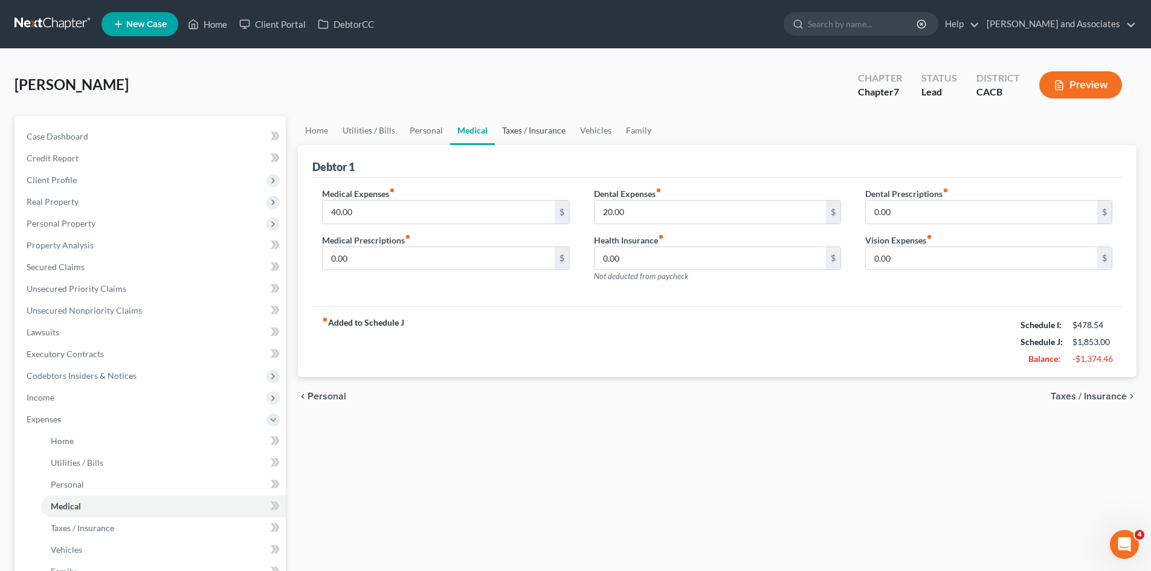
click at [495, 127] on link "Taxes / Insurance" at bounding box center [534, 130] width 78 height 29
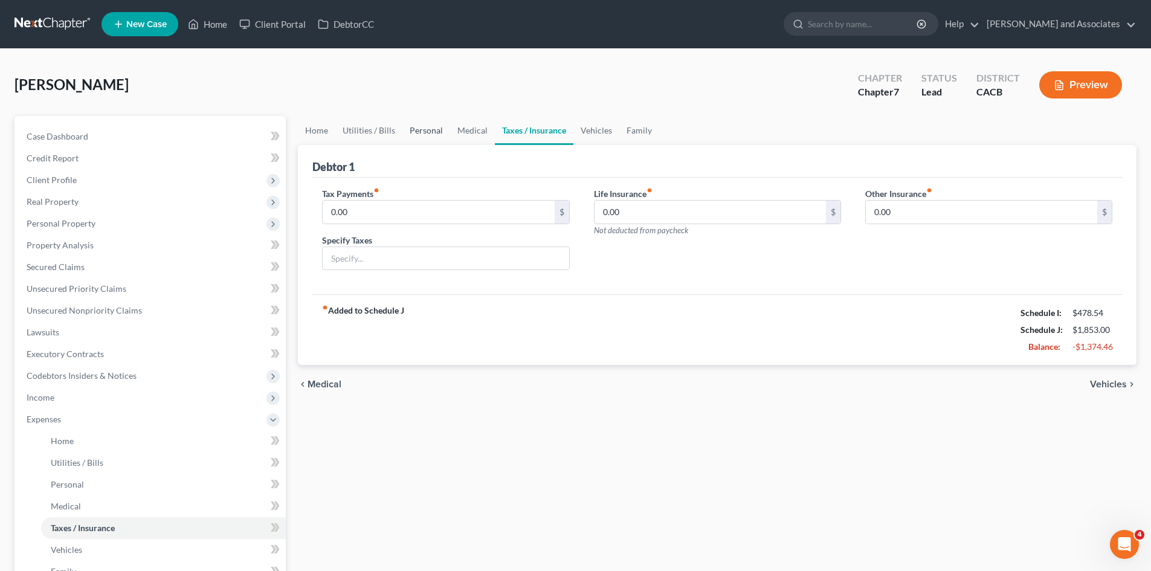
click at [431, 127] on link "Personal" at bounding box center [426, 130] width 48 height 29
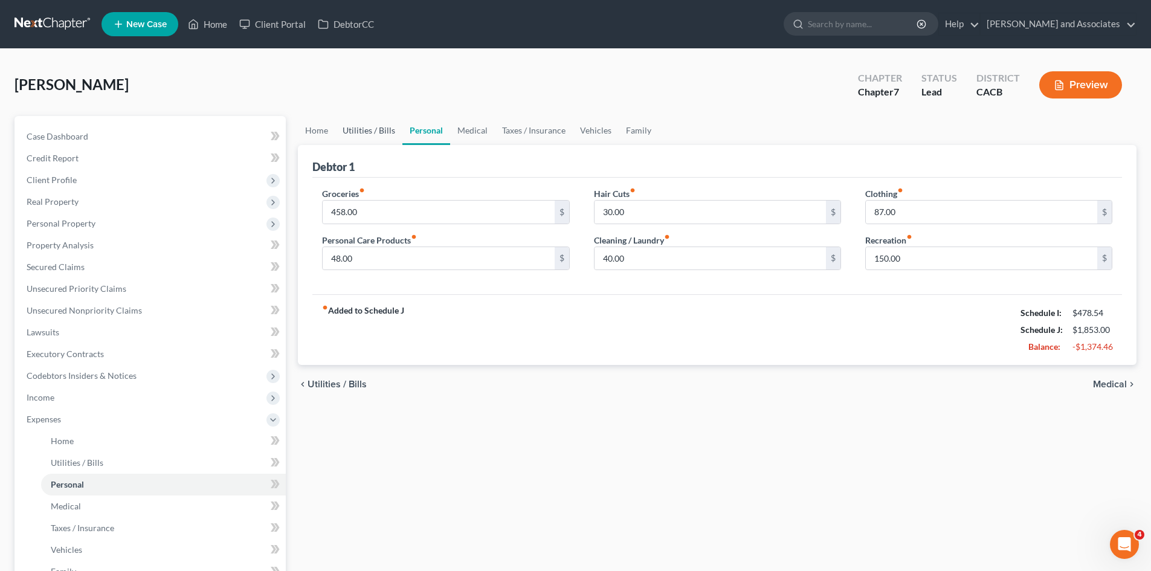
click at [388, 128] on link "Utilities / Bills" at bounding box center [368, 130] width 67 height 29
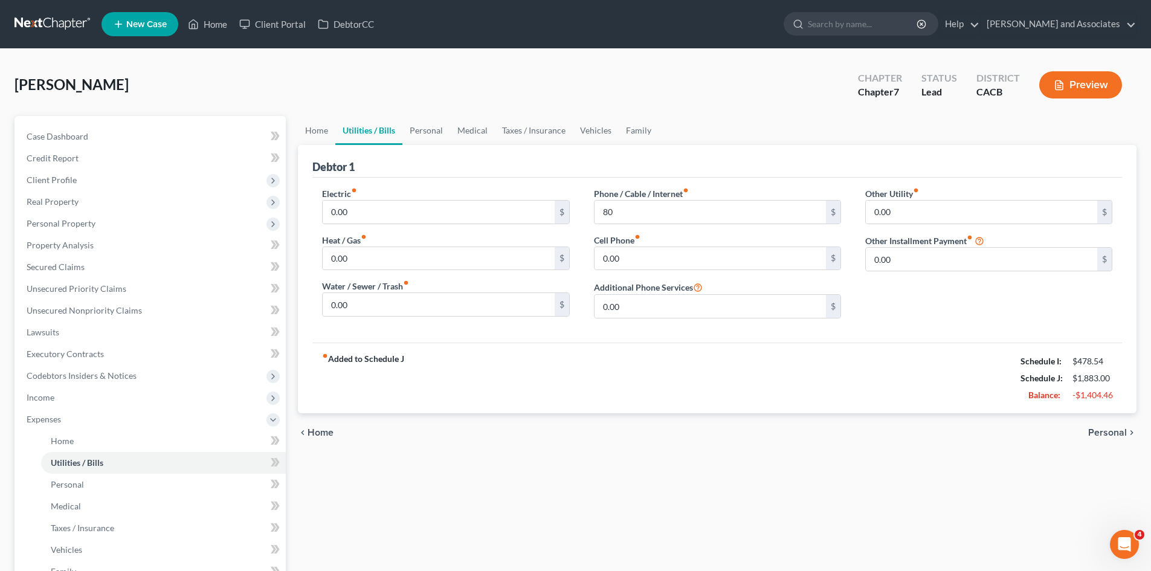
click at [629, 453] on div "Home Utilities / Bills Personal Medical Taxes / Insurance Vehicles Family Debto…" at bounding box center [717, 416] width 851 height 601
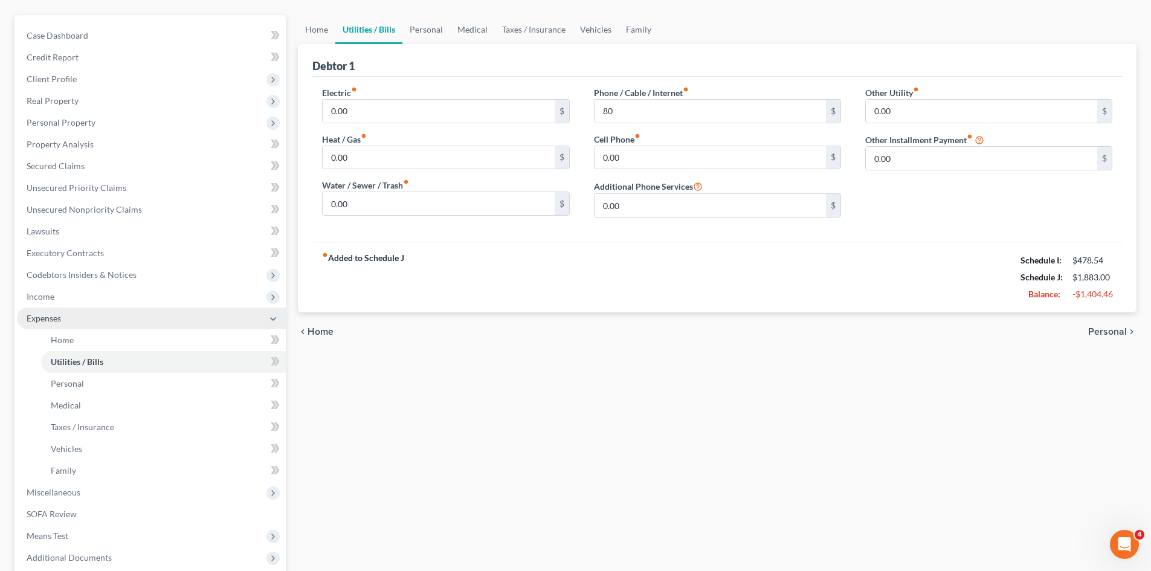
click at [102, 328] on span "Expenses" at bounding box center [151, 319] width 269 height 22
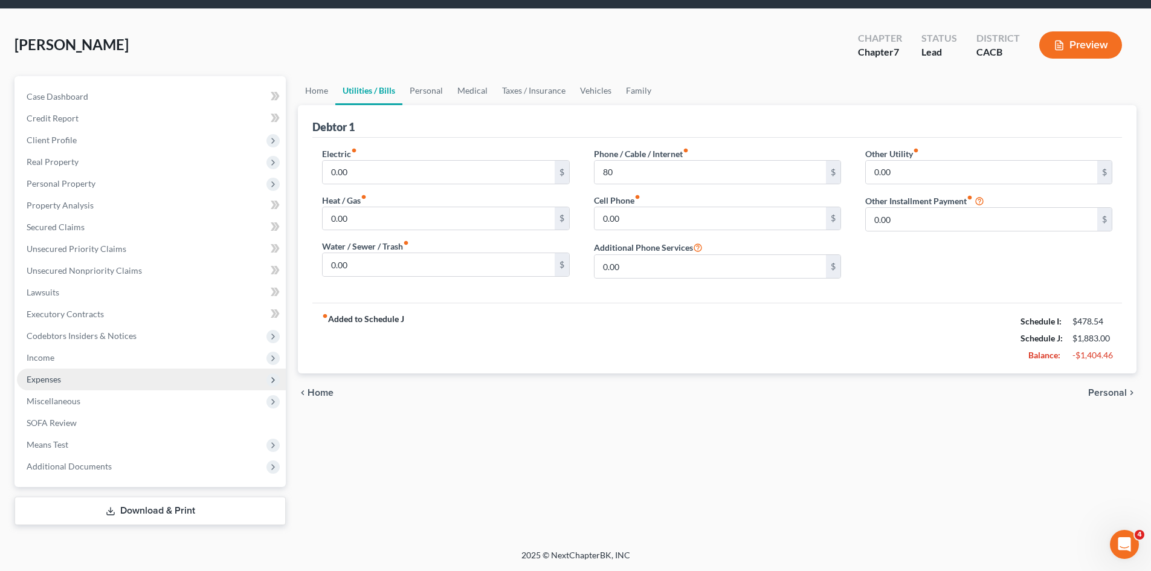
scroll to position [40, 0]
click at [147, 189] on span "Personal Property" at bounding box center [151, 184] width 269 height 22
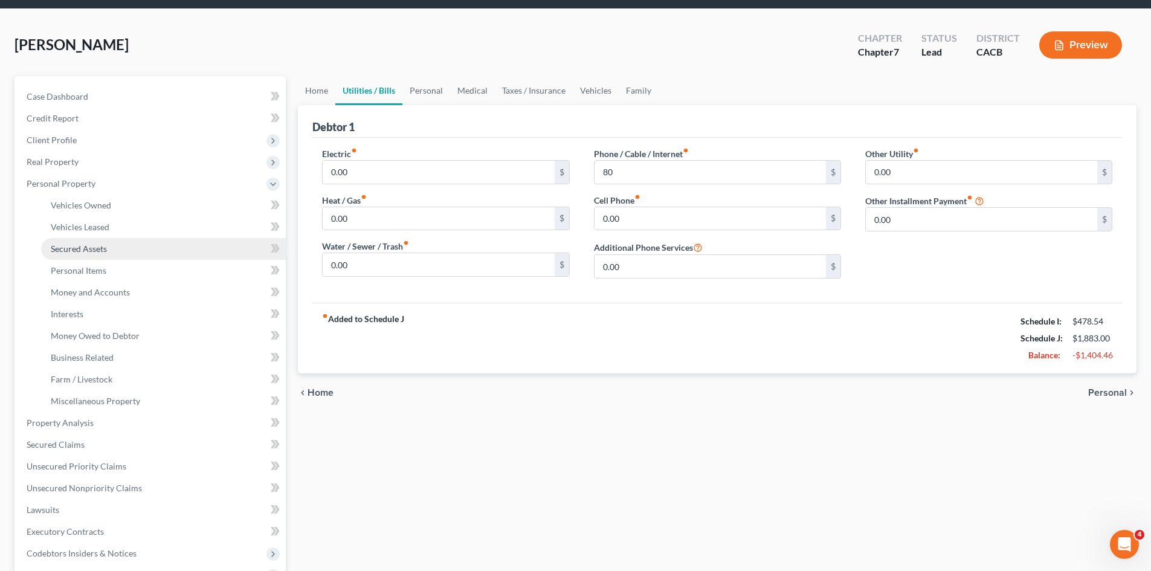
scroll to position [101, 0]
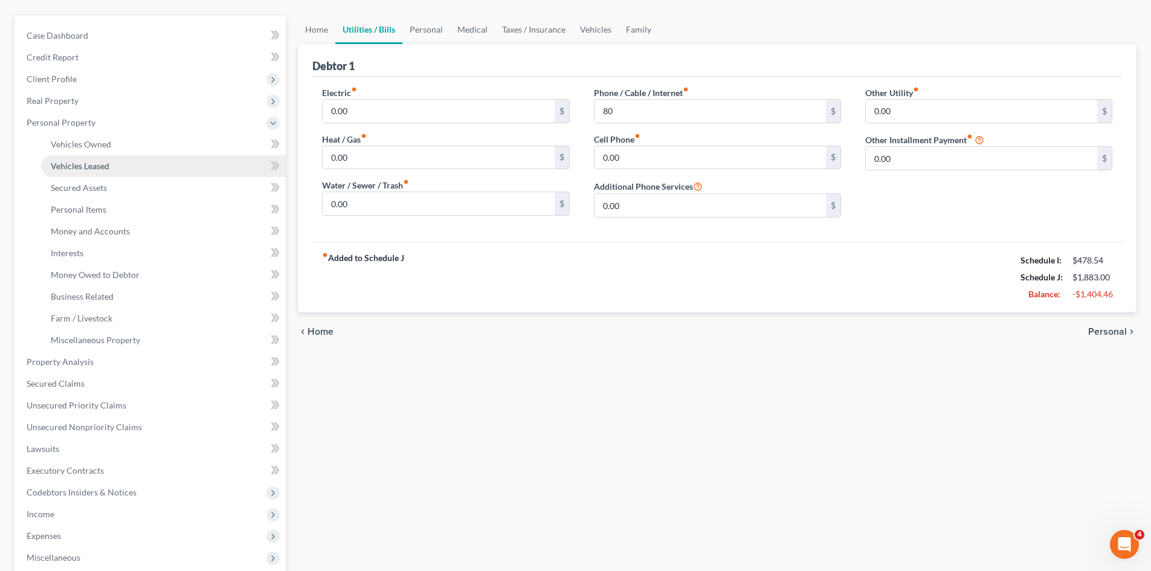
click at [160, 155] on link "Vehicles Leased" at bounding box center [163, 166] width 245 height 22
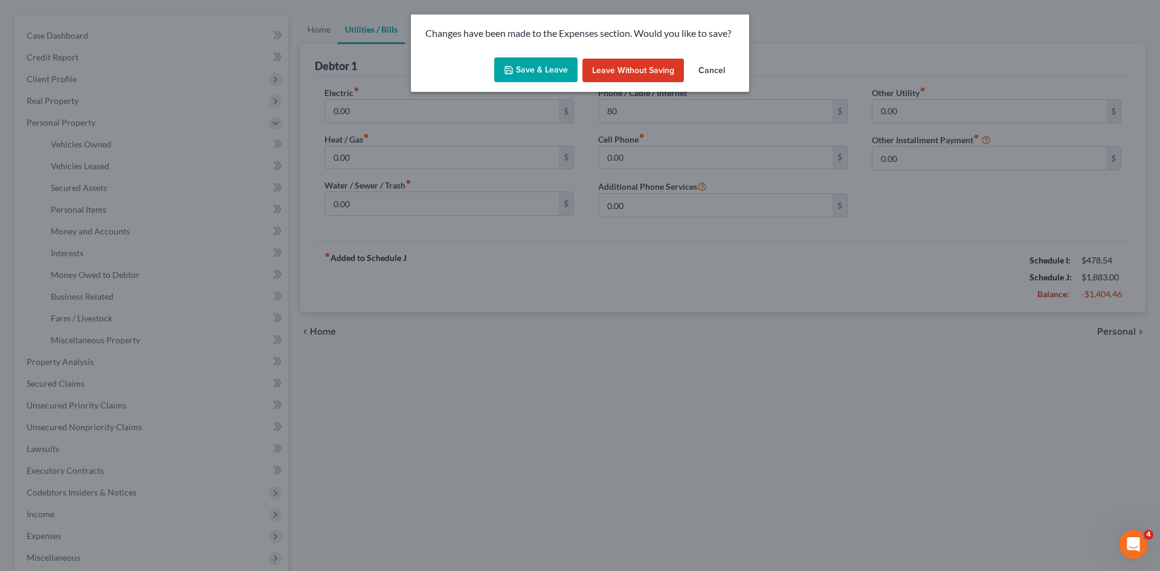
click at [512, 64] on button "Save & Leave" at bounding box center [535, 69] width 83 height 25
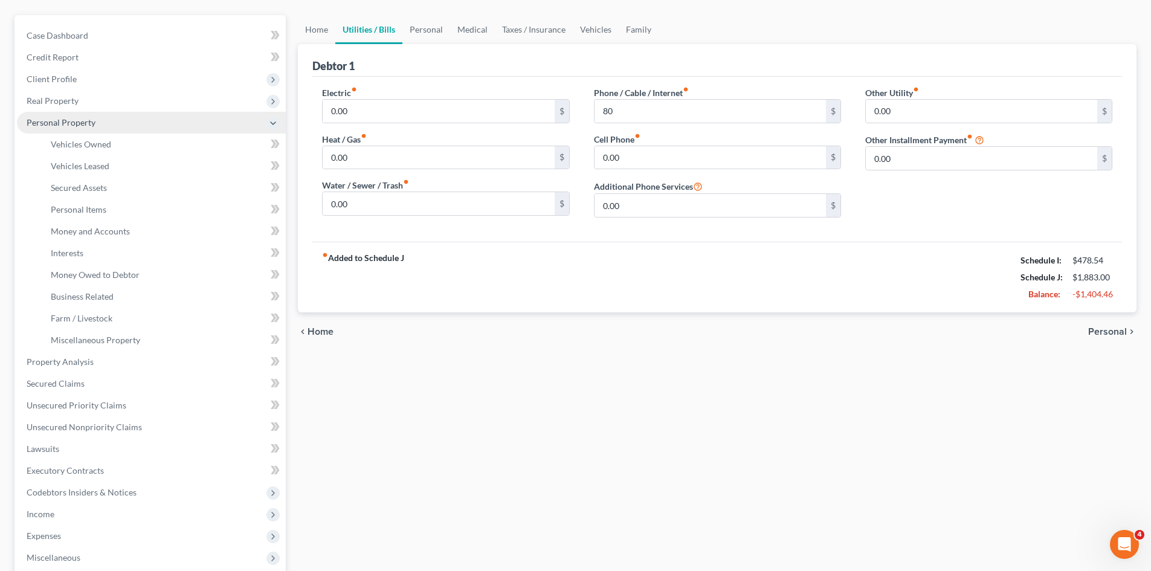
type input "80.00"
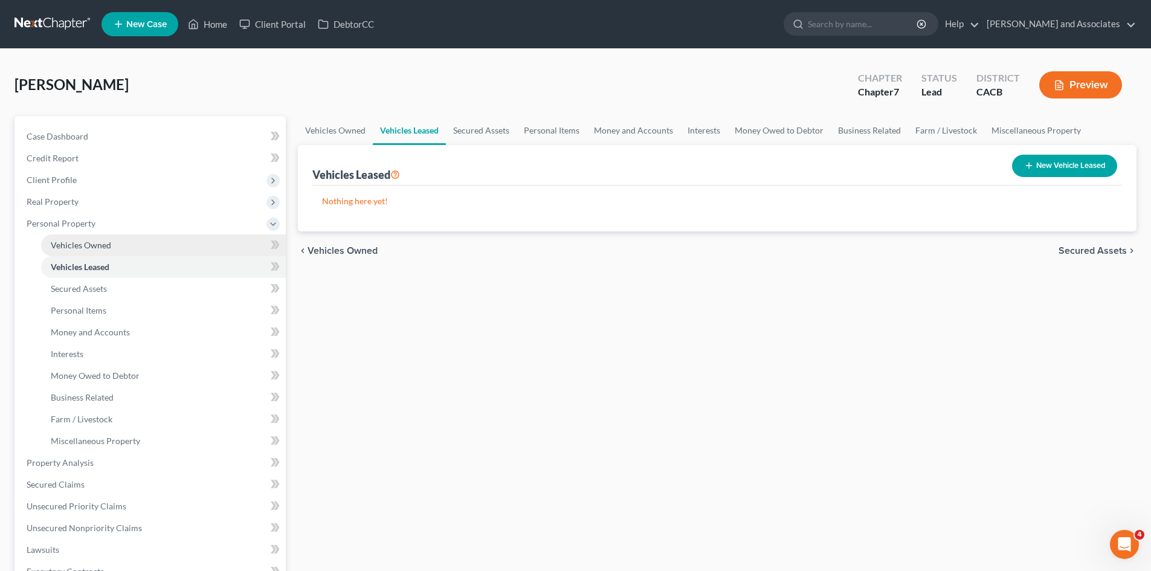
click at [109, 143] on ul "Case Dashboard Payments Invoices Payments Payments Credit Report Client Profile" at bounding box center [151, 430] width 269 height 609
click at [114, 240] on link "Vehicles Owned" at bounding box center [163, 245] width 245 height 22
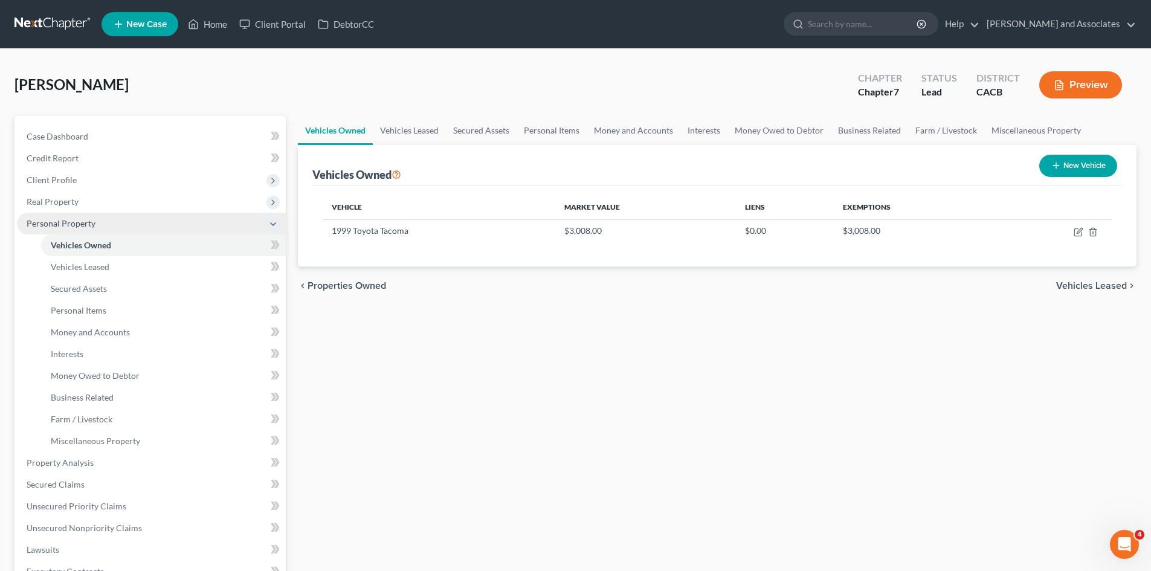
click at [114, 227] on span "Personal Property" at bounding box center [151, 224] width 269 height 22
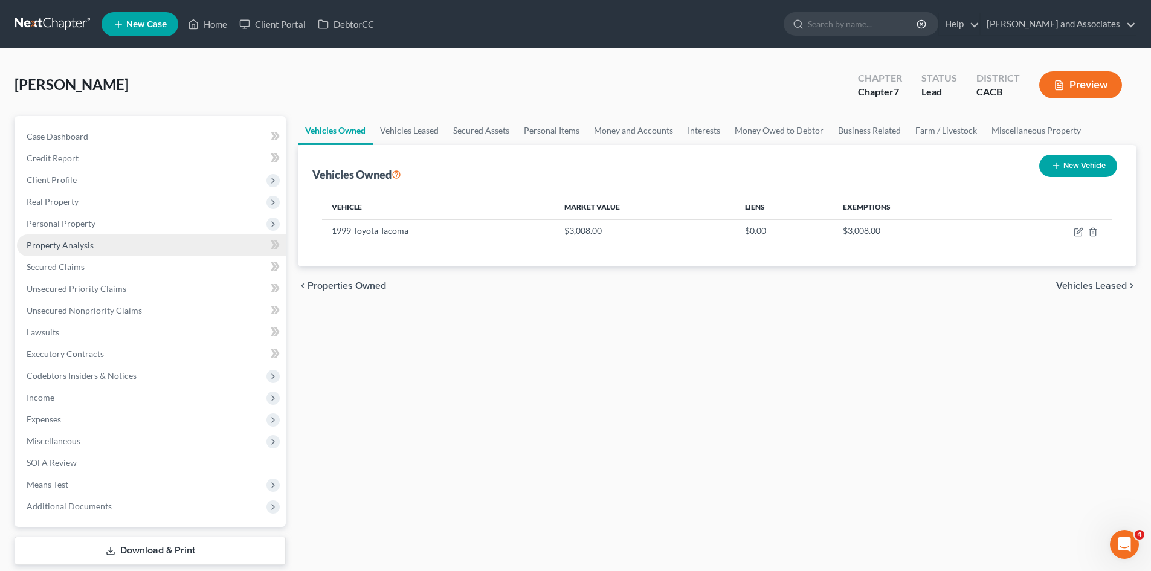
click at [140, 240] on link "Property Analysis" at bounding box center [151, 245] width 269 height 22
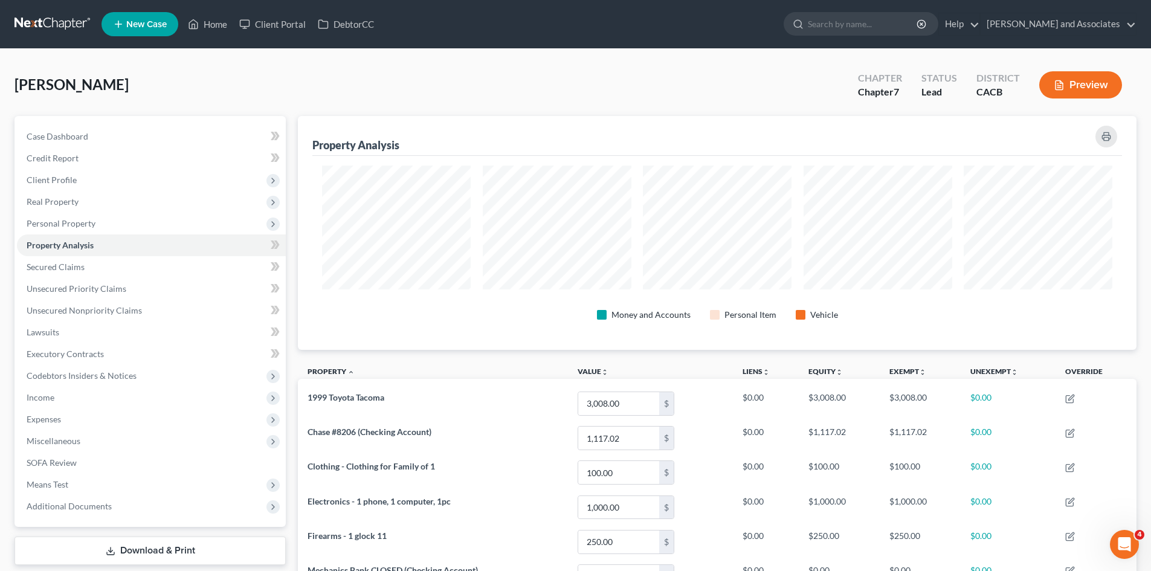
scroll to position [234, 839]
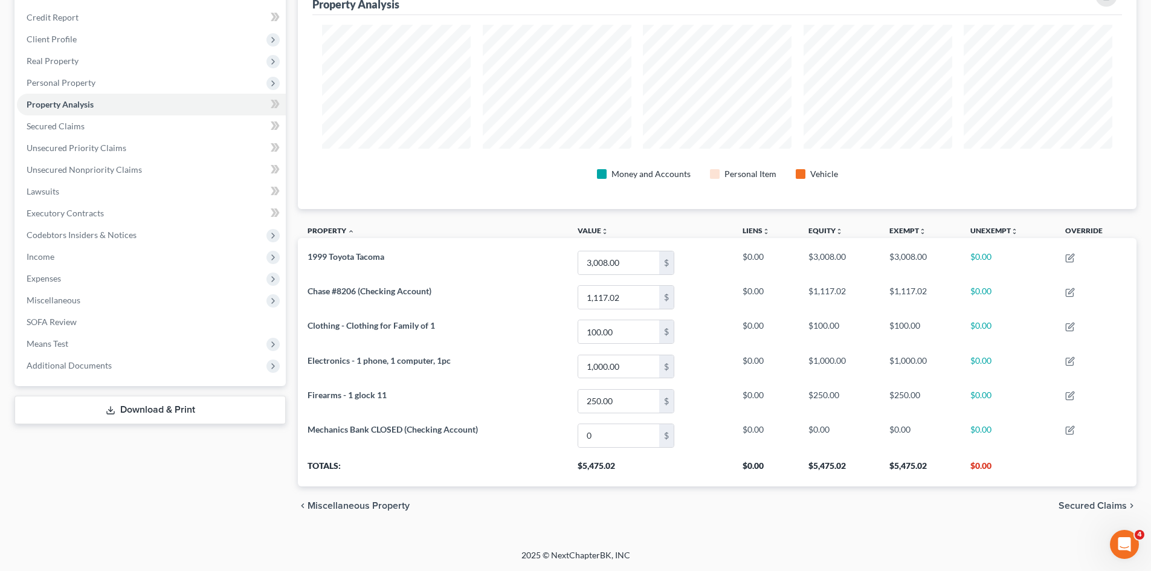
drag, startPoint x: 187, startPoint y: 402, endPoint x: 198, endPoint y: 398, distance: 10.9
click at [185, 402] on link "Download & Print" at bounding box center [150, 410] width 271 height 28
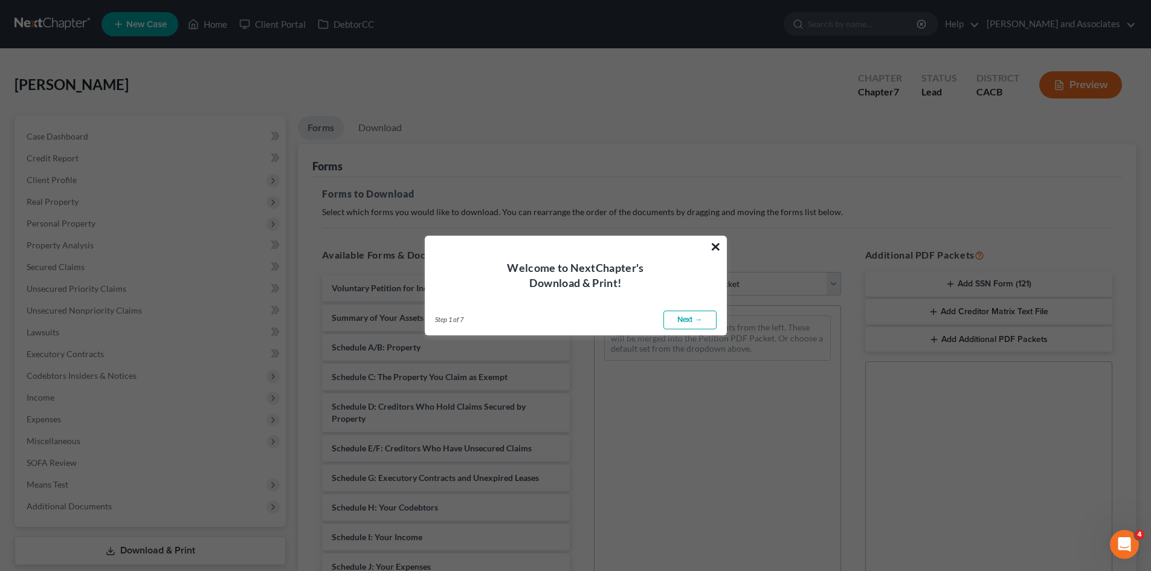
click at [711, 245] on button "×" at bounding box center [715, 246] width 11 height 19
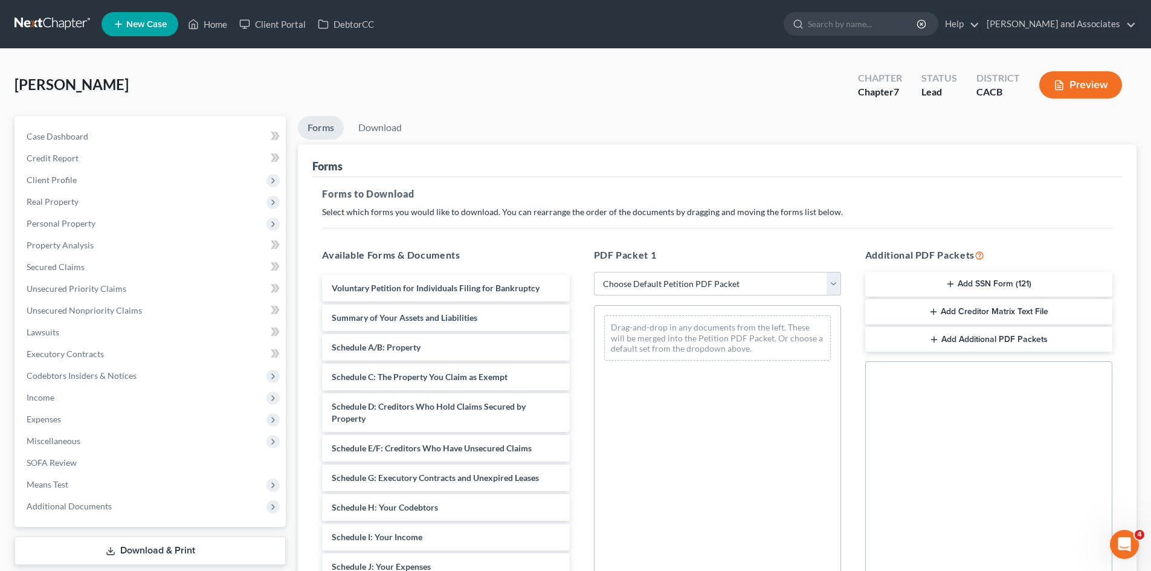
click at [682, 275] on select "Choose Default Petition PDF Packet Complete Bankruptcy Petition (all forms and …" at bounding box center [717, 284] width 247 height 24
select select "7"
click at [594, 272] on select "Choose Default Petition PDF Packet Complete Bankruptcy Petition (all forms and …" at bounding box center [717, 284] width 247 height 24
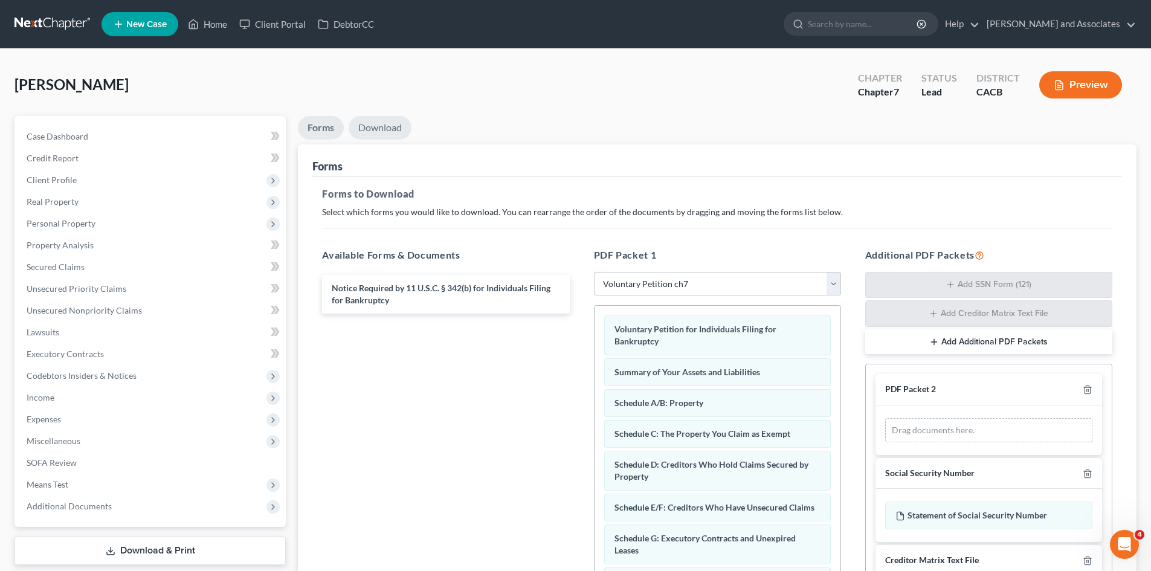
click at [363, 130] on link "Download" at bounding box center [380, 128] width 63 height 24
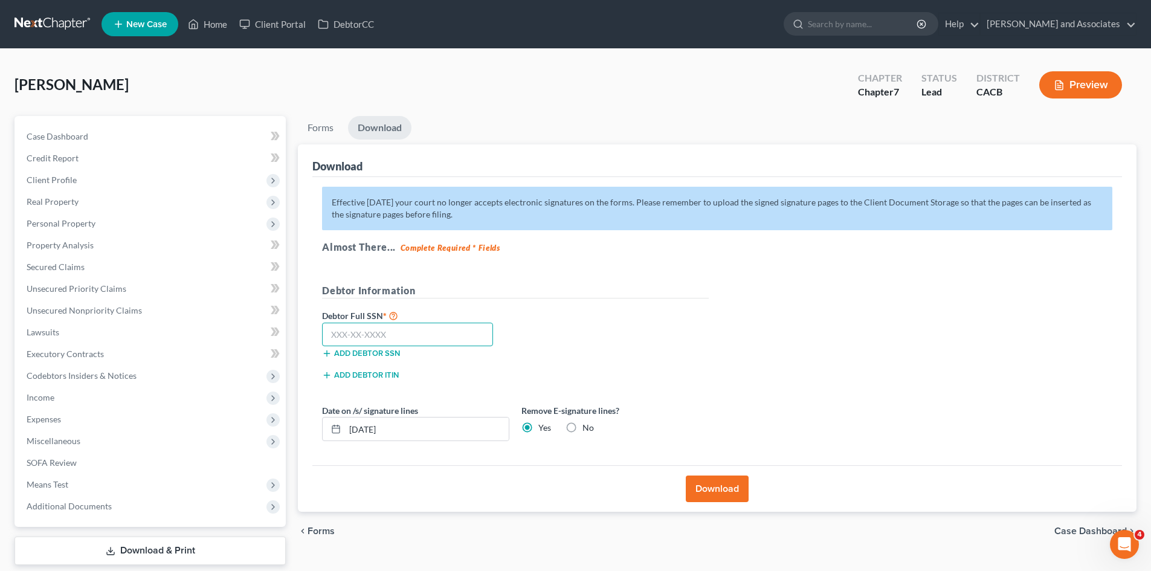
click at [419, 338] on input "text" at bounding box center [407, 335] width 171 height 24
type input "614-78-7031"
click at [738, 482] on button "Download" at bounding box center [717, 488] width 63 height 27
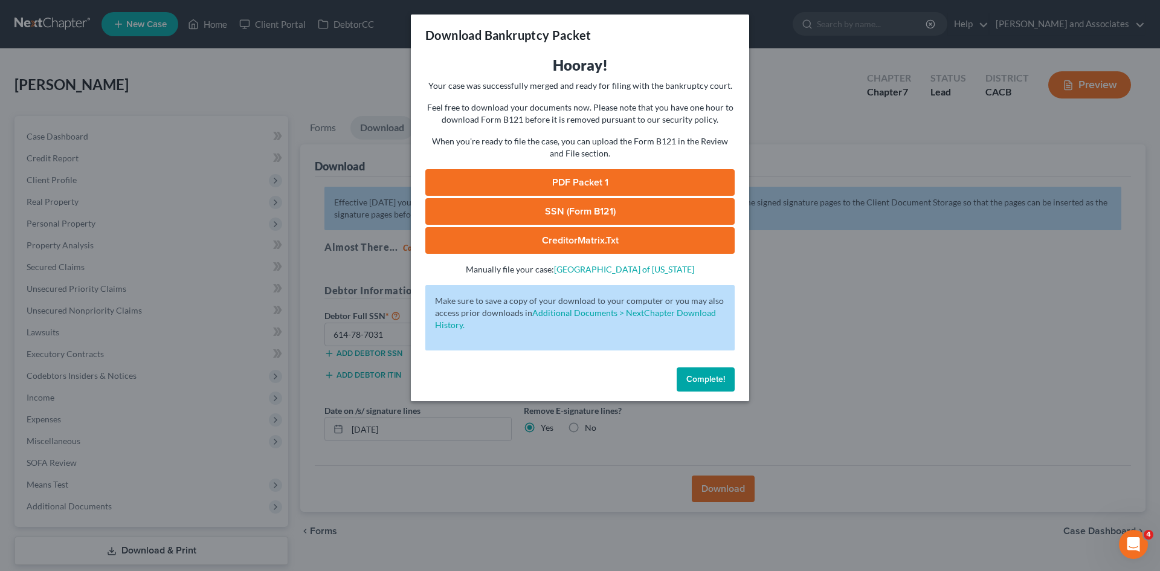
click at [581, 183] on link "PDF Packet 1" at bounding box center [579, 182] width 309 height 27
click at [498, 208] on link "SSN (Form B121)" at bounding box center [579, 211] width 309 height 27
click at [695, 377] on span "Complete!" at bounding box center [705, 379] width 39 height 10
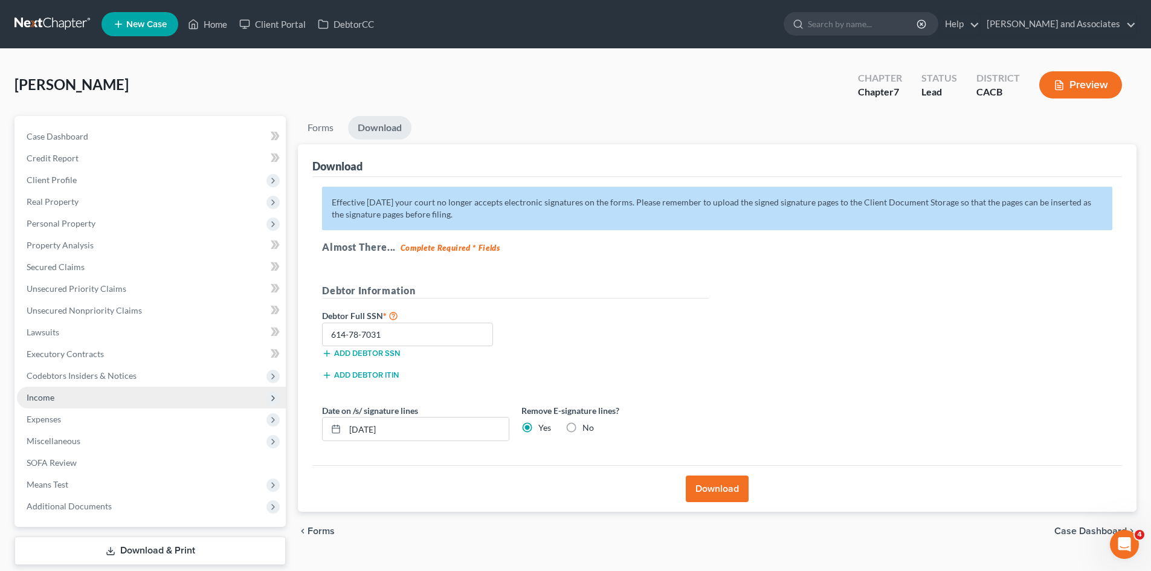
click at [54, 397] on span "Income" at bounding box center [151, 398] width 269 height 22
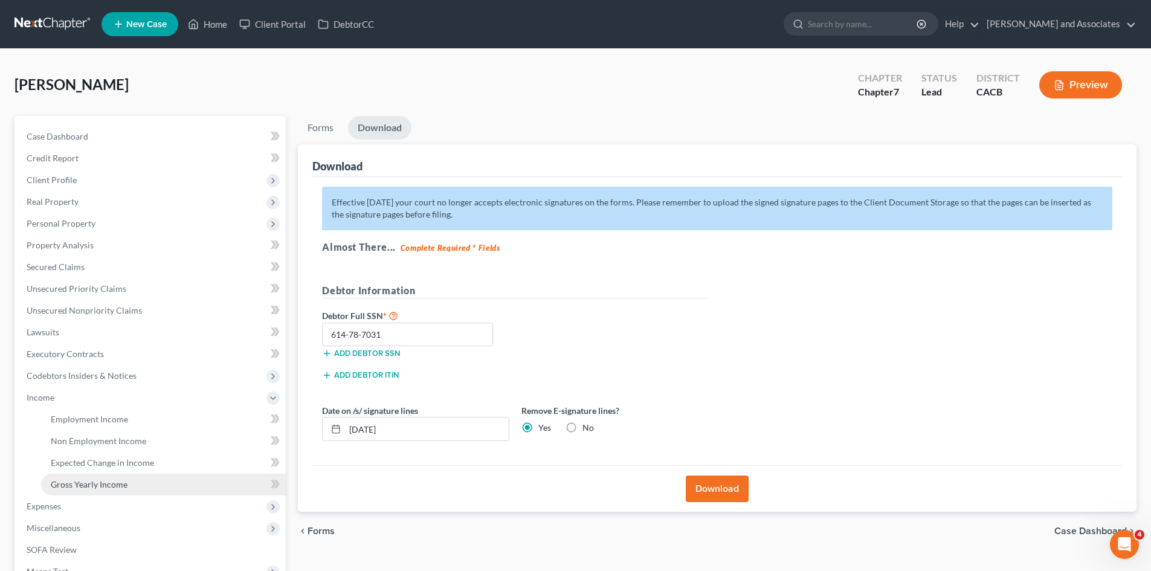
click at [103, 474] on link "Gross Yearly Income" at bounding box center [163, 485] width 245 height 22
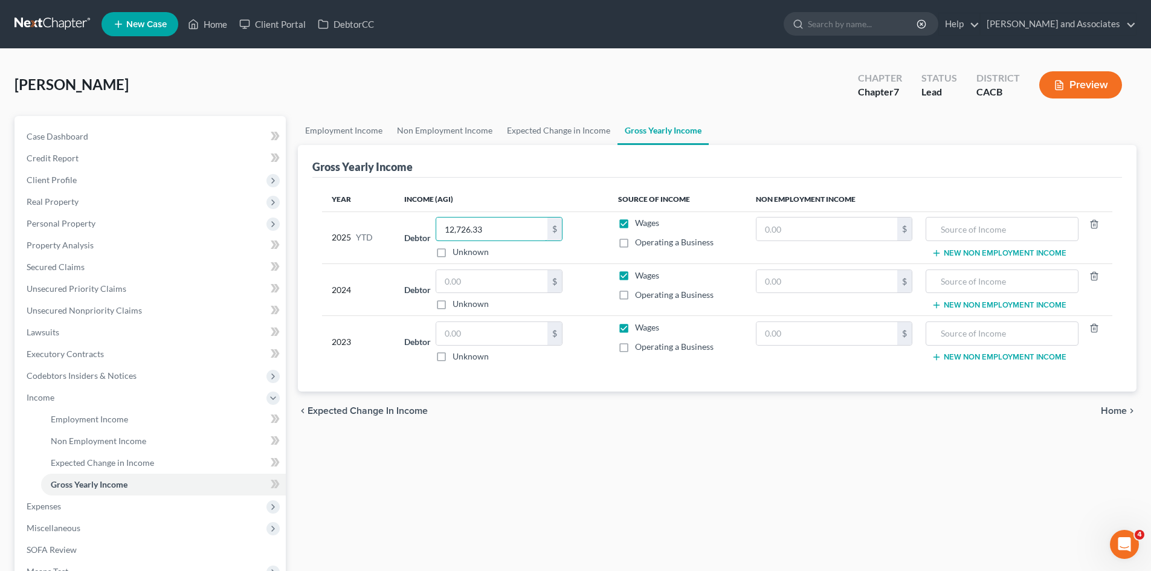
type input "12,726.33"
click at [626, 421] on div "chevron_left Expected Change in Income Home chevron_right" at bounding box center [717, 411] width 839 height 39
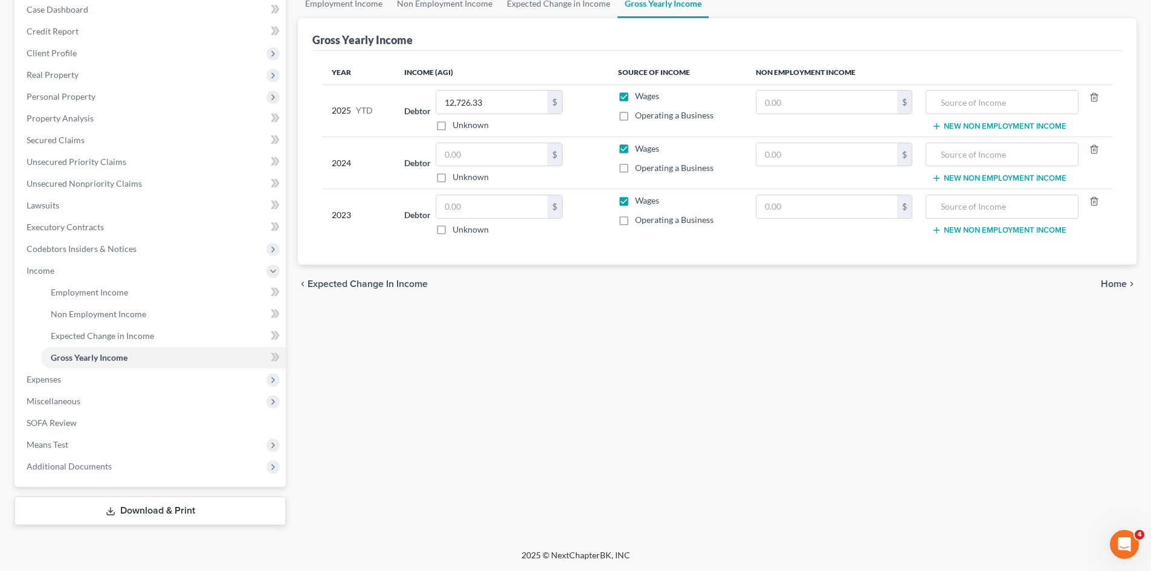
drag, startPoint x: 127, startPoint y: 500, endPoint x: 364, endPoint y: 396, distance: 258.6
click at [127, 500] on link "Download & Print" at bounding box center [150, 511] width 271 height 28
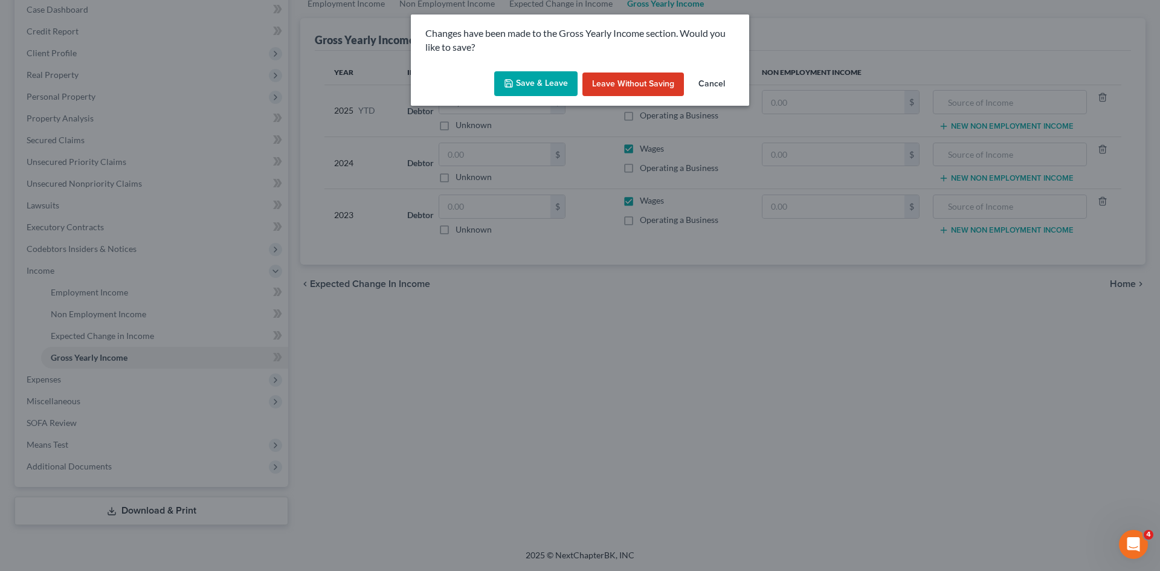
click at [533, 90] on button "Save & Leave" at bounding box center [535, 83] width 83 height 25
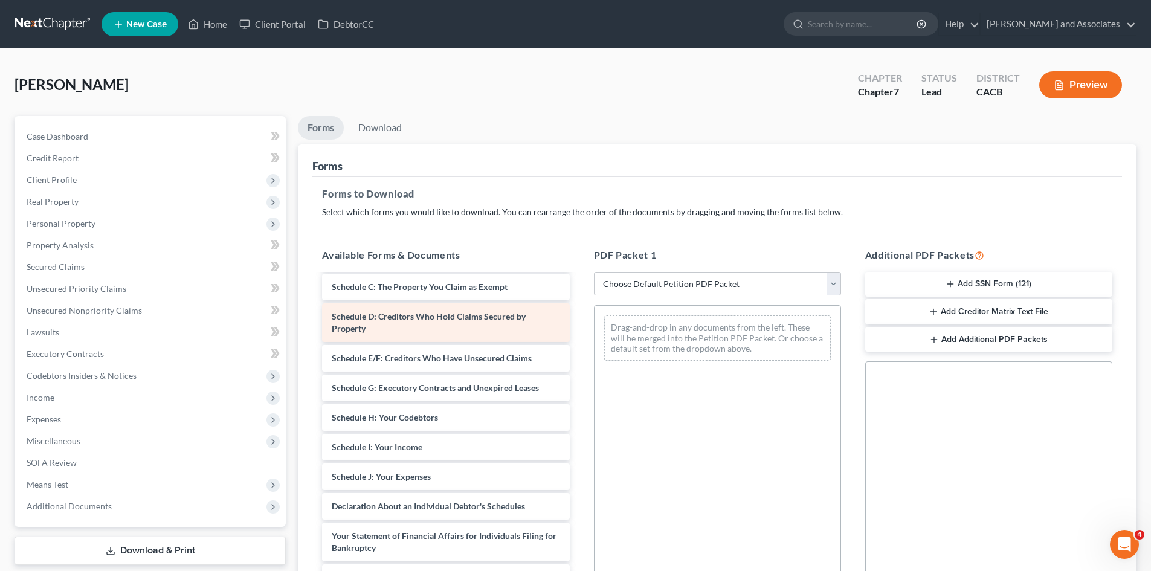
scroll to position [201, 0]
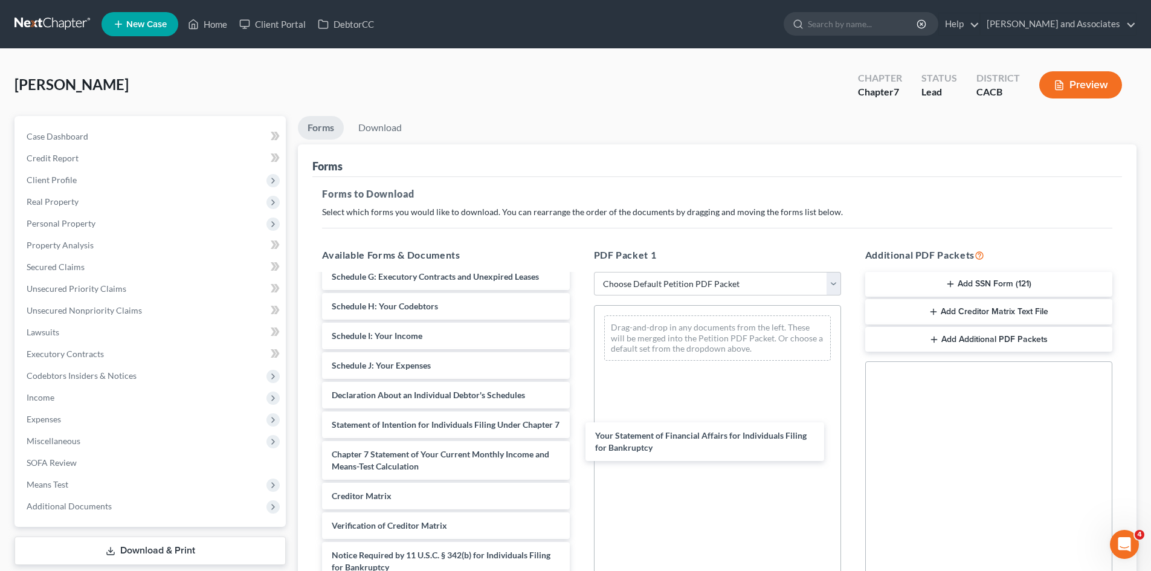
drag, startPoint x: 437, startPoint y: 433, endPoint x: 703, endPoint y: 411, distance: 266.7
click at [579, 445] on div "Your Statement of Financial Affairs for Individuals Filing for Bankruptcy Volun…" at bounding box center [445, 342] width 266 height 537
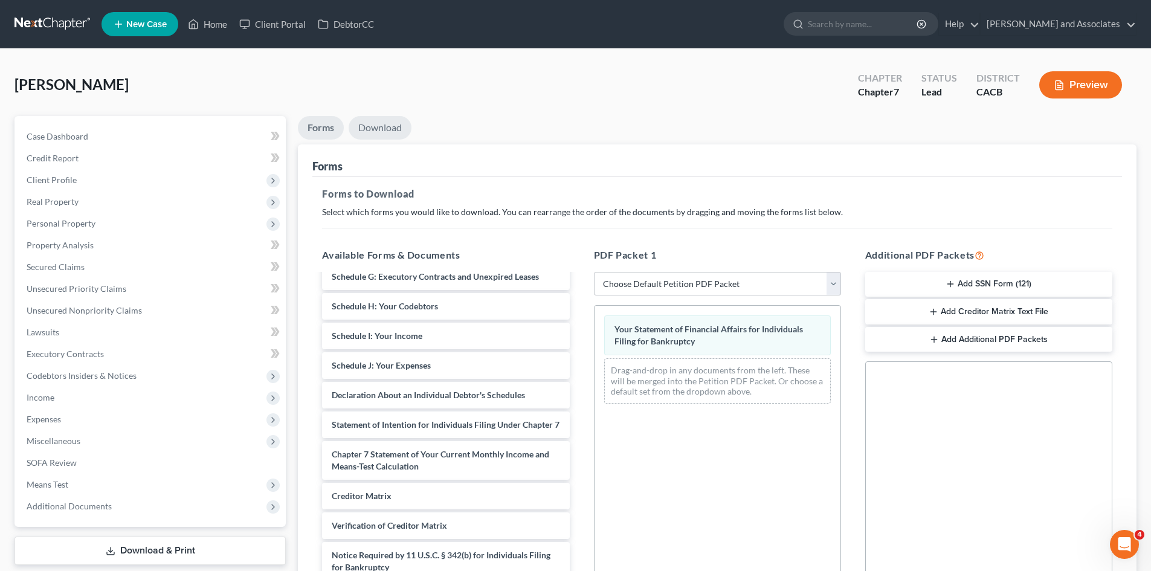
click at [395, 125] on link "Download" at bounding box center [380, 128] width 63 height 24
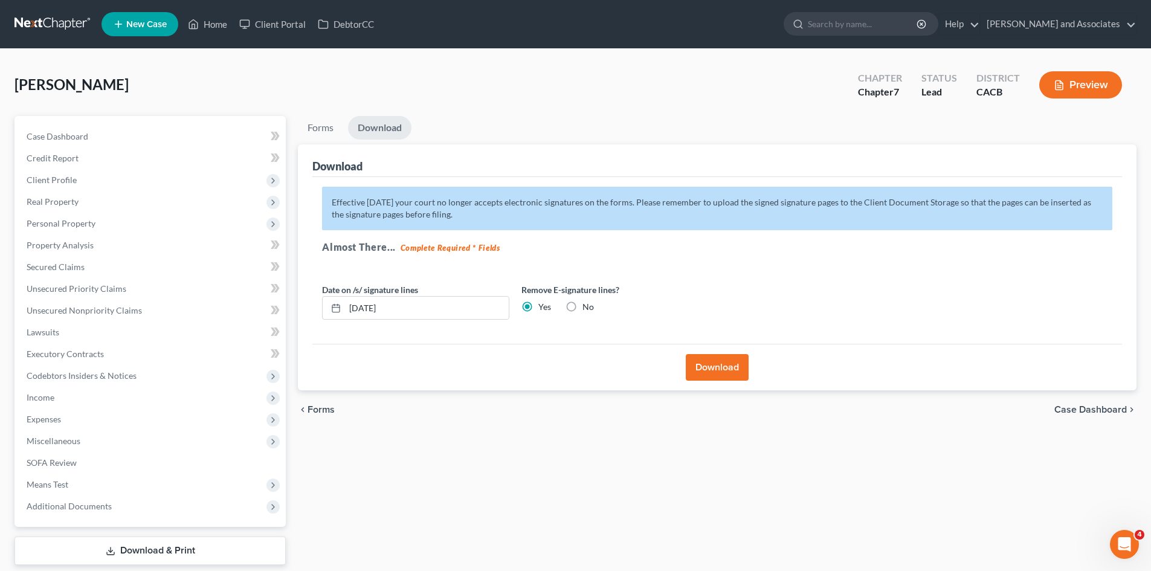
click at [715, 359] on button "Download" at bounding box center [717, 367] width 63 height 27
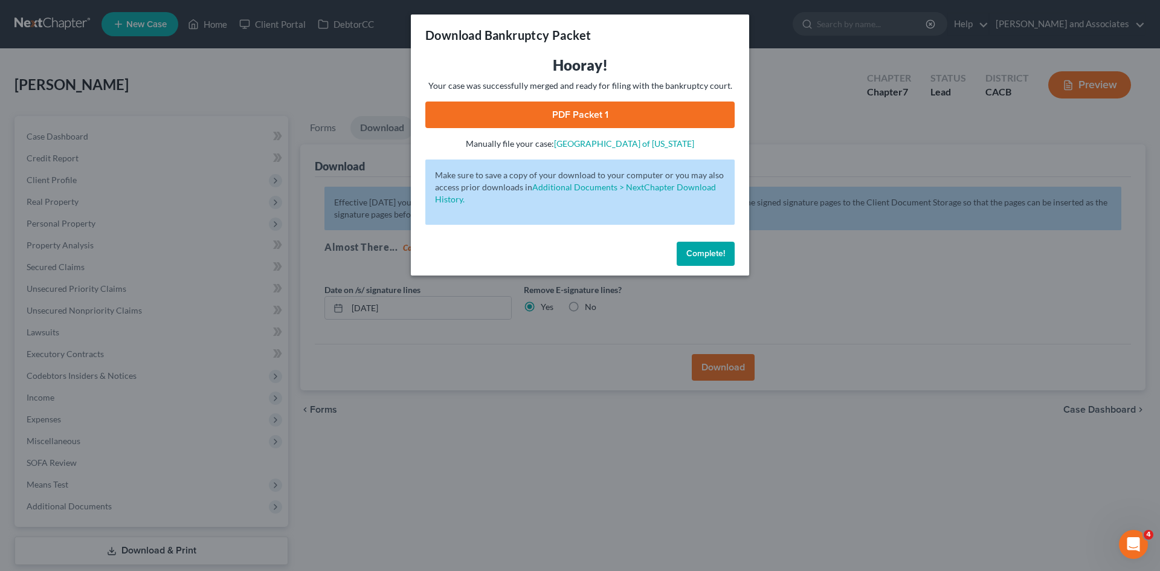
click at [595, 118] on link "PDF Packet 1" at bounding box center [579, 115] width 309 height 27
click at [714, 247] on button "Complete!" at bounding box center [706, 254] width 58 height 24
